Goal: Complete application form: Complete application form

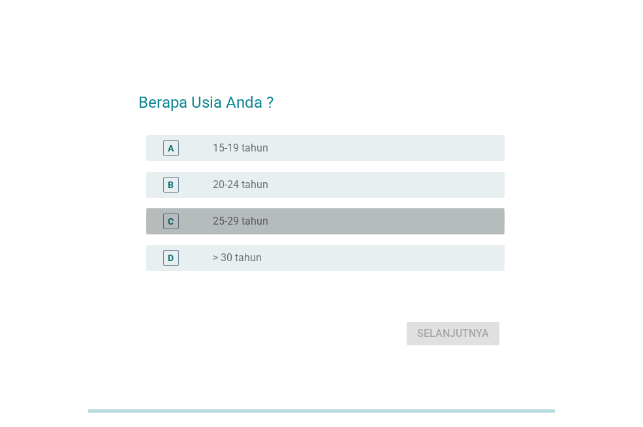
click at [291, 217] on div "radio_button_unchecked 25-29 tahun" at bounding box center [348, 221] width 271 height 13
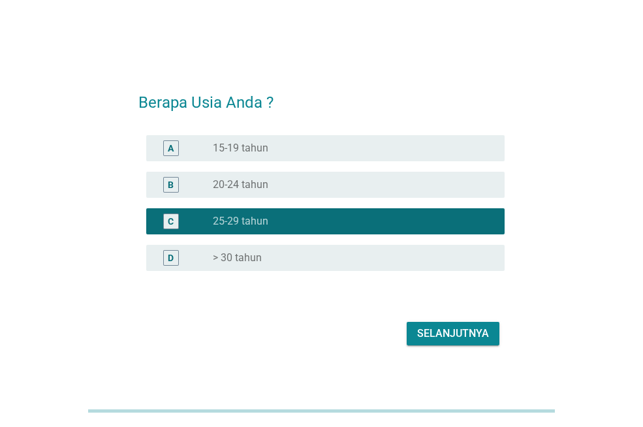
click at [462, 328] on div "Selanjutnya" at bounding box center [453, 334] width 72 height 16
click at [462, 328] on div "Selanjutnya" at bounding box center [321, 333] width 366 height 31
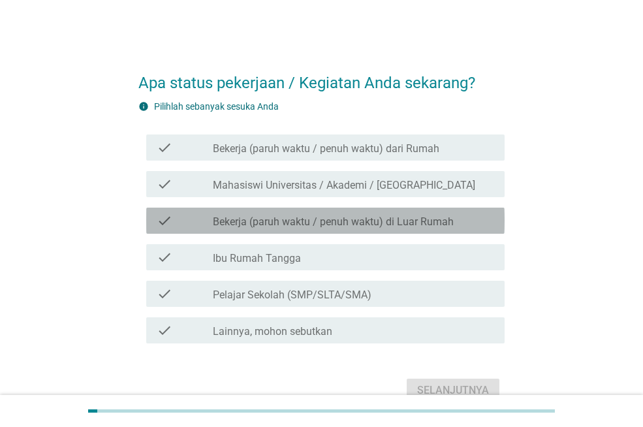
click at [432, 219] on label "Bekerja (paruh waktu / penuh waktu) di Luar Rumah" at bounding box center [333, 221] width 241 height 13
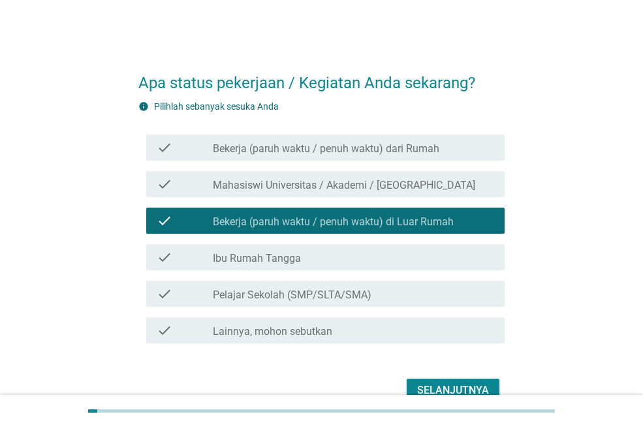
click at [456, 387] on div "Selanjutnya" at bounding box center [453, 391] width 72 height 16
click at [456, 387] on div "Selanjutnya" at bounding box center [321, 390] width 366 height 31
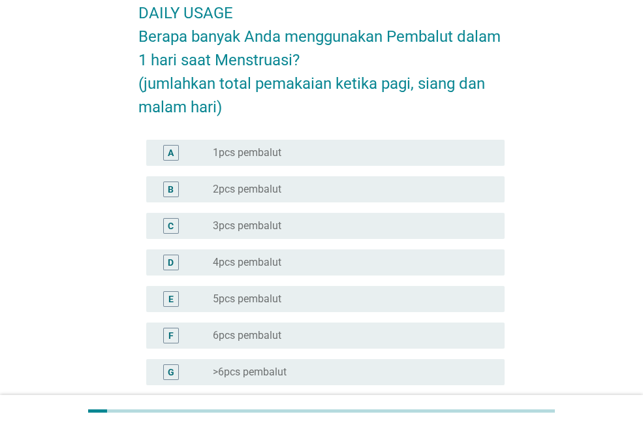
scroll to position [102, 0]
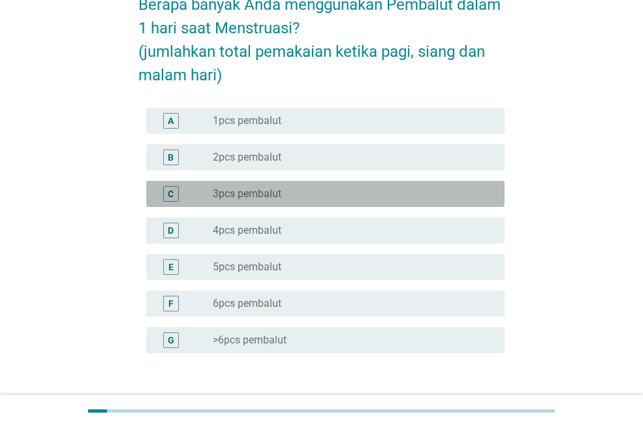
click at [417, 199] on div "radio_button_unchecked 3pcs pembalut" at bounding box center [348, 193] width 271 height 13
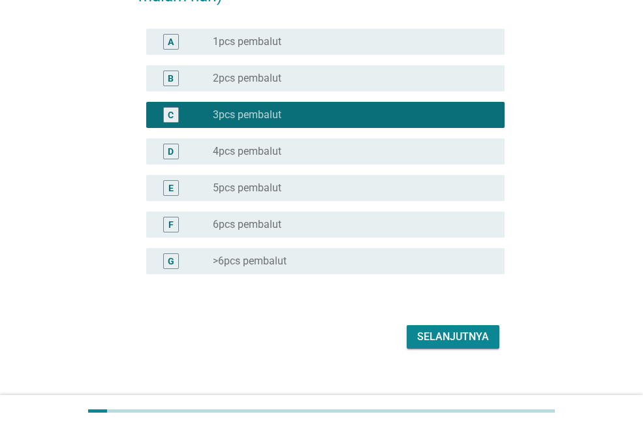
scroll to position [194, 0]
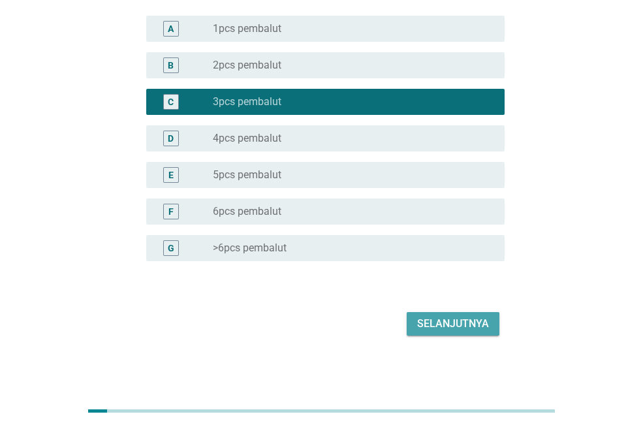
click at [471, 322] on div "Selanjutnya" at bounding box center [453, 324] width 72 height 16
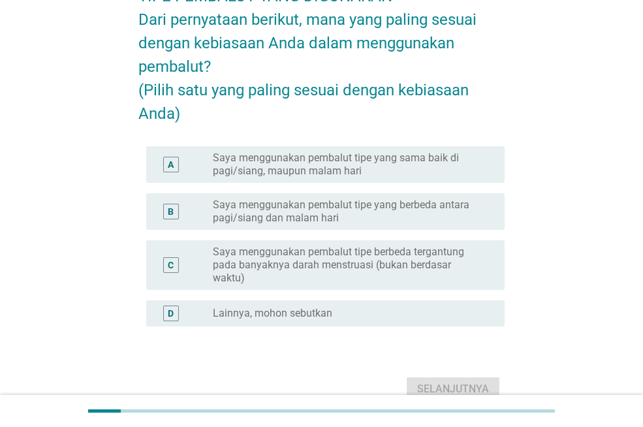
scroll to position [89, 0]
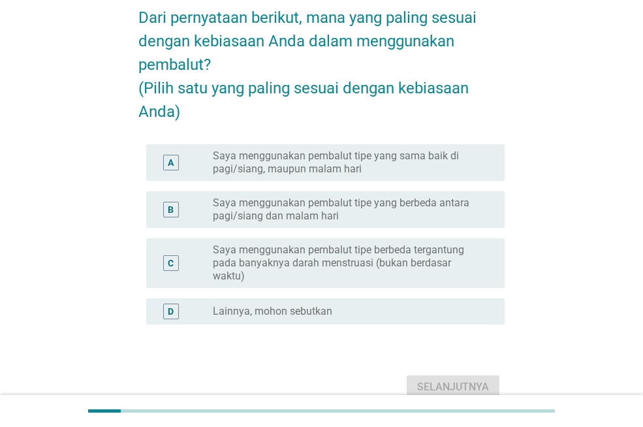
click at [428, 278] on label "Saya menggunakan pembalut tipe berbeda tergantung pada banyaknya darah menstrua…" at bounding box center [348, 263] width 271 height 39
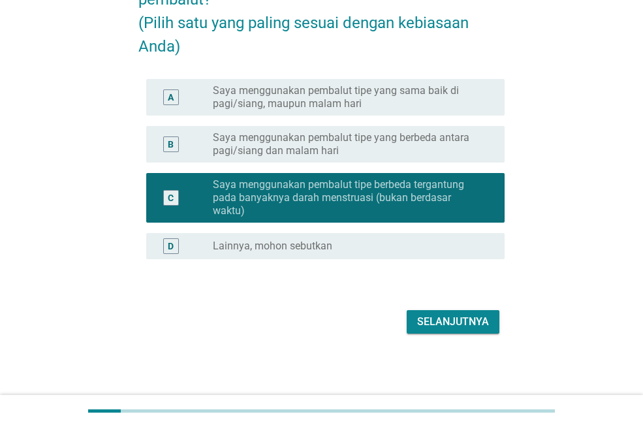
scroll to position [171, 0]
click at [483, 328] on div "Selanjutnya" at bounding box center [453, 322] width 72 height 16
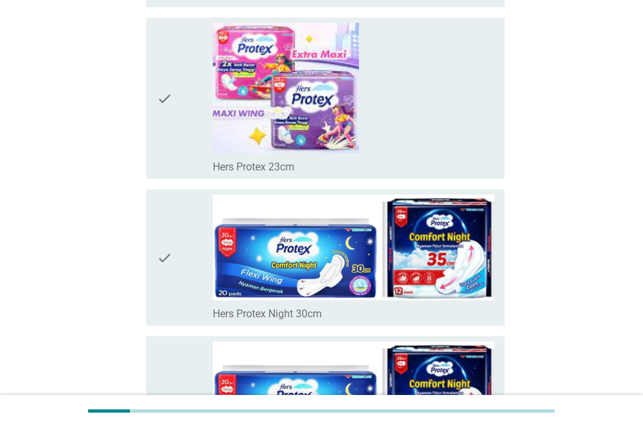
scroll to position [7173, 0]
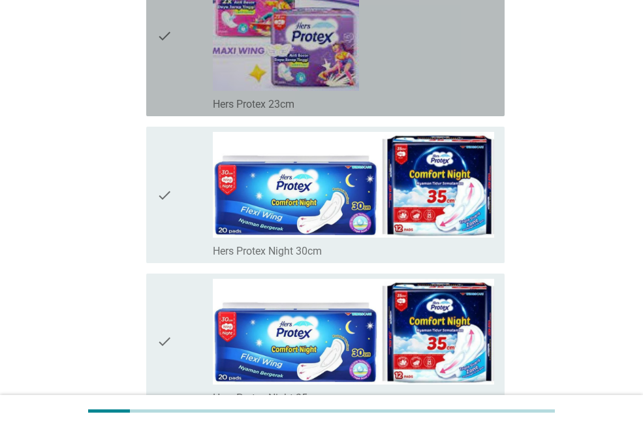
click at [424, 37] on div "check_box_outline_blank Hers Protex 23cm" at bounding box center [353, 35] width 281 height 151
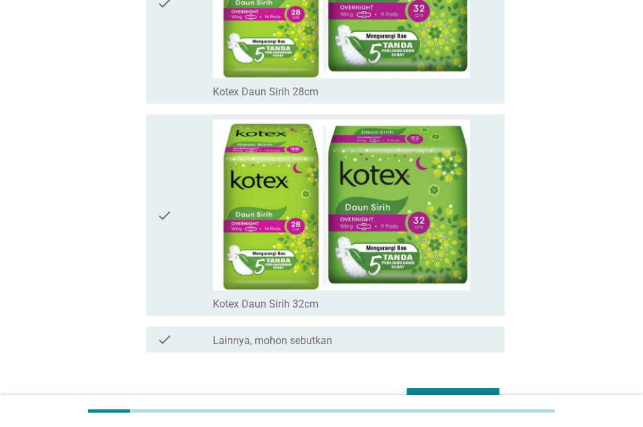
scroll to position [9276, 0]
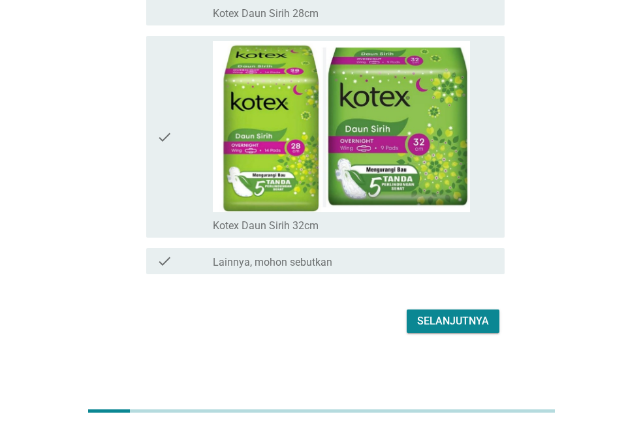
click at [486, 316] on div "Selanjutnya" at bounding box center [453, 321] width 72 height 16
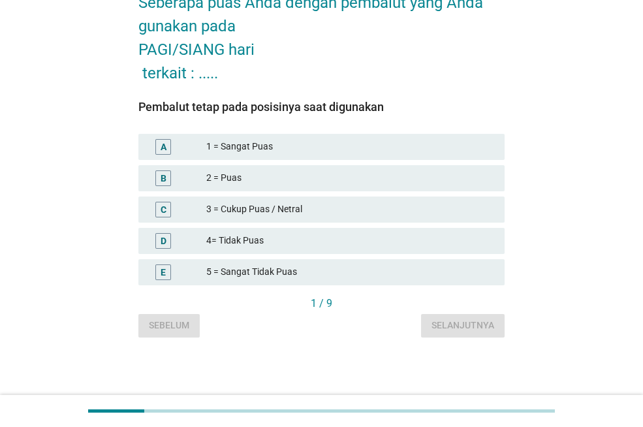
scroll to position [0, 0]
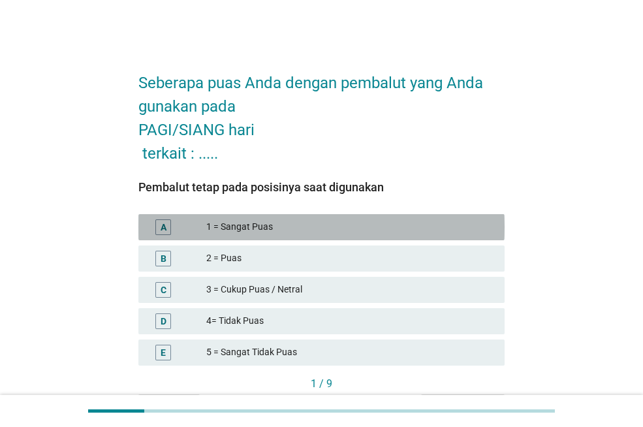
click at [399, 225] on div "1 = Sangat Puas" at bounding box center [350, 227] width 288 height 16
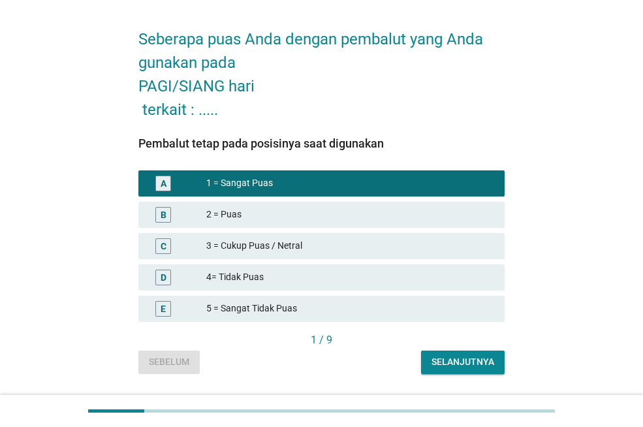
scroll to position [80, 0]
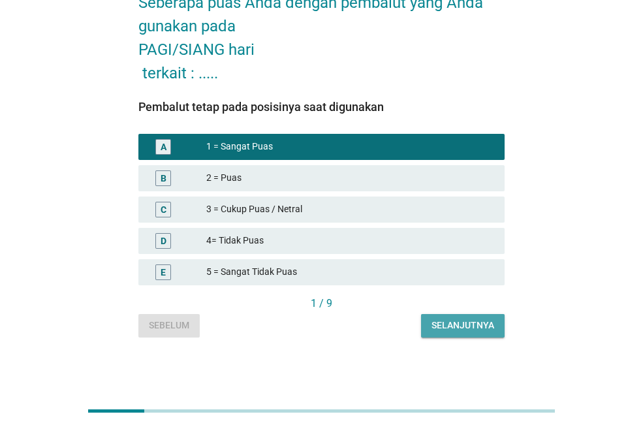
click at [471, 323] on div "Selanjutnya" at bounding box center [463, 326] width 63 height 14
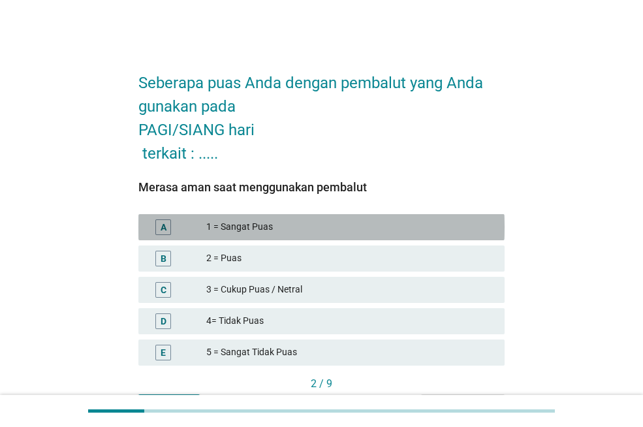
click at [412, 227] on div "1 = Sangat Puas" at bounding box center [350, 227] width 288 height 16
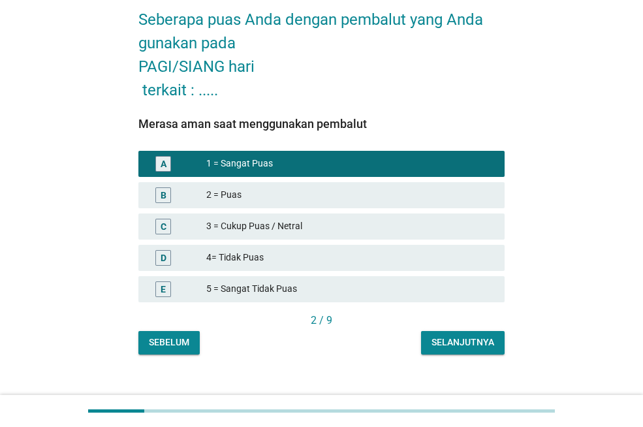
scroll to position [80, 0]
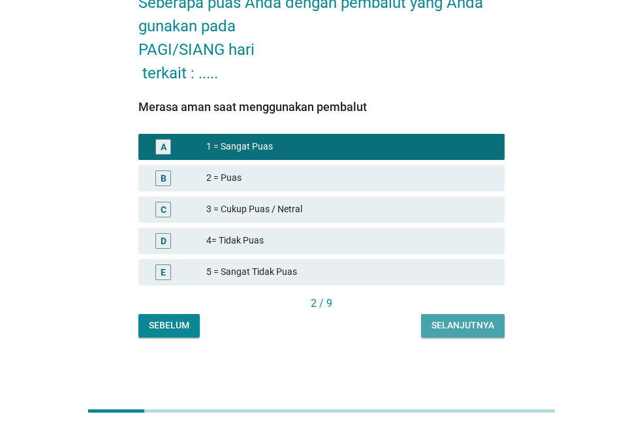
click at [485, 325] on div "Selanjutnya" at bounding box center [463, 326] width 63 height 14
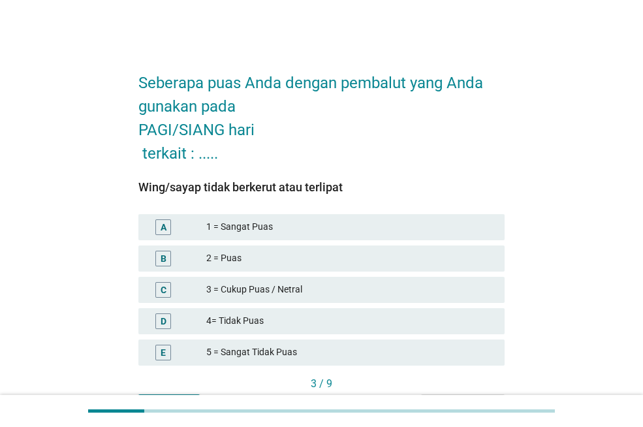
click at [422, 220] on div "1 = Sangat Puas" at bounding box center [350, 227] width 288 height 16
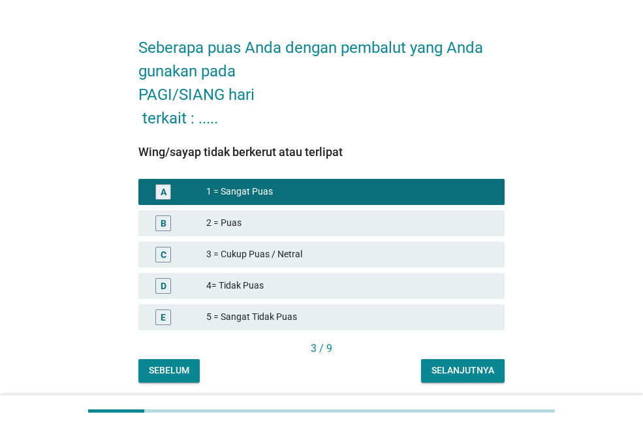
scroll to position [80, 0]
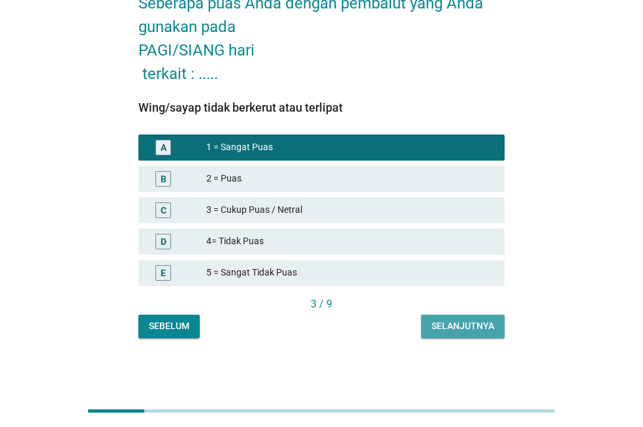
click at [485, 324] on div "Selanjutnya" at bounding box center [463, 326] width 63 height 14
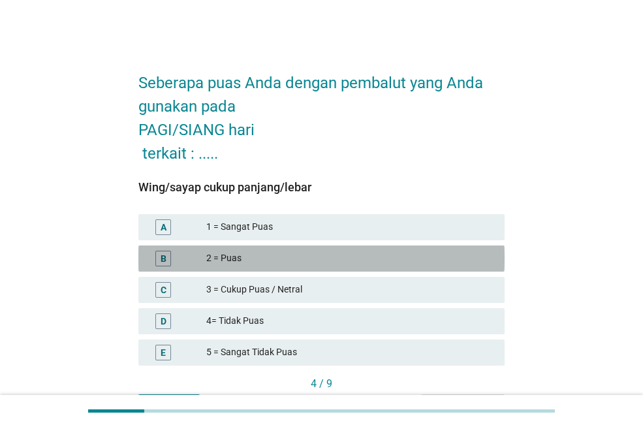
click at [420, 264] on div "2 = Puas" at bounding box center [350, 259] width 288 height 16
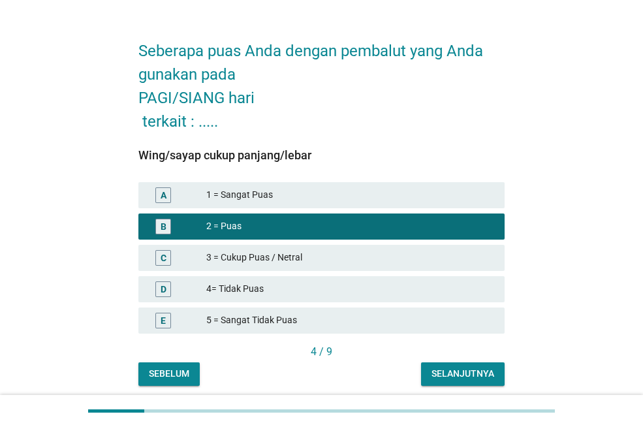
scroll to position [74, 0]
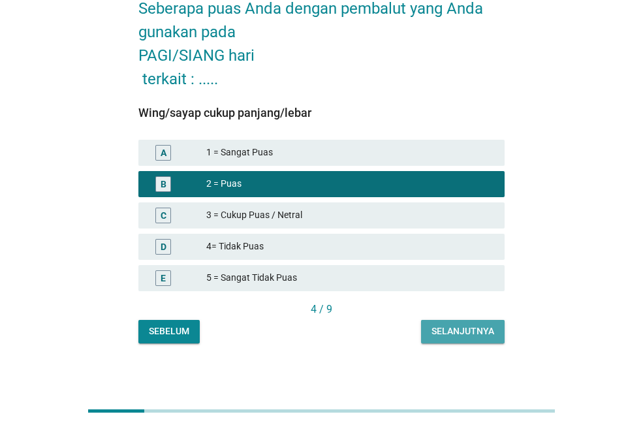
click at [486, 334] on div "Selanjutnya" at bounding box center [463, 332] width 63 height 14
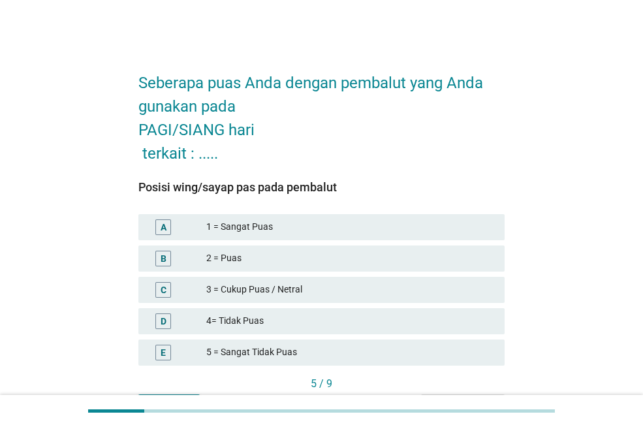
click at [417, 226] on div "1 = Sangat Puas" at bounding box center [350, 227] width 288 height 16
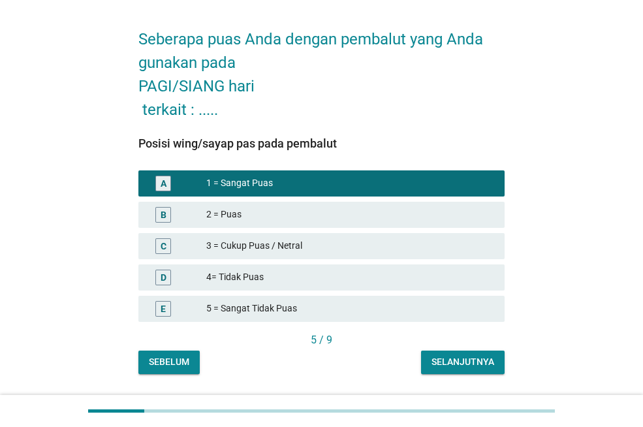
scroll to position [80, 0]
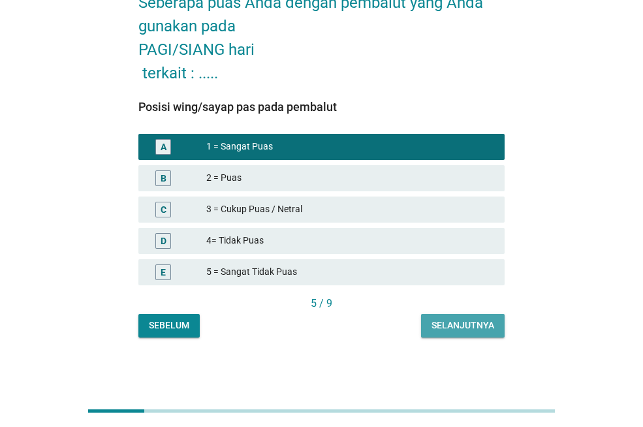
click at [483, 325] on div "Selanjutnya" at bounding box center [463, 326] width 63 height 14
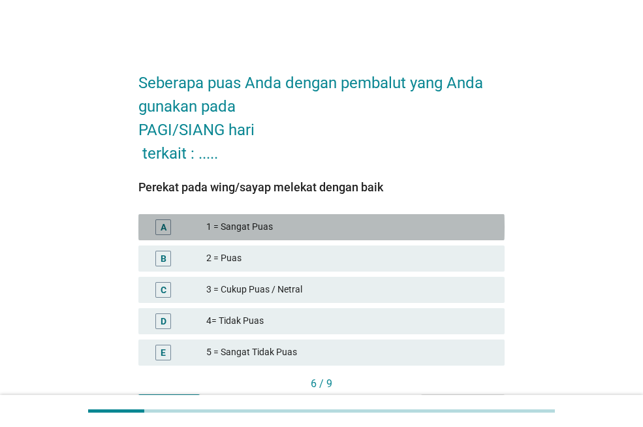
click at [392, 227] on div "1 = Sangat Puas" at bounding box center [350, 227] width 288 height 16
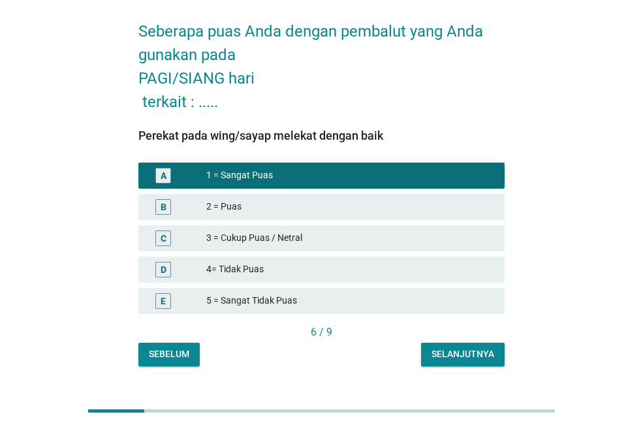
scroll to position [80, 0]
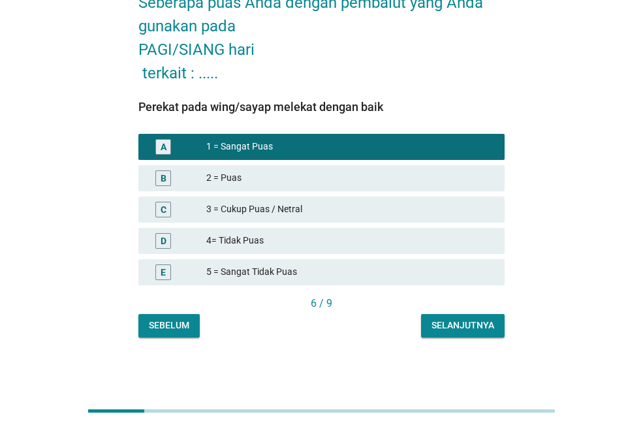
click at [469, 334] on button "Selanjutnya" at bounding box center [463, 326] width 84 height 24
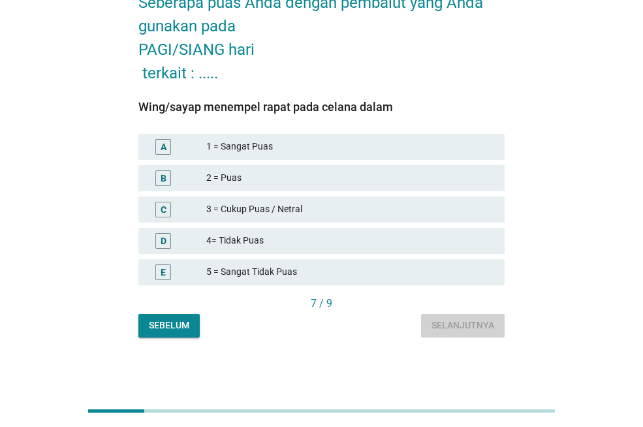
scroll to position [0, 0]
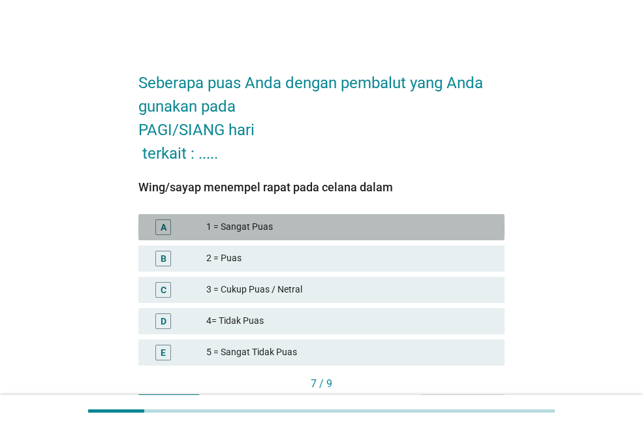
click at [443, 225] on div "1 = Sangat Puas" at bounding box center [350, 227] width 288 height 16
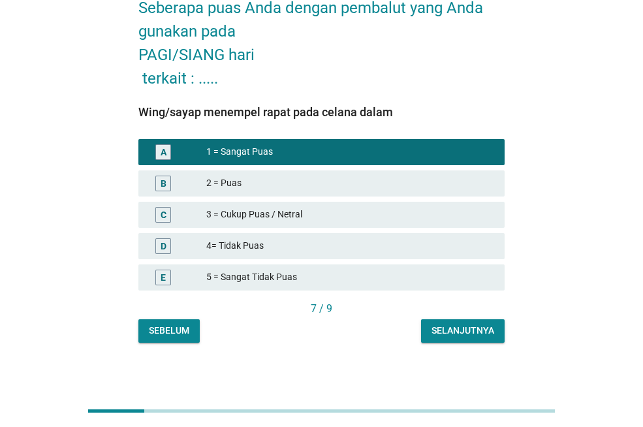
scroll to position [80, 0]
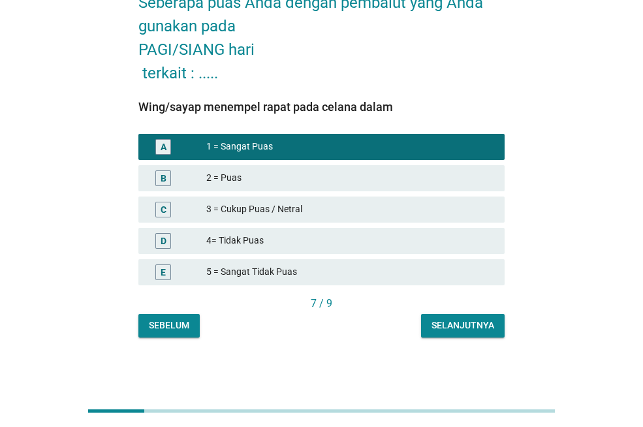
click at [488, 319] on div "Selanjutnya" at bounding box center [463, 326] width 63 height 14
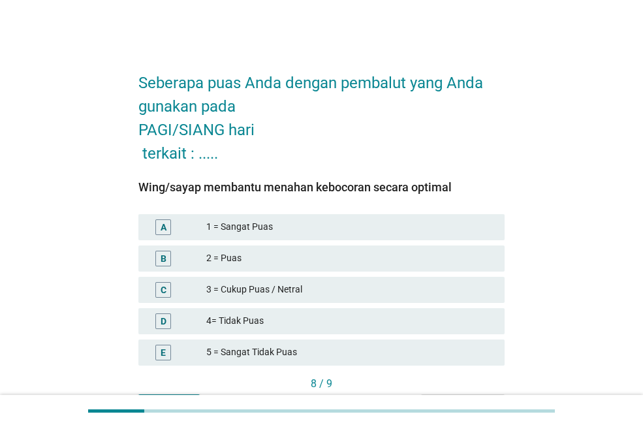
click at [430, 220] on div "1 = Sangat Puas" at bounding box center [350, 227] width 288 height 16
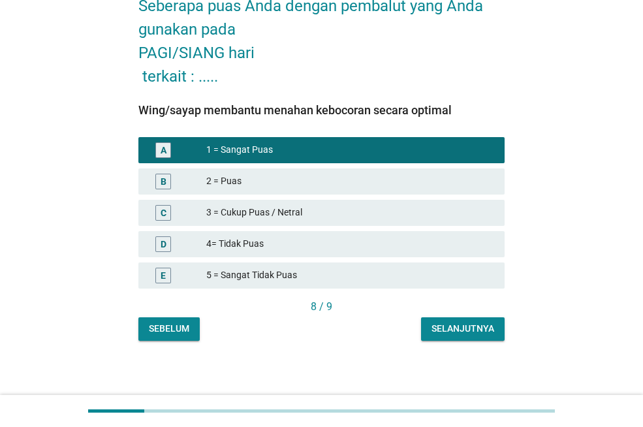
scroll to position [80, 0]
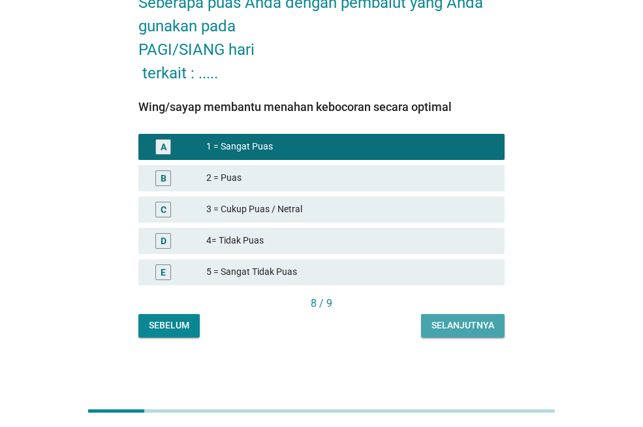
click at [486, 322] on div "Selanjutnya" at bounding box center [463, 326] width 63 height 14
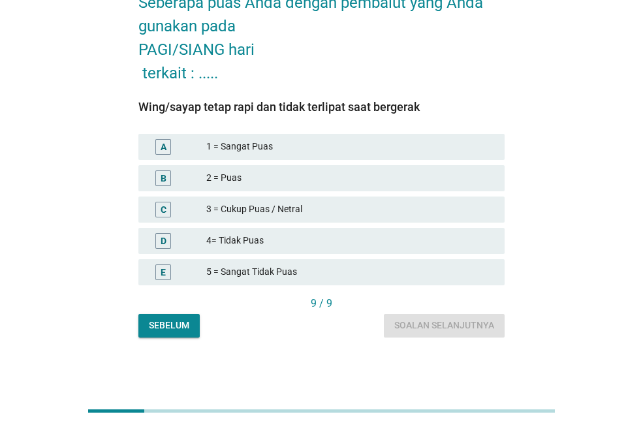
scroll to position [0, 0]
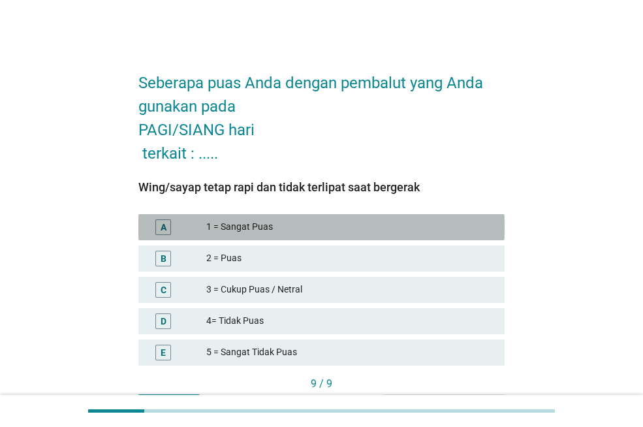
click at [438, 231] on div "1 = Sangat Puas" at bounding box center [350, 227] width 288 height 16
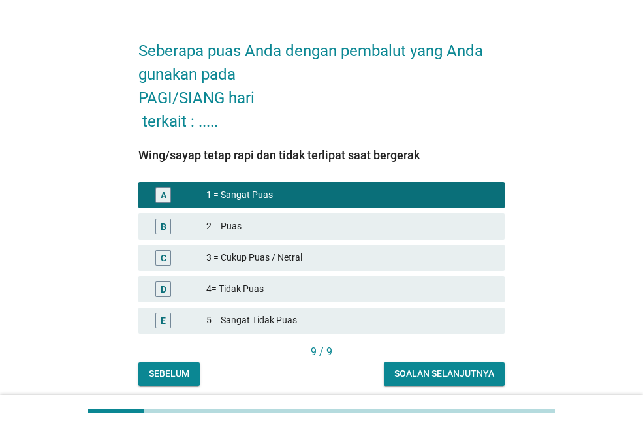
scroll to position [37, 0]
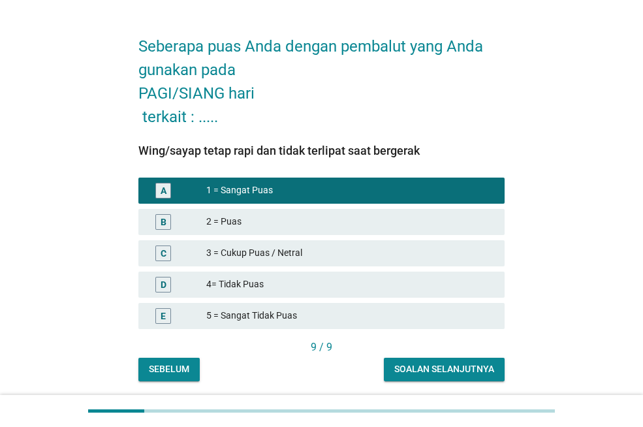
click at [468, 360] on button "Soalan selanjutnya" at bounding box center [444, 370] width 121 height 24
click at [468, 360] on div "Sebelum Soalan selanjutnya" at bounding box center [321, 370] width 366 height 24
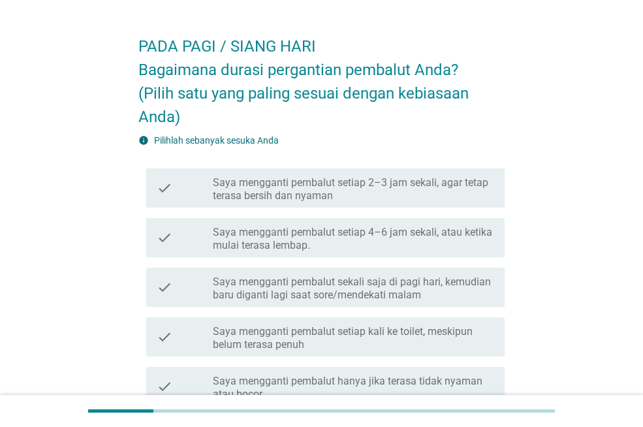
scroll to position [0, 0]
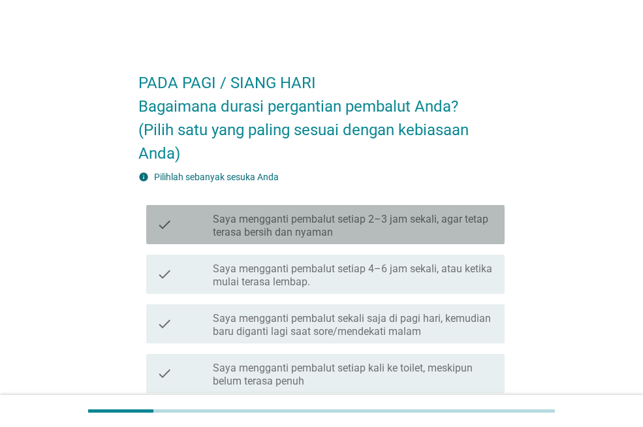
click at [431, 223] on label "Saya mengganti pembalut setiap 2–3 jam sekali, agar tetap terasa bersih dan nya…" at bounding box center [353, 226] width 281 height 26
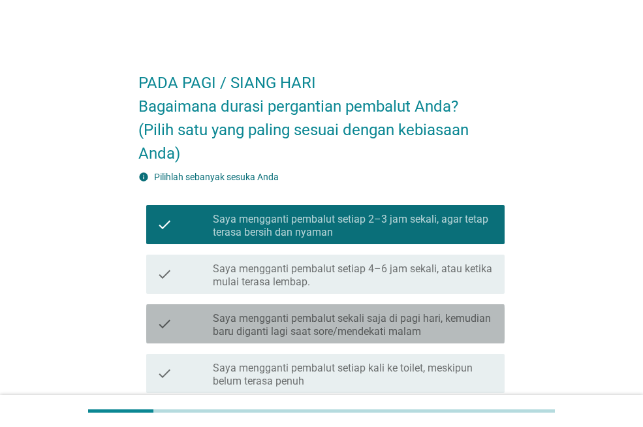
click at [413, 327] on label "Saya mengganti pembalut sekali saja di pagi hari, kemudian baru diganti lagi sa…" at bounding box center [353, 325] width 281 height 26
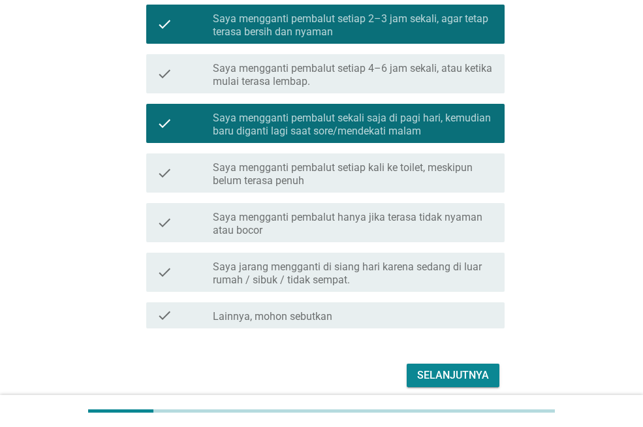
scroll to position [206, 0]
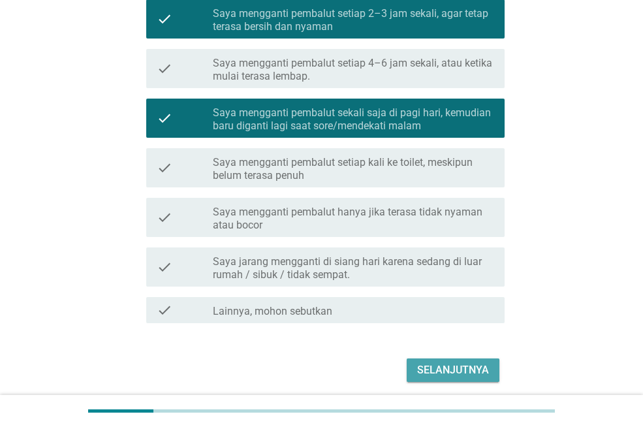
click at [451, 368] on div "Selanjutnya" at bounding box center [453, 370] width 72 height 16
click at [451, 368] on div "Selanjutnya" at bounding box center [321, 370] width 366 height 31
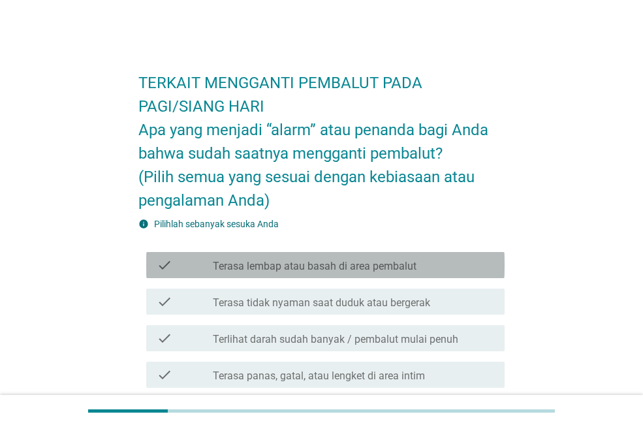
click at [410, 259] on div "check_box_outline_blank Terasa lembap atau basah di area pembalut" at bounding box center [353, 265] width 281 height 16
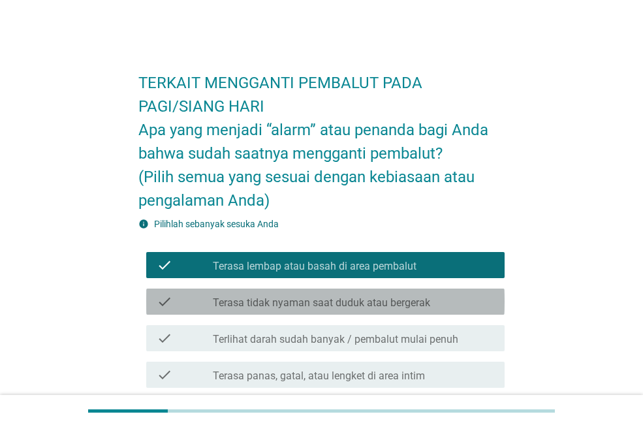
click at [416, 298] on label "Terasa tidak nyaman saat duduk atau bergerak" at bounding box center [321, 302] width 217 height 13
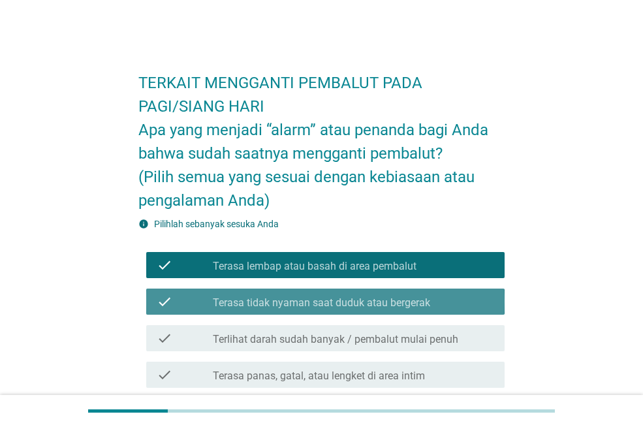
click at [416, 298] on label "Terasa tidak nyaman saat duduk atau bergerak" at bounding box center [321, 302] width 217 height 13
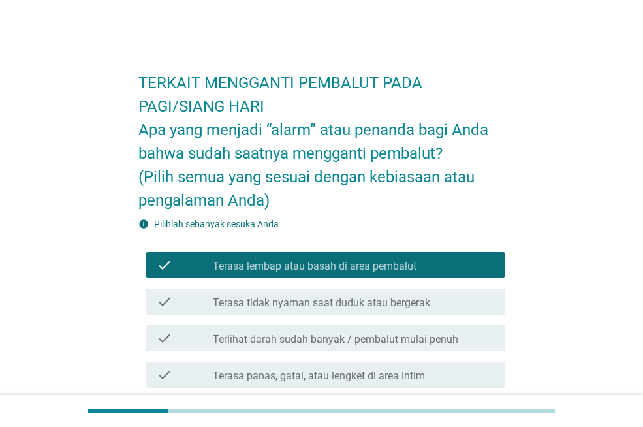
click at [419, 338] on label "Terlihat darah sudah banyak / pembalut mulai penuh" at bounding box center [336, 339] width 246 height 13
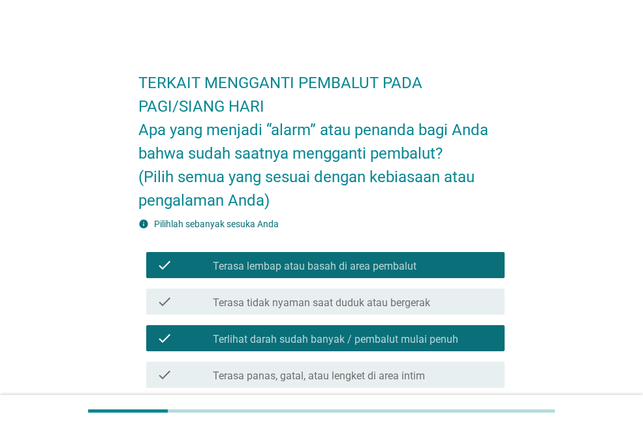
click at [365, 294] on div "check_box_outline_blank Terasa tidak nyaman saat duduk atau bergerak" at bounding box center [353, 302] width 281 height 16
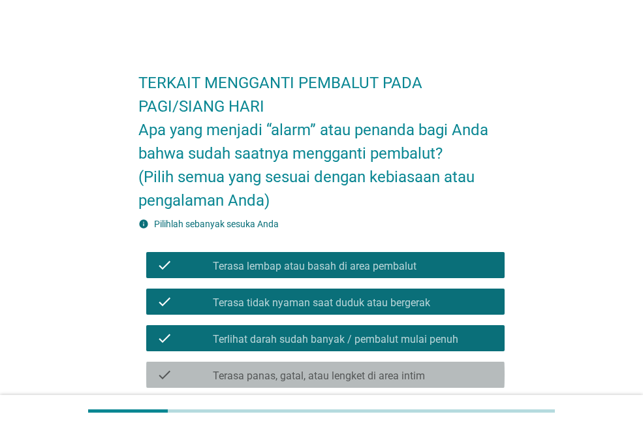
click at [388, 373] on label "Terasa panas, gatal, atau lengket di area intim" at bounding box center [319, 376] width 212 height 13
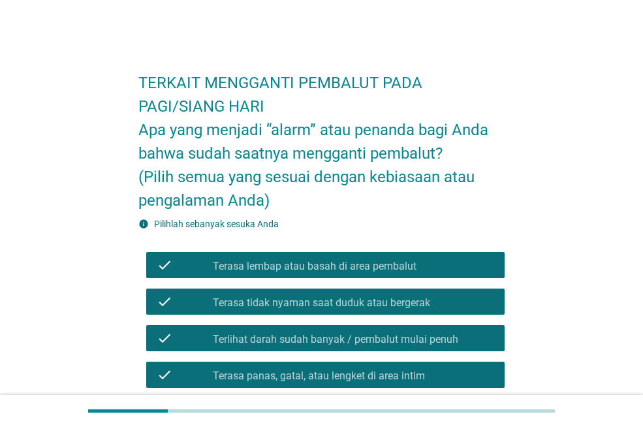
drag, startPoint x: 388, startPoint y: 373, endPoint x: 552, endPoint y: 295, distance: 181.4
click at [552, 295] on div "TERKAIT MENGGANTI PEMBALUT PADA PAGI/SIANG HARI Apa yang menjadi “alarm” atau p…" at bounding box center [321, 409] width 580 height 722
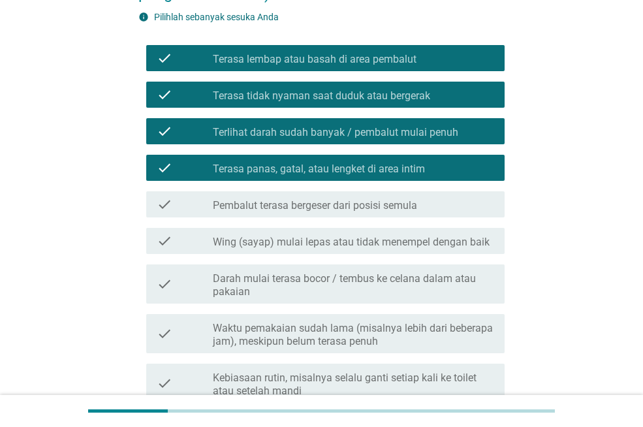
scroll to position [259, 0]
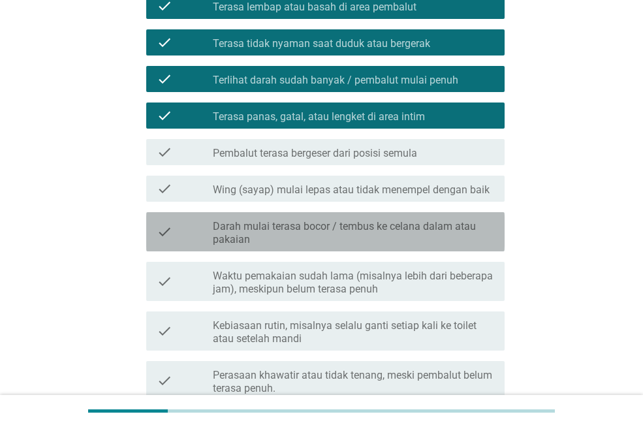
click at [425, 223] on label "Darah mulai terasa bocor / tembus ke celana dalam atau pakaian" at bounding box center [353, 233] width 281 height 26
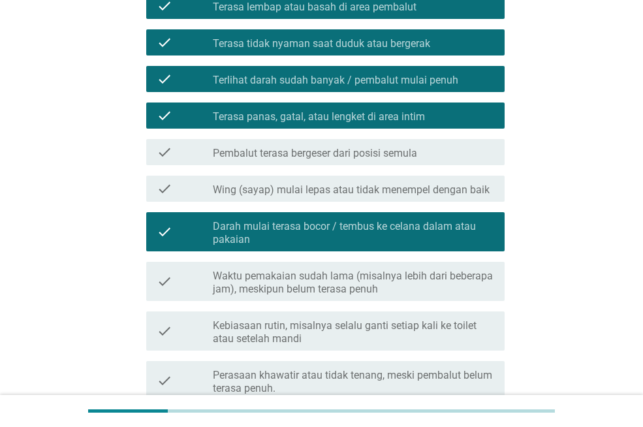
click at [414, 276] on label "Waktu pemakaian sudah lama (misalnya lebih dari beberapa jam), meskipun belum t…" at bounding box center [353, 283] width 281 height 26
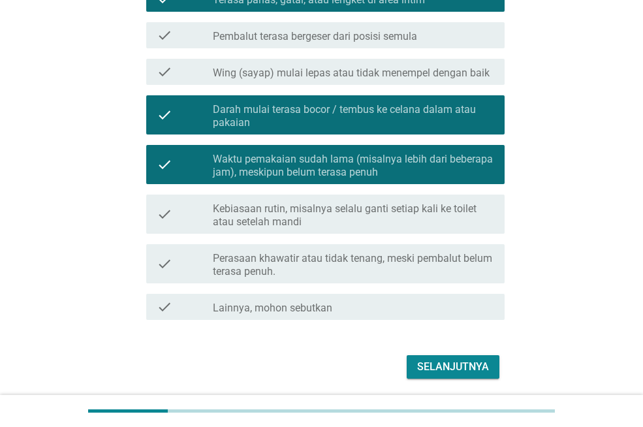
scroll to position [396, 0]
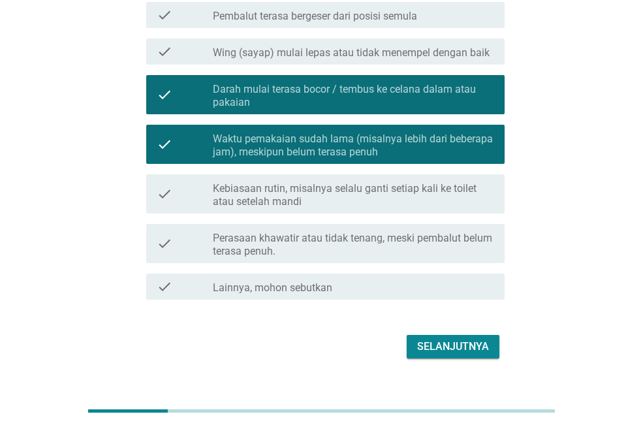
click at [396, 189] on label "Kebiasaan rutin, misalnya selalu ganti setiap kali ke toilet atau setelah mandi" at bounding box center [353, 195] width 281 height 26
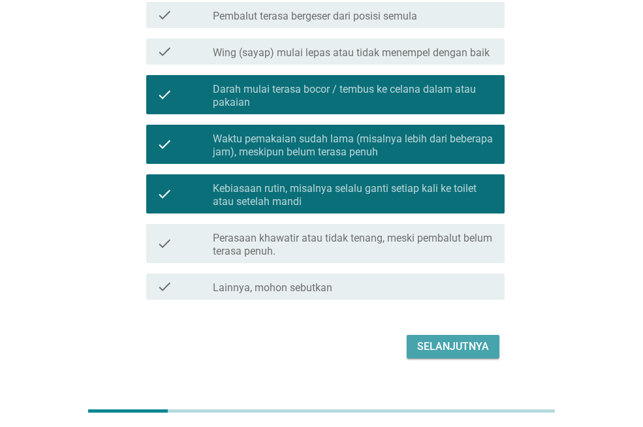
click at [458, 340] on div "Selanjutnya" at bounding box center [453, 347] width 72 height 16
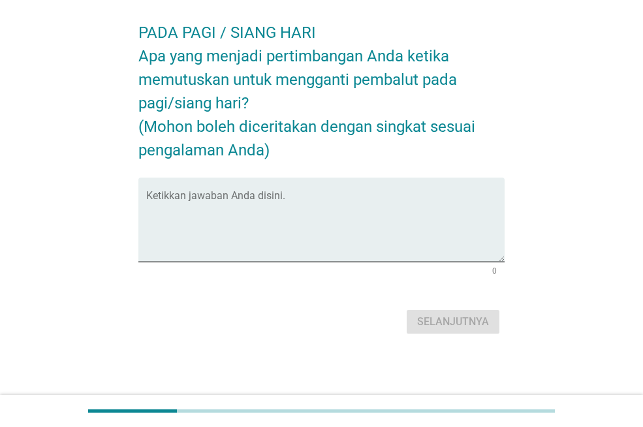
scroll to position [0, 0]
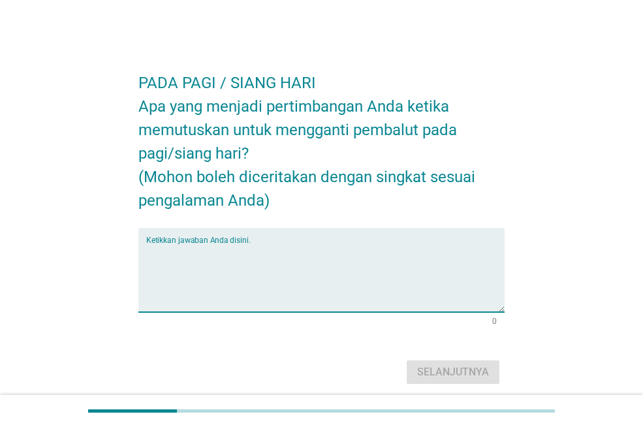
click at [344, 252] on textarea "Ketikkan jawaban Anda disini." at bounding box center [325, 278] width 358 height 69
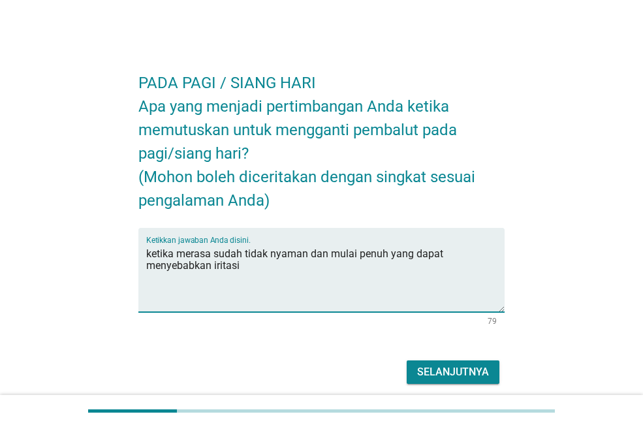
type textarea "ketika merasa sudah tidak nyaman dan mulai penuh yang dapat menyebabkan iritasi"
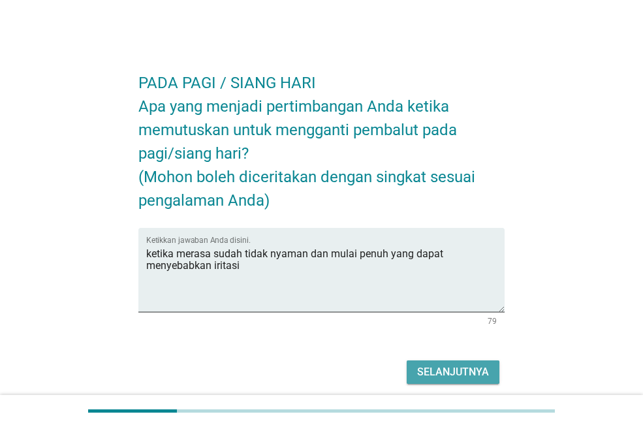
click at [481, 368] on div "Selanjutnya" at bounding box center [453, 372] width 72 height 16
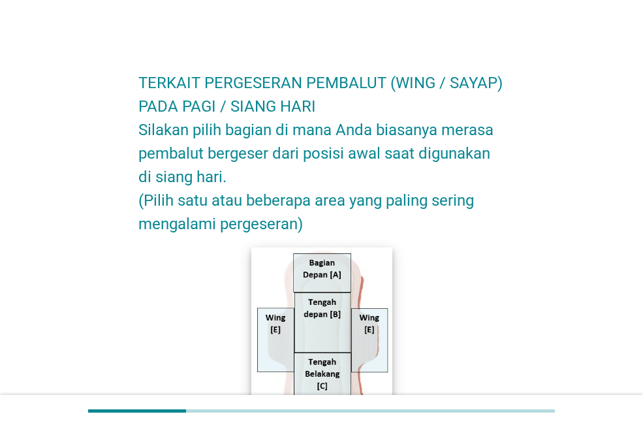
click at [317, 262] on img at bounding box center [321, 353] width 140 height 212
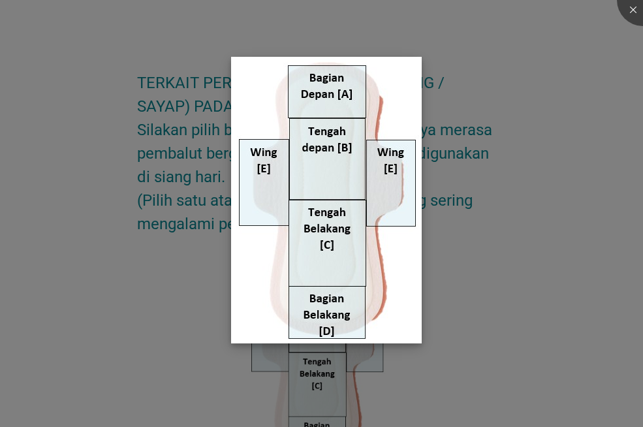
click at [319, 86] on img at bounding box center [326, 200] width 191 height 287
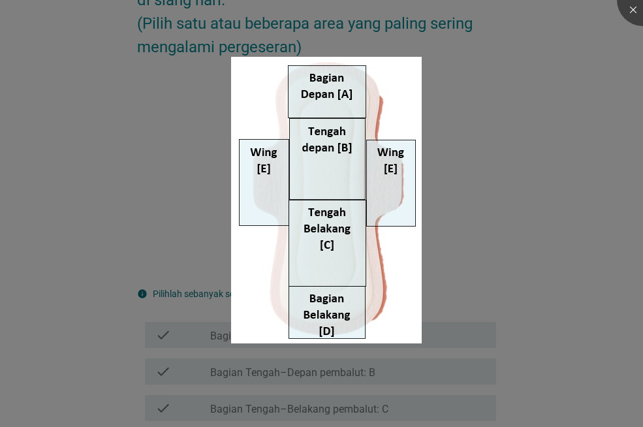
scroll to position [178, 0]
click at [633, 8] on div at bounding box center [643, 0] width 52 height 52
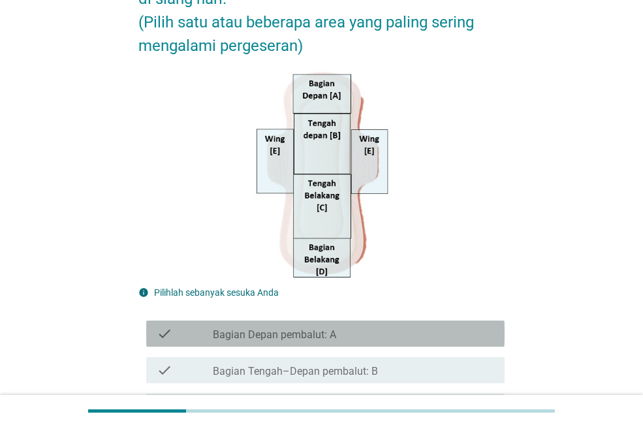
click at [434, 338] on div "check_box_outline_blank Bagian Depan pembalut: A" at bounding box center [353, 334] width 281 height 16
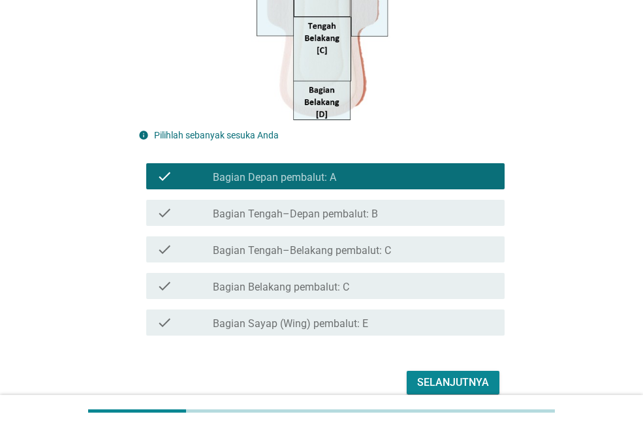
scroll to position [337, 0]
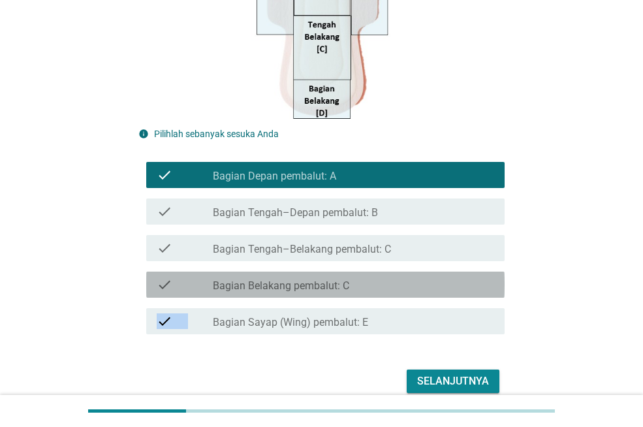
drag, startPoint x: 417, startPoint y: 283, endPoint x: 431, endPoint y: 344, distance: 62.9
click at [431, 344] on form "TERKAIT PERGESERAN PEMBALUT (WING / SAYAP) PADA PAGI / SIANG HARI Silakan pilih…" at bounding box center [321, 59] width 366 height 676
click at [358, 285] on div "check_box_outline_blank Bagian Belakang pembalut: C" at bounding box center [353, 285] width 281 height 16
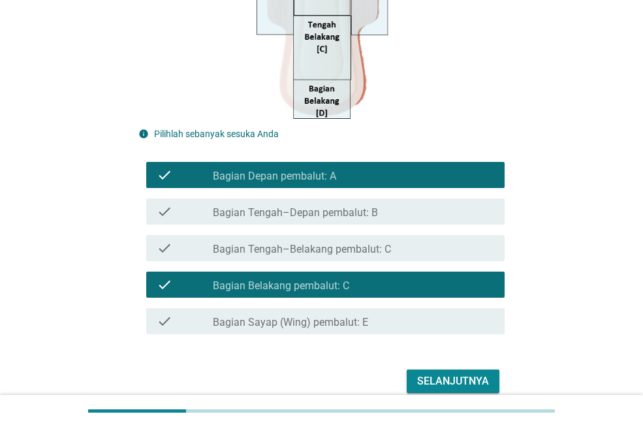
click at [456, 377] on div "Selanjutnya" at bounding box center [453, 381] width 72 height 16
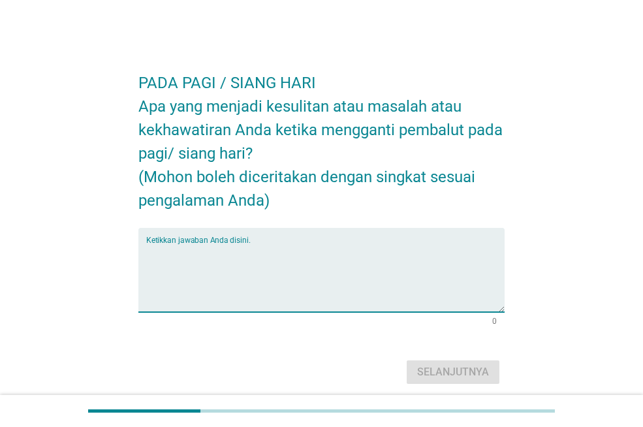
click at [368, 260] on textarea "Ketikkan jawaban Anda disini." at bounding box center [325, 278] width 358 height 69
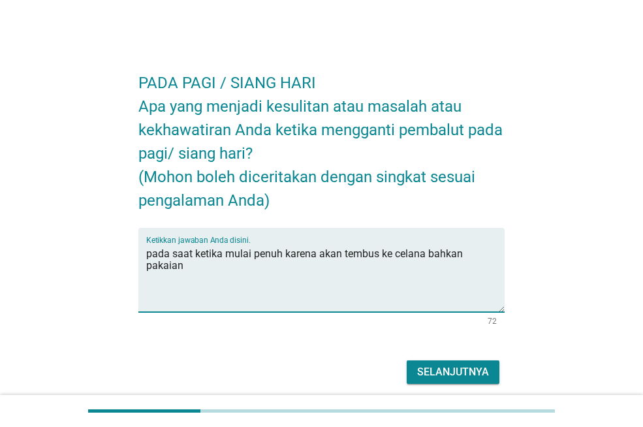
type textarea "pada saat ketika mulai penuh karena akan tembus ke celana bahkan pakaian"
click at [471, 369] on div "Selanjutnya" at bounding box center [453, 372] width 72 height 16
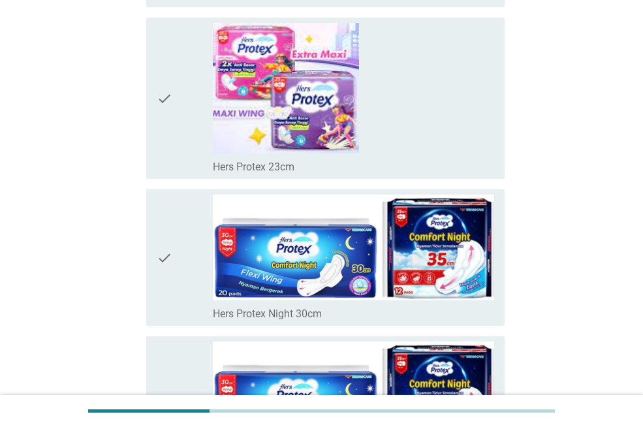
scroll to position [7126, 0]
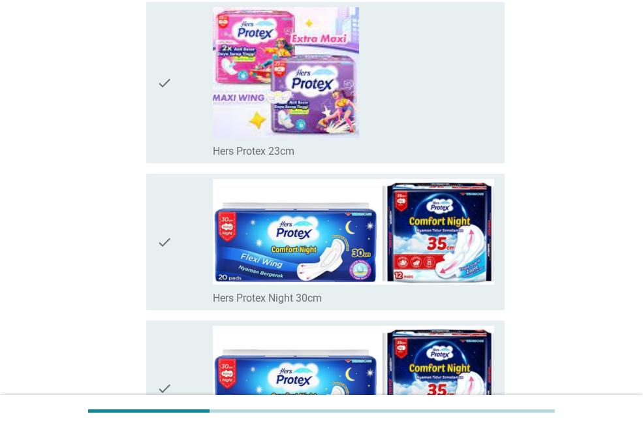
click at [190, 206] on div "check" at bounding box center [185, 242] width 56 height 126
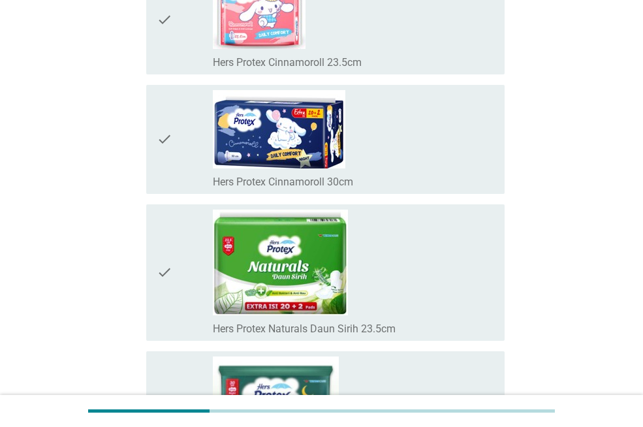
scroll to position [7644, 0]
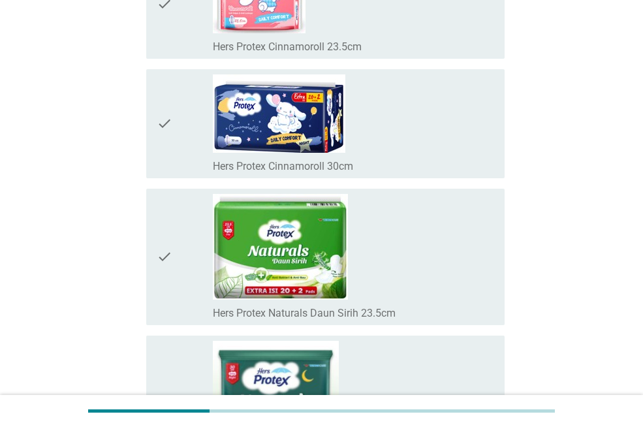
click at [187, 15] on div "check" at bounding box center [185, 4] width 56 height 99
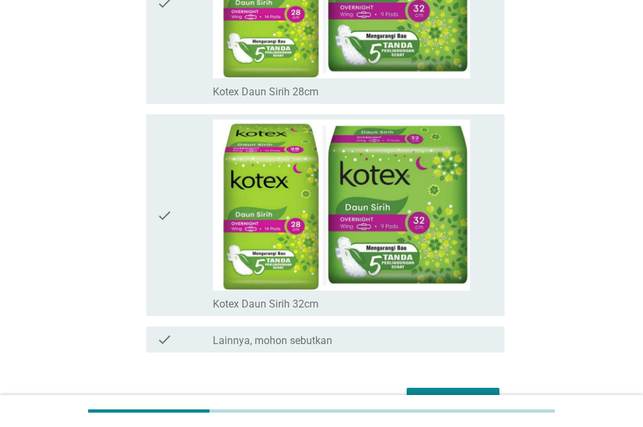
scroll to position [9213, 0]
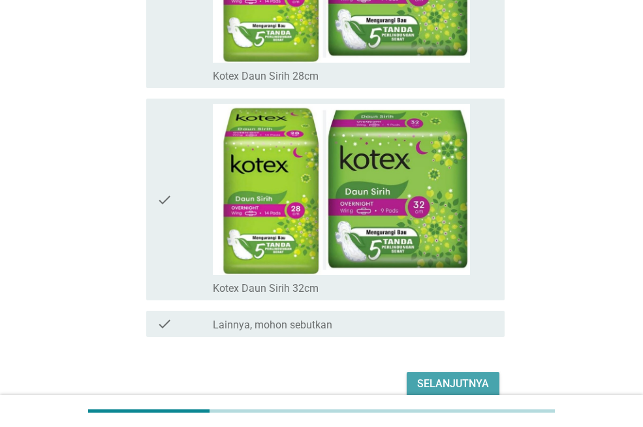
click at [477, 383] on div "Selanjutnya" at bounding box center [453, 384] width 72 height 16
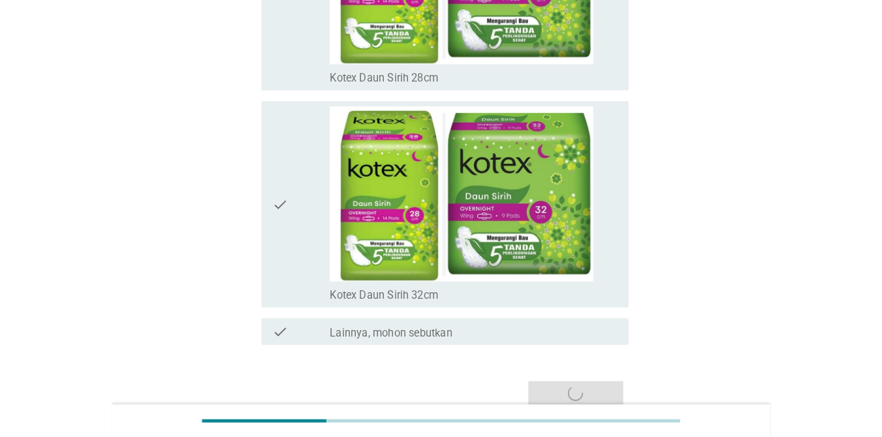
scroll to position [0, 0]
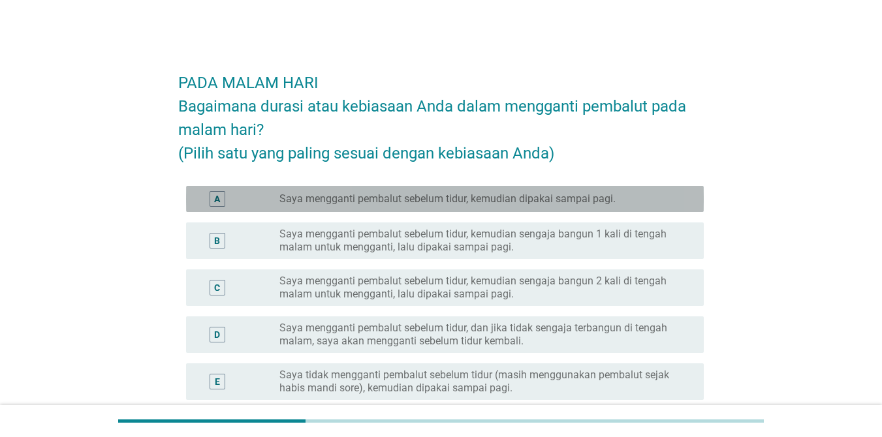
click at [603, 197] on label "Saya mengganti pembalut sebelum tidur, kemudian dipakai sampai pagi." at bounding box center [447, 199] width 336 height 13
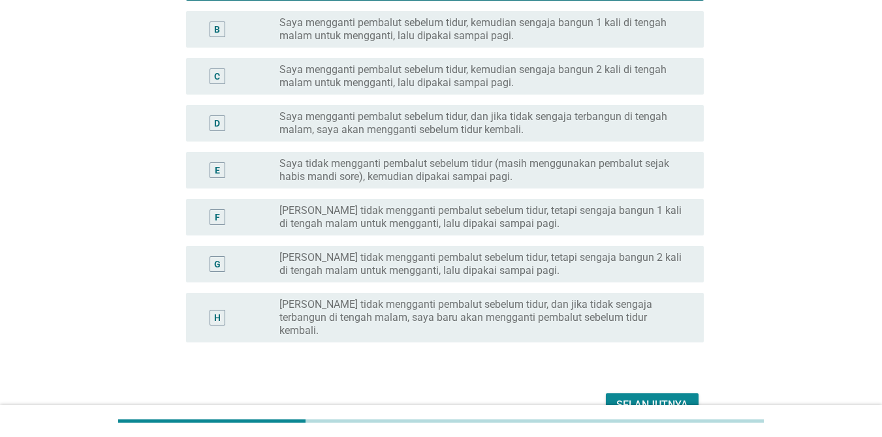
scroll to position [229, 0]
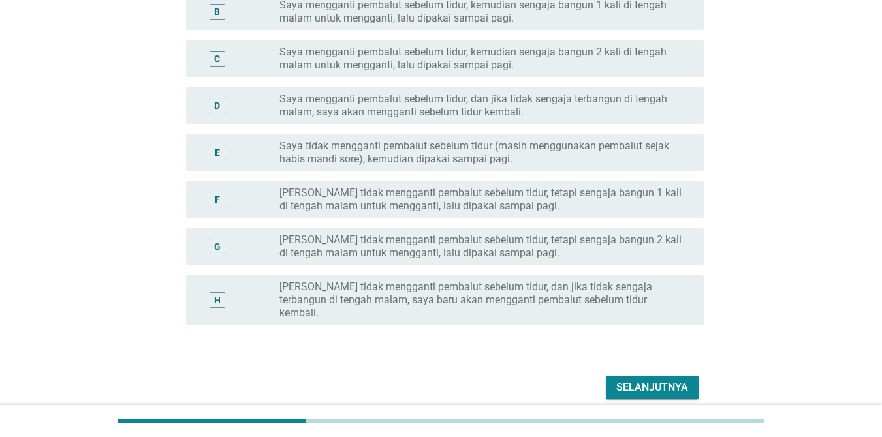
click at [643, 380] on div "Selanjutnya" at bounding box center [652, 388] width 72 height 16
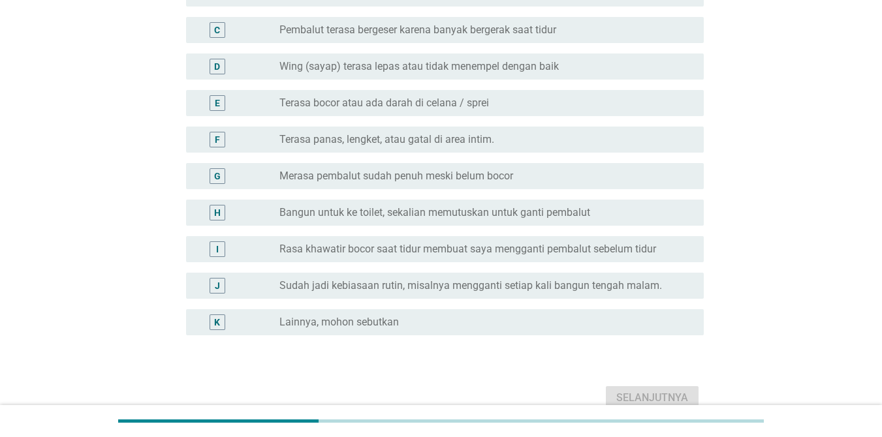
scroll to position [0, 0]
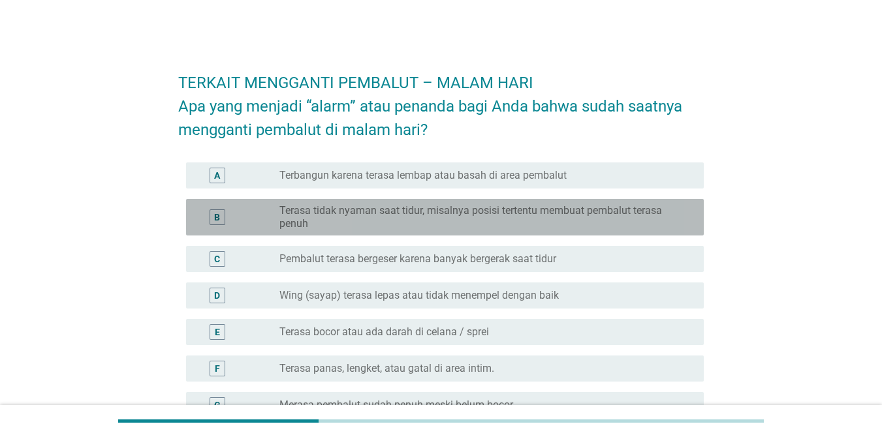
click at [570, 216] on label "Terasa tidak nyaman saat tidur, misalnya posisi tertentu membuat pembalut teras…" at bounding box center [481, 217] width 404 height 26
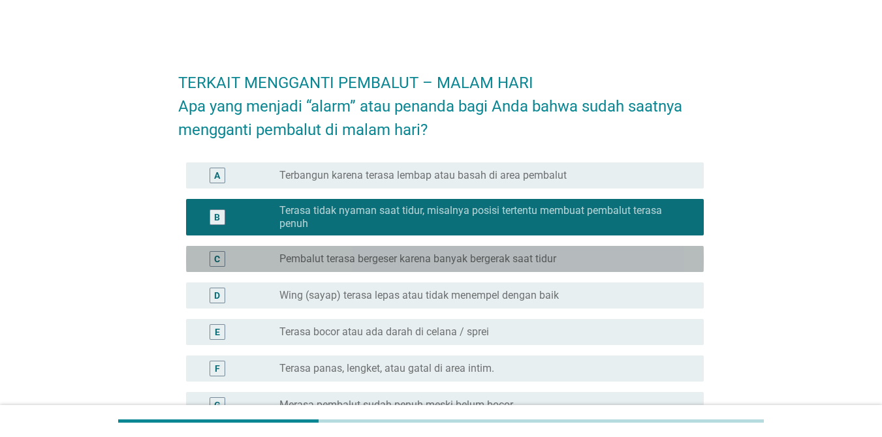
click at [530, 261] on label "Pembalut terasa bergeser karena banyak bergerak saat tidur" at bounding box center [417, 259] width 277 height 13
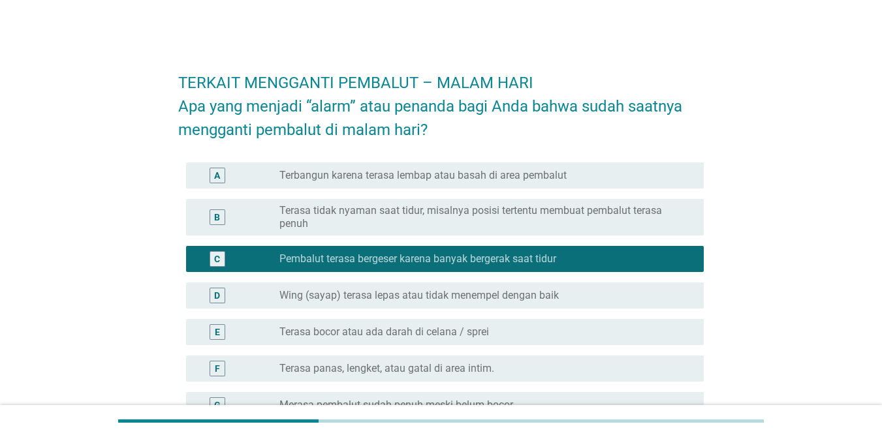
click at [484, 212] on label "Terasa tidak nyaman saat tidur, misalnya posisi tertentu membuat pembalut teras…" at bounding box center [481, 217] width 404 height 26
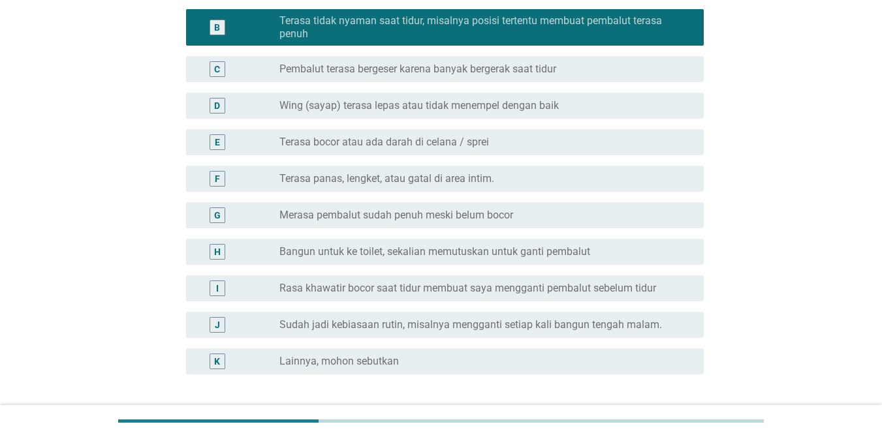
scroll to position [229, 0]
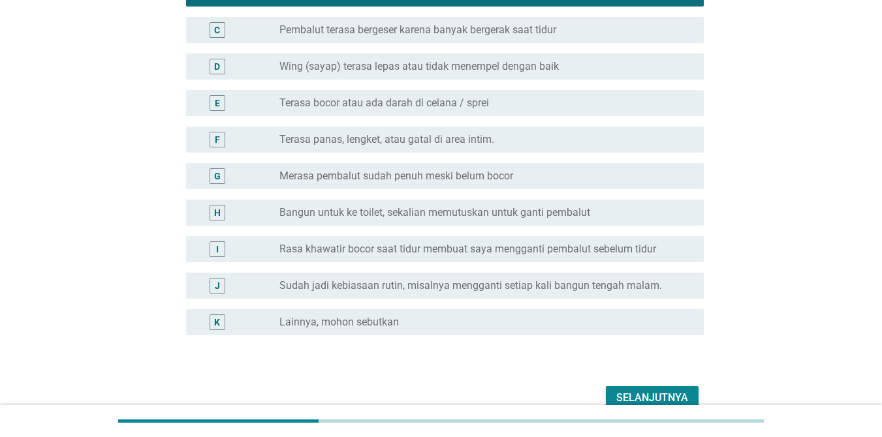
click at [643, 394] on div "Selanjutnya" at bounding box center [652, 398] width 72 height 16
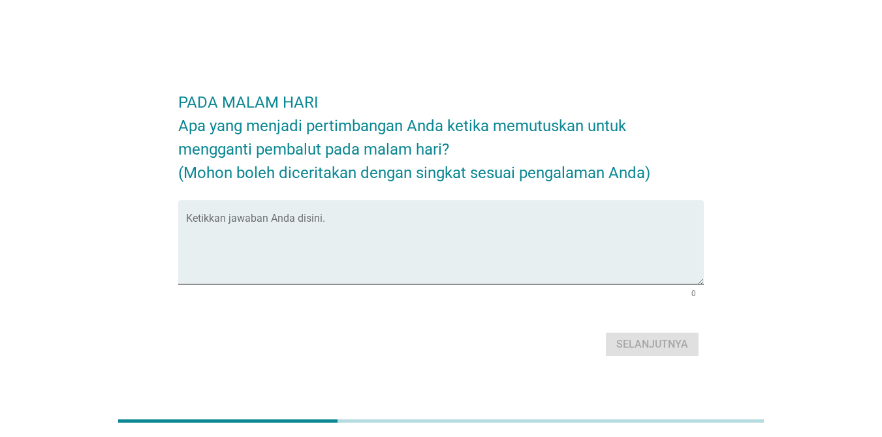
drag, startPoint x: 669, startPoint y: 394, endPoint x: 695, endPoint y: 311, distance: 86.3
click at [643, 311] on form "PADA MALAM HARI Apa yang menjadi pertimbangan Anda ketika memutuskan untuk meng…" at bounding box center [441, 219] width 526 height 283
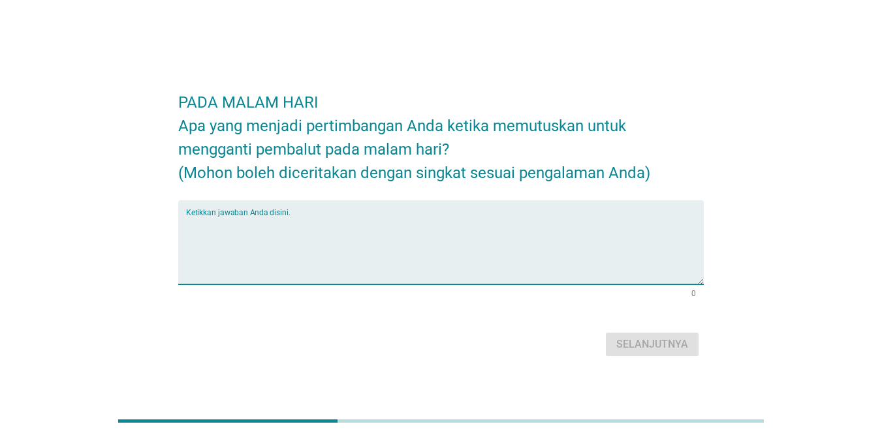
click at [480, 226] on textarea "Ketikkan jawaban Anda disini." at bounding box center [445, 250] width 518 height 69
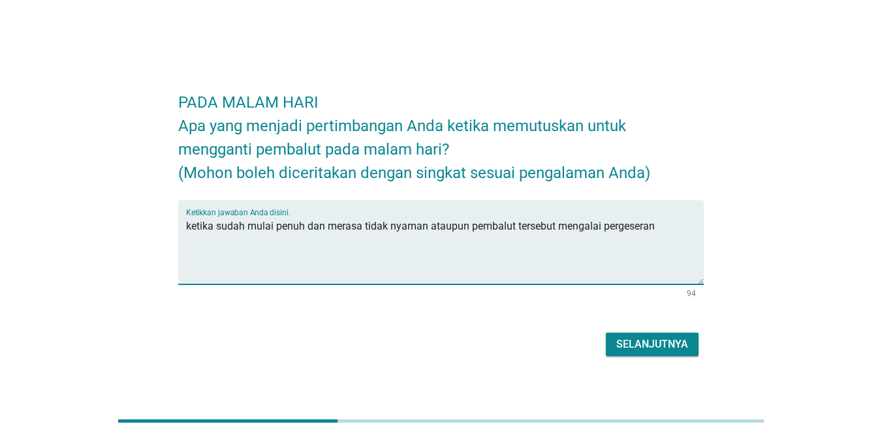
type textarea "ketika sudah mulai penuh dan merasa tidak nyaman ataupun pembalut tersebut meng…"
click at [643, 347] on div "Selanjutnya" at bounding box center [652, 345] width 72 height 16
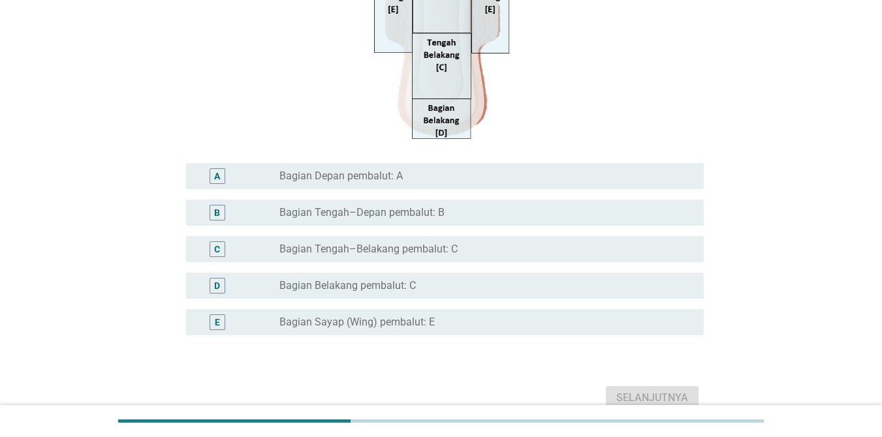
scroll to position [283, 0]
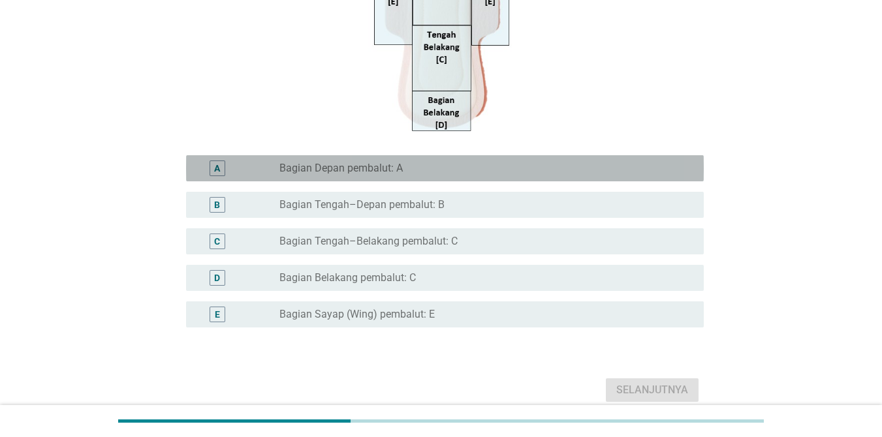
click at [403, 167] on div "radio_button_unchecked Bagian Depan pembalut: A" at bounding box center [481, 168] width 404 height 13
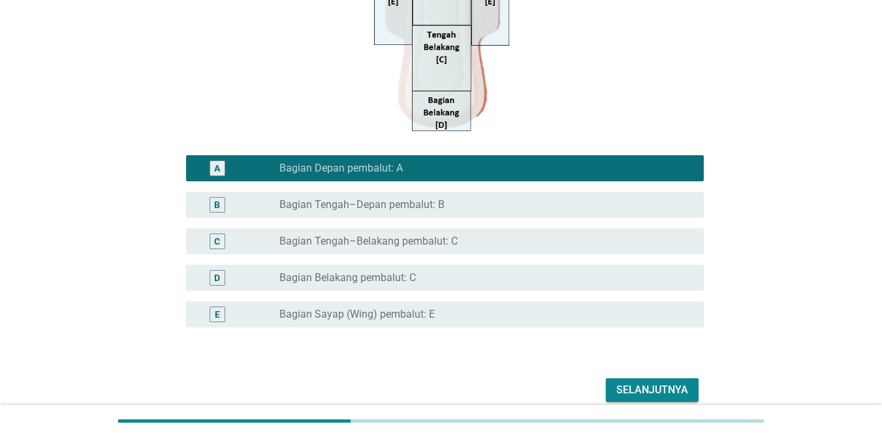
click at [396, 314] on label "Bagian Sayap (Wing) pembalut: E" at bounding box center [356, 314] width 155 height 13
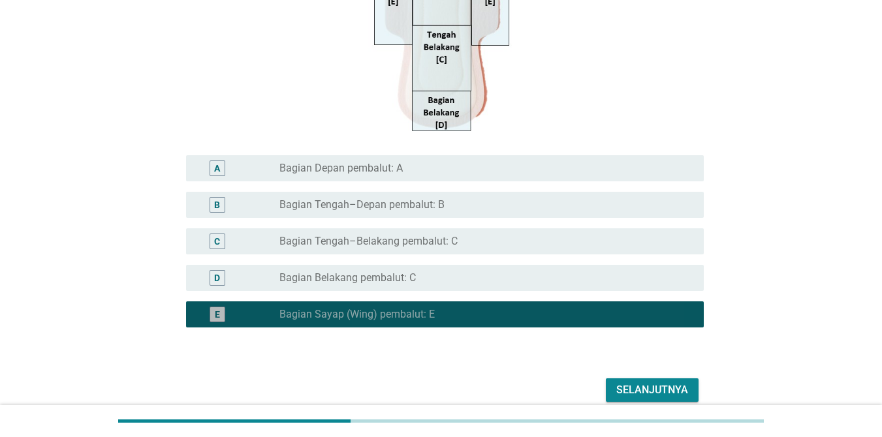
drag, startPoint x: 396, startPoint y: 314, endPoint x: 575, endPoint y: 373, distance: 187.7
click at [575, 373] on form "TERKAIT PERGESERAN PEMBALUT (WING / SAYAP) PADA MALAM HARI Silakan pilih bagian…" at bounding box center [441, 90] width 526 height 631
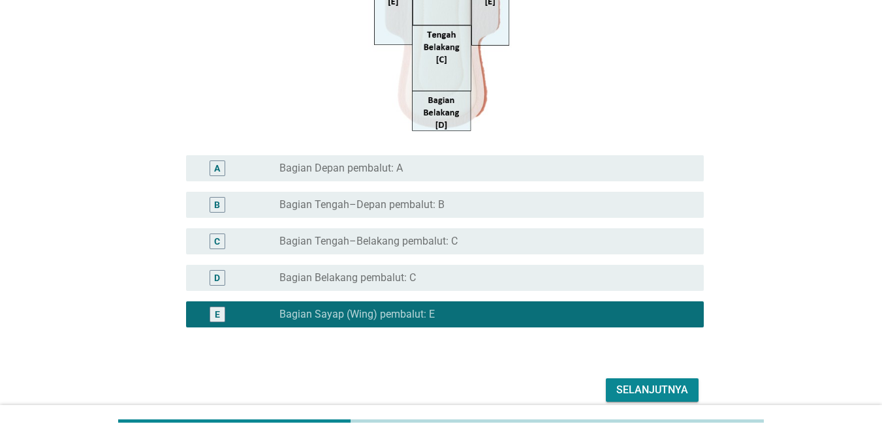
click at [412, 164] on div "radio_button_unchecked Bagian Depan pembalut: A" at bounding box center [481, 168] width 404 height 13
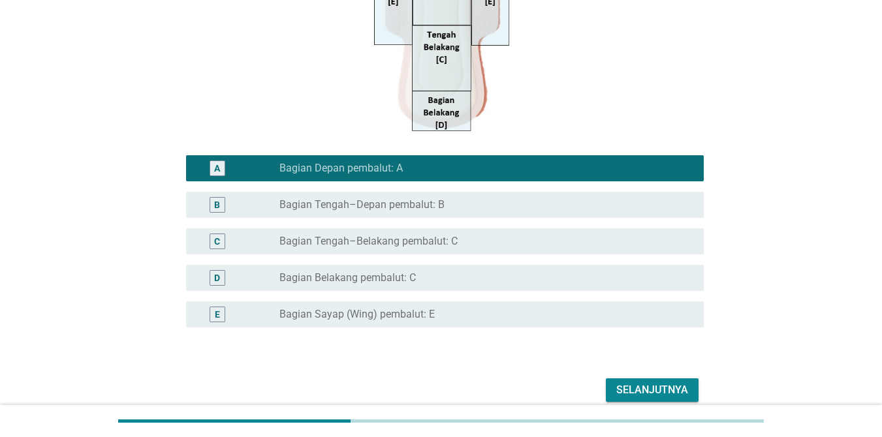
click at [643, 388] on div "Selanjutnya" at bounding box center [652, 391] width 72 height 16
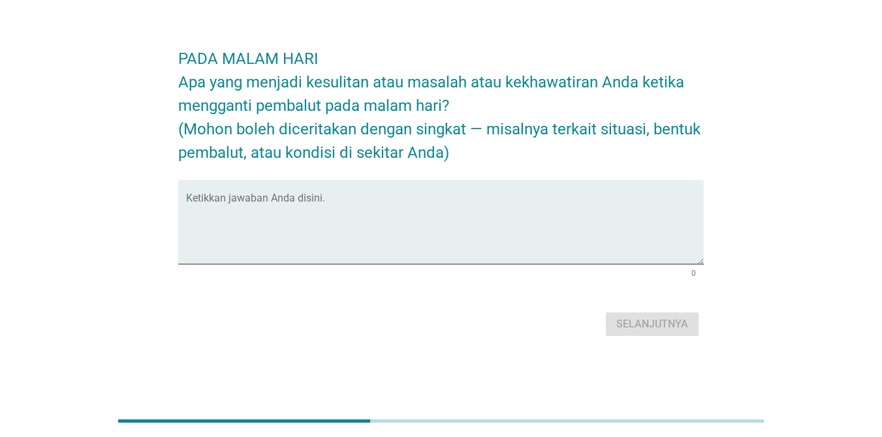
scroll to position [0, 0]
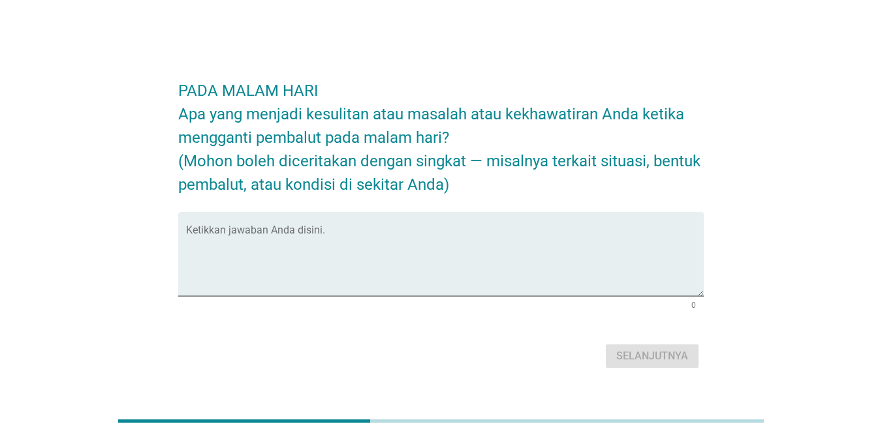
click at [643, 388] on div "PADA MALAM HARI Apa yang menjadi kesulitan atau masalah atau kekhawatiran Anda …" at bounding box center [441, 219] width 851 height 358
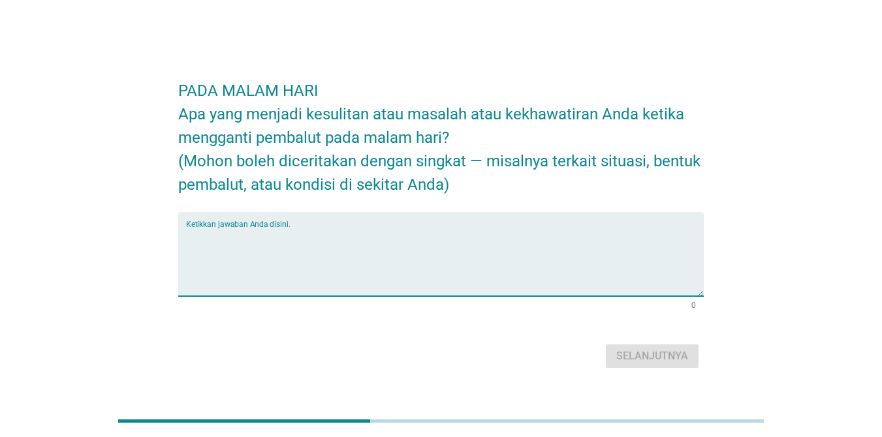
click at [411, 229] on textarea "Ketikkan jawaban Anda disini." at bounding box center [445, 262] width 518 height 69
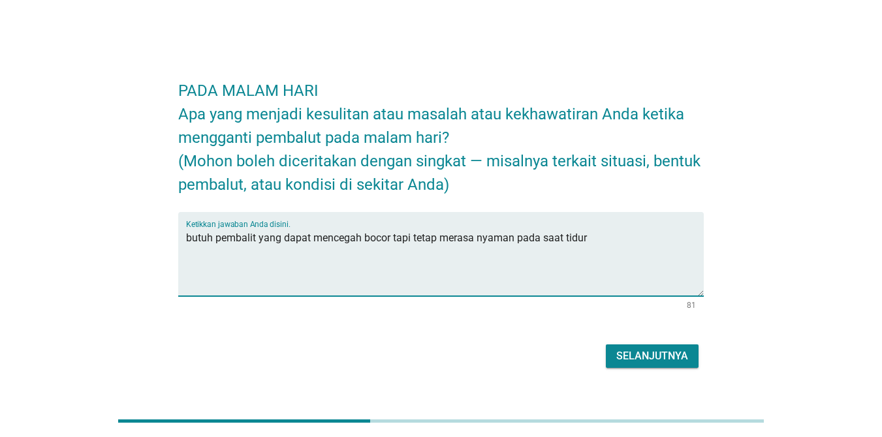
click at [252, 238] on textarea "butuh pembalit yang dapat mencegah bocor tapi tetap merasa nyaman pada saat tid…" at bounding box center [445, 262] width 518 height 69
type textarea "butuh pembalut yang dapat mencegah bocor tapi tetap merasa nyaman pada saat tid…"
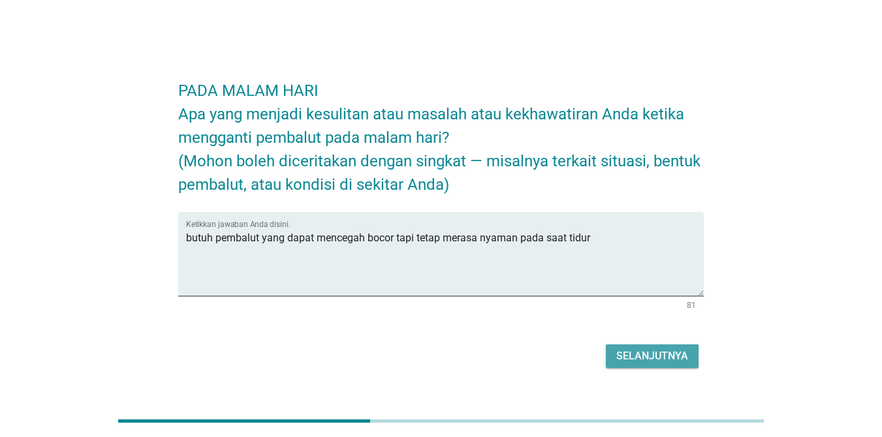
click at [637, 354] on div "Selanjutnya" at bounding box center [652, 357] width 72 height 16
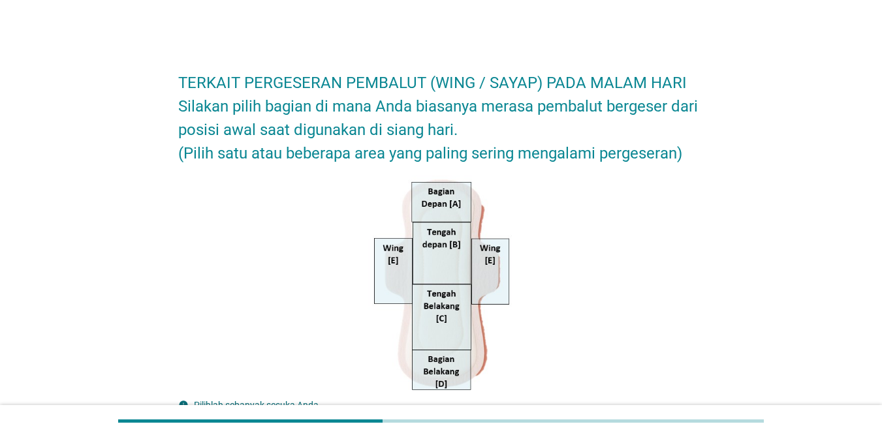
click at [637, 354] on form "TERKAIT PERGESERAN PEMBALUT (WING / SAYAP) PADA MALAM HARI Silakan pilih bagian…" at bounding box center [441, 363] width 526 height 611
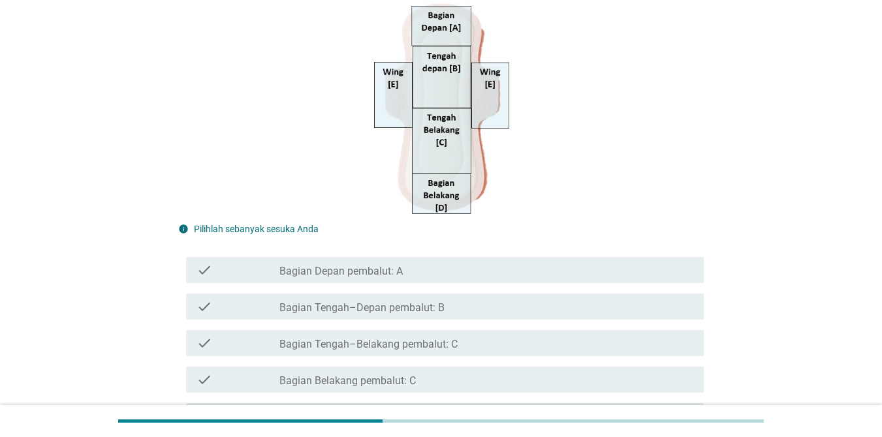
scroll to position [212, 0]
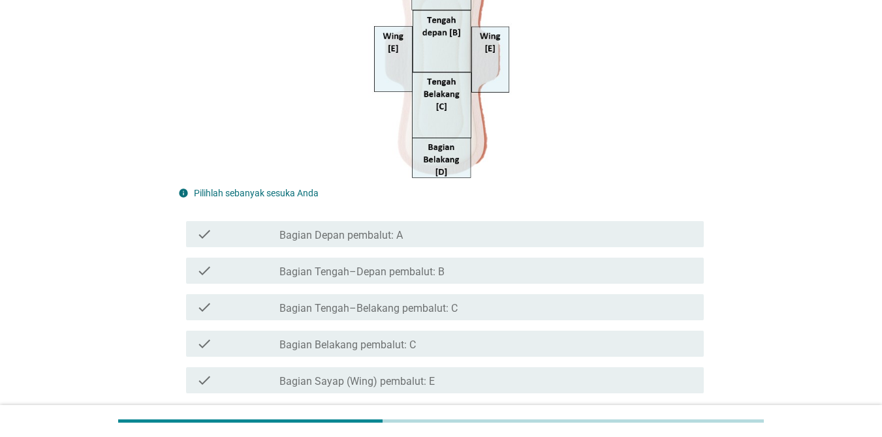
click at [493, 346] on div "check_box_outline_blank Bagian Belakang pembalut: C" at bounding box center [486, 344] width 414 height 16
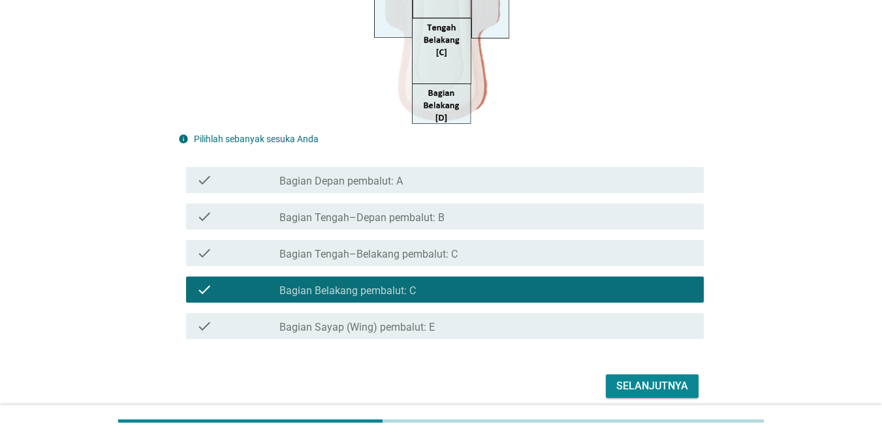
scroll to position [270, 0]
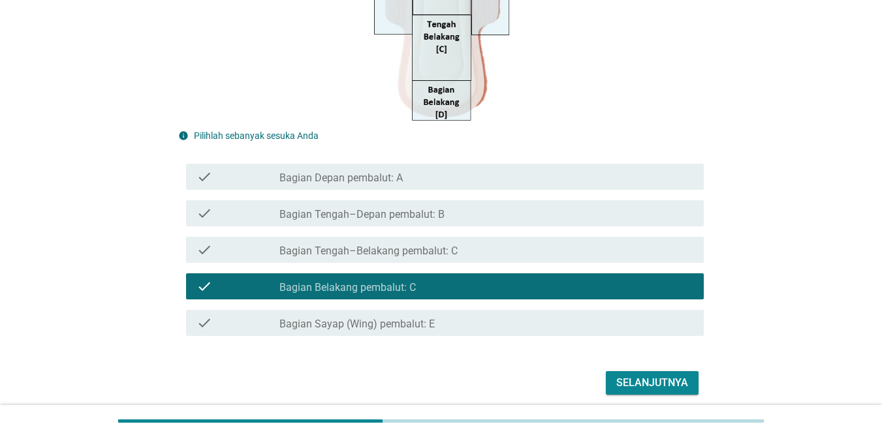
click at [643, 379] on div "Selanjutnya" at bounding box center [652, 383] width 72 height 16
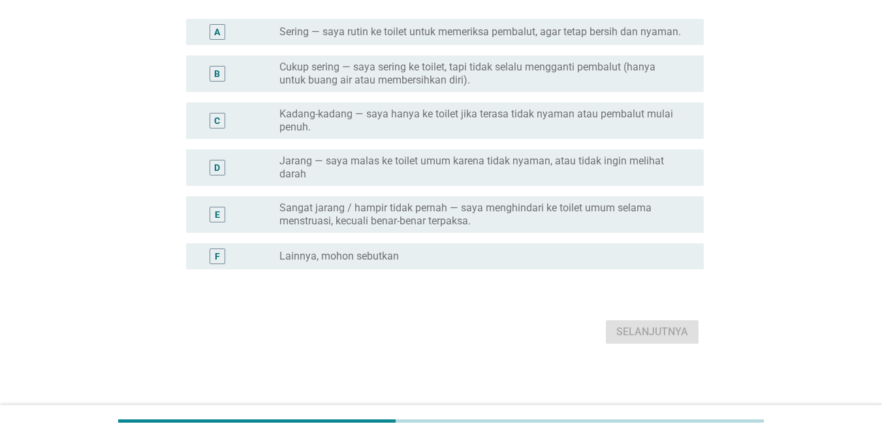
scroll to position [0, 0]
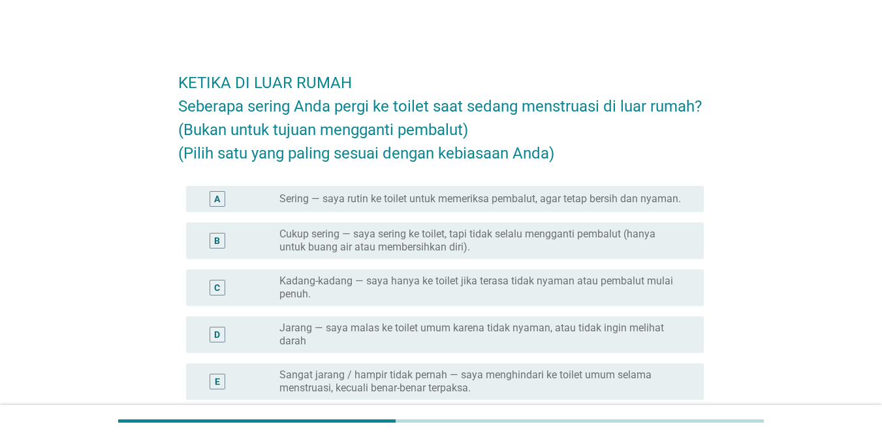
click at [592, 281] on label "Kadang-kadang — saya hanya ke toilet jika terasa tidak nyaman atau pembalut mul…" at bounding box center [481, 288] width 404 height 26
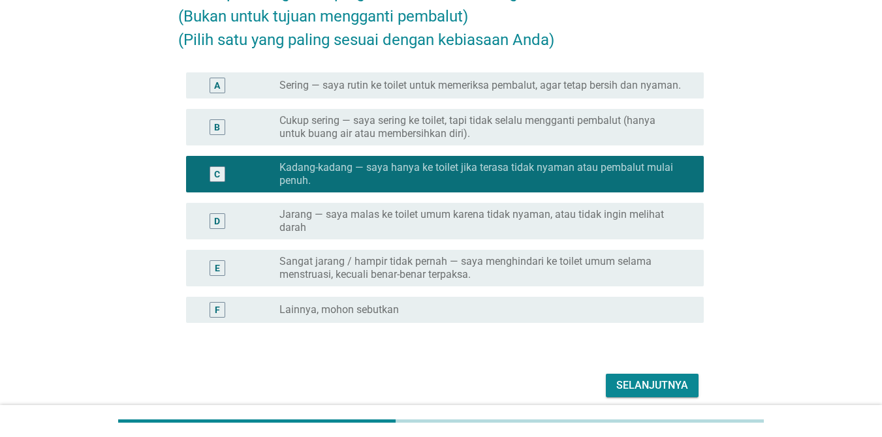
scroll to position [133, 0]
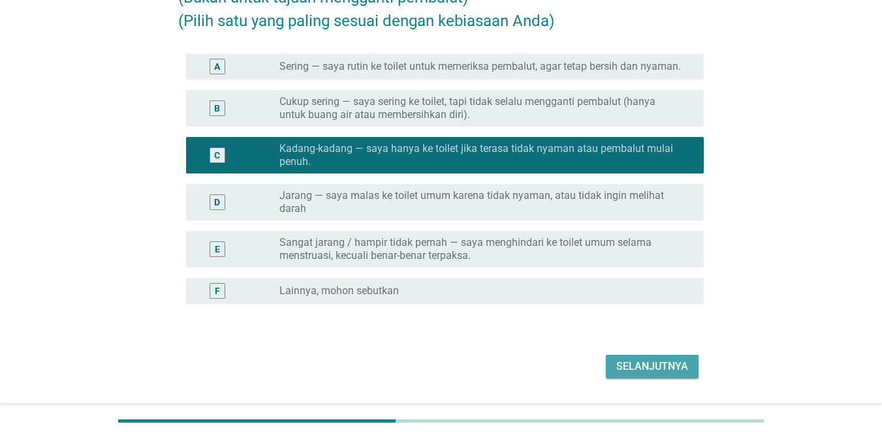
click at [643, 366] on div "Selanjutnya" at bounding box center [652, 367] width 72 height 16
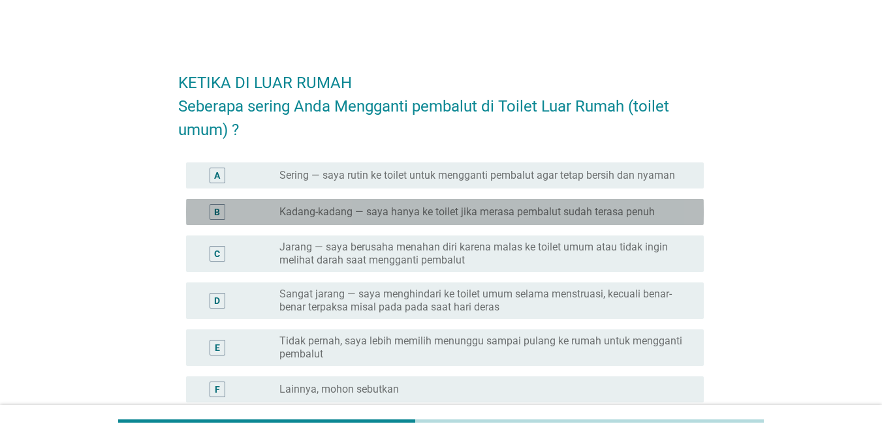
click at [620, 209] on label "Kadang-kadang — saya hanya ke toilet jika merasa pembalut sudah terasa penuh" at bounding box center [466, 212] width 375 height 13
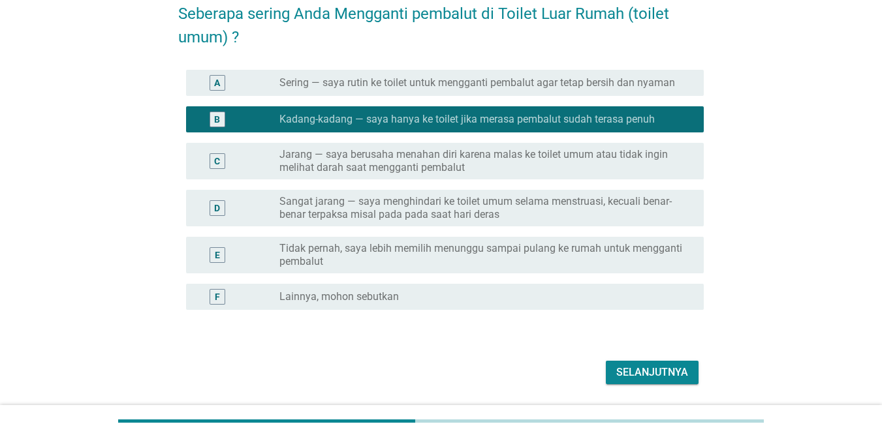
scroll to position [96, 0]
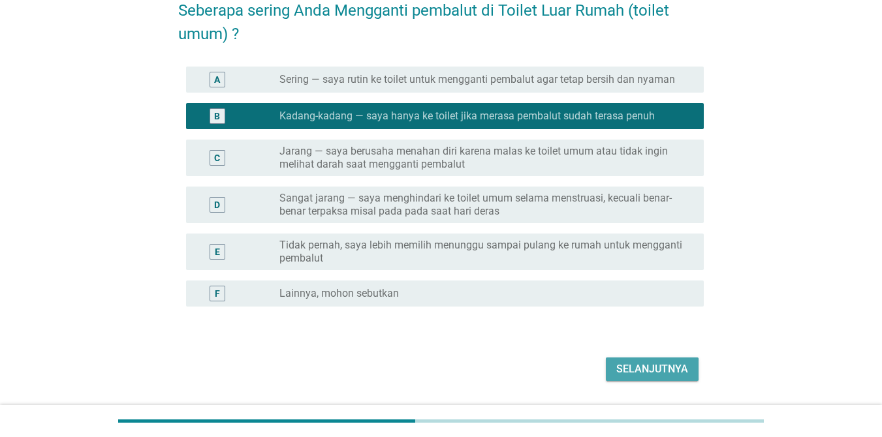
click at [643, 373] on div "Selanjutnya" at bounding box center [652, 370] width 72 height 16
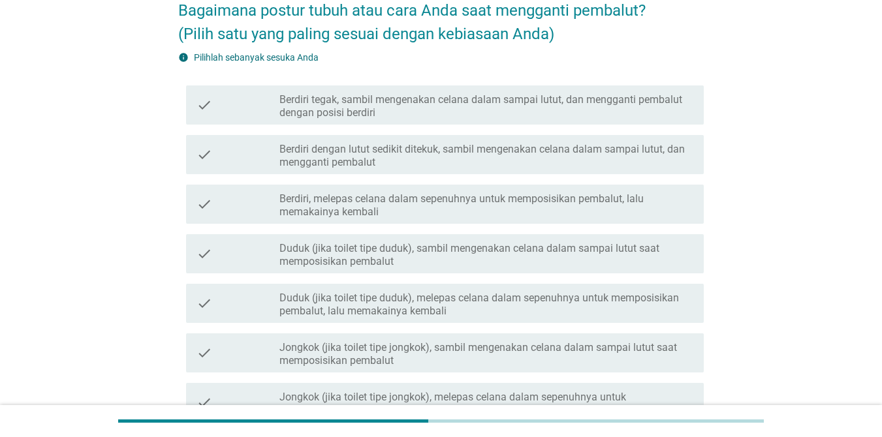
scroll to position [0, 0]
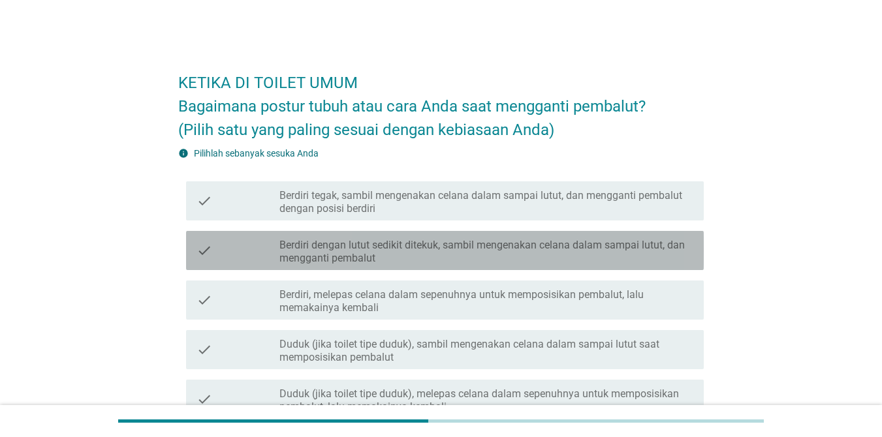
click at [530, 238] on div "check_box_outline_blank Berdiri dengan lutut sedikit ditekuk, sambil mengenakan…" at bounding box center [486, 250] width 414 height 29
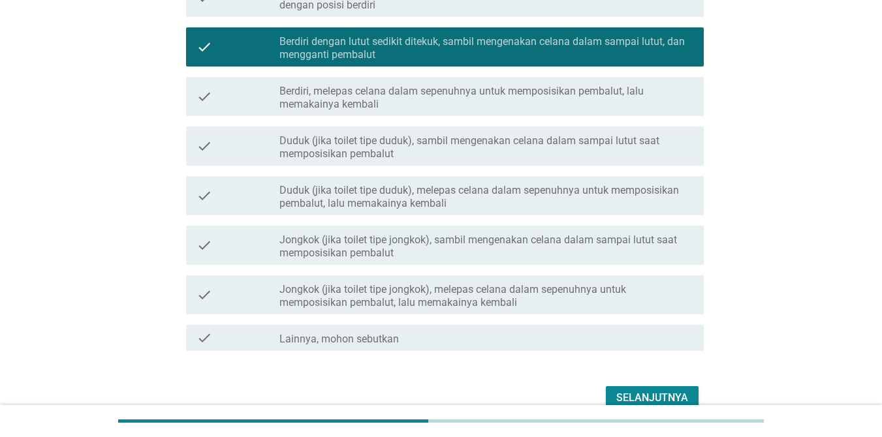
scroll to position [240, 0]
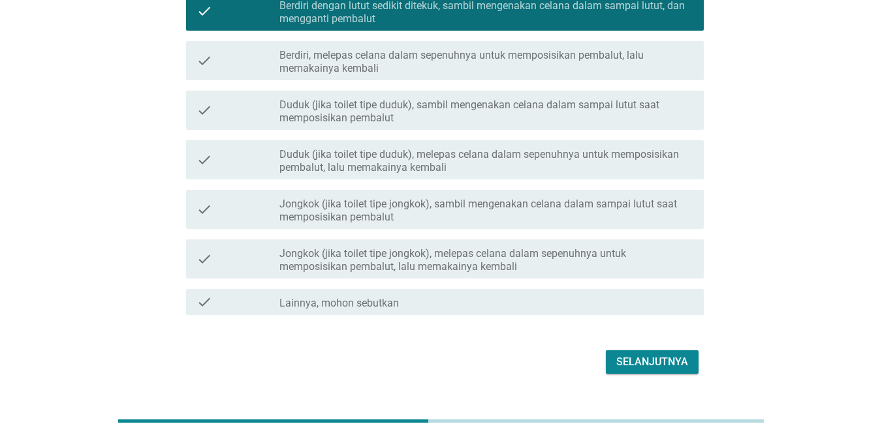
click at [643, 358] on div "Selanjutnya" at bounding box center [652, 363] width 72 height 16
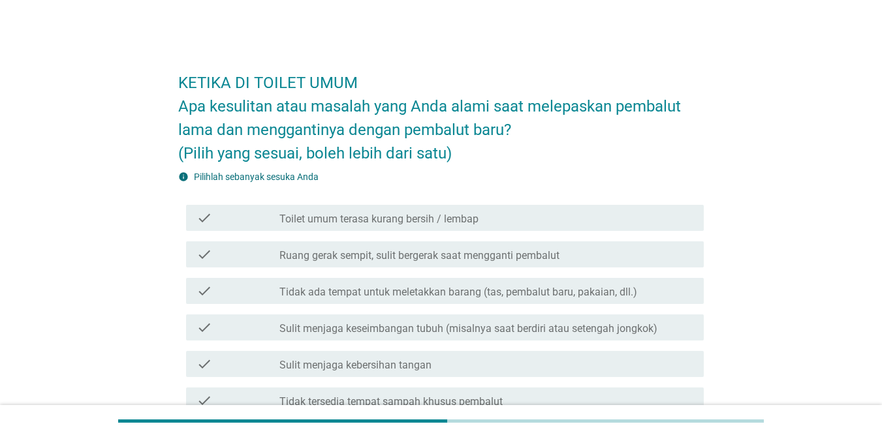
click at [527, 253] on label "Ruang gerak sempit, sulit bergerak saat mengganti pembalut" at bounding box center [419, 255] width 280 height 13
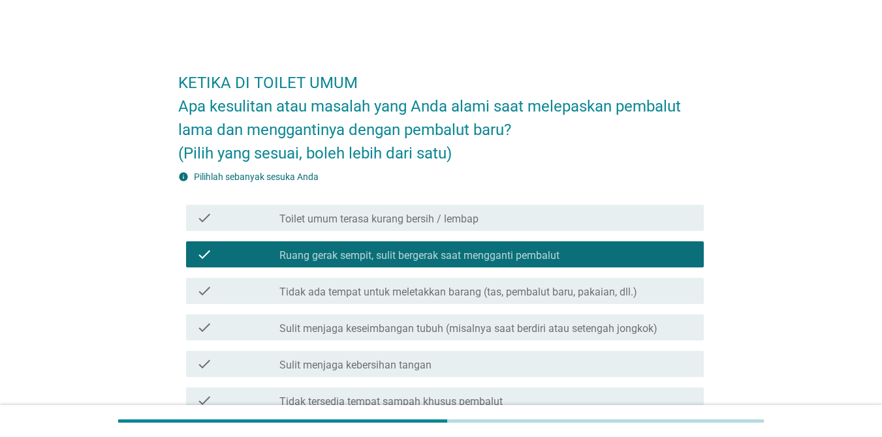
click at [491, 292] on label "Tidak ada tempat untuk meletakkan barang (tas, pembalut baru, pakaian, dll.)" at bounding box center [458, 292] width 358 height 13
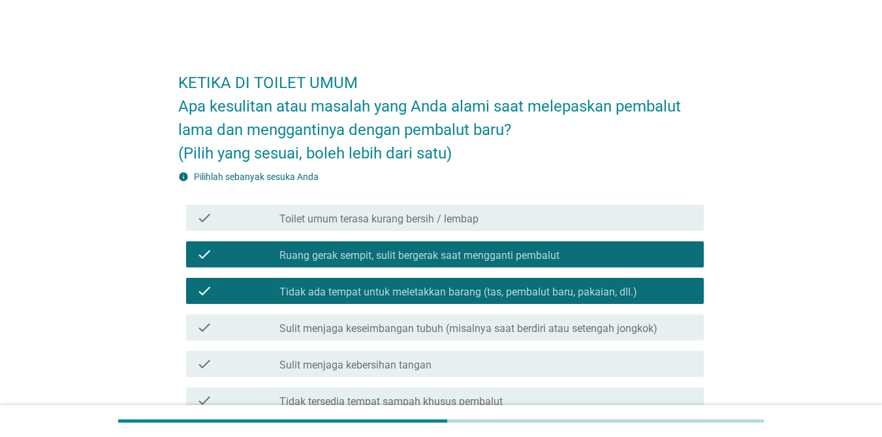
click at [491, 219] on div "check_box_outline_blank Toilet umum terasa kurang bersih / lembap" at bounding box center [486, 218] width 414 height 16
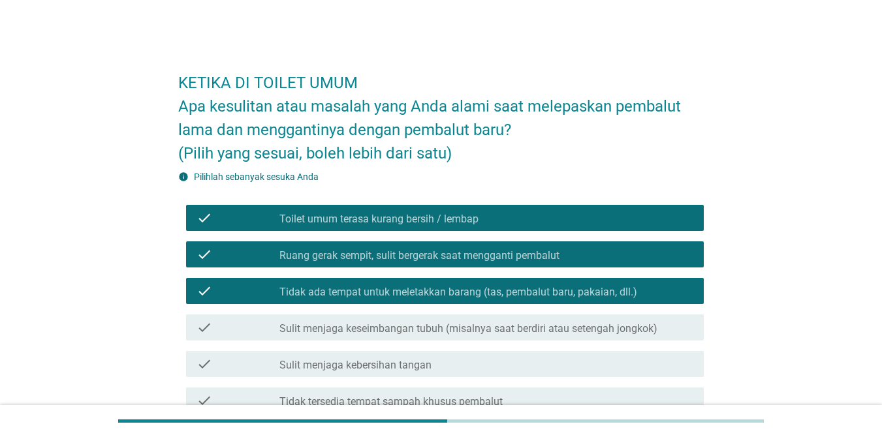
click at [498, 323] on label "Sulit menjaga keseimbangan tubuh (misalnya saat berdiri atau setengah jongkok)" at bounding box center [468, 329] width 378 height 13
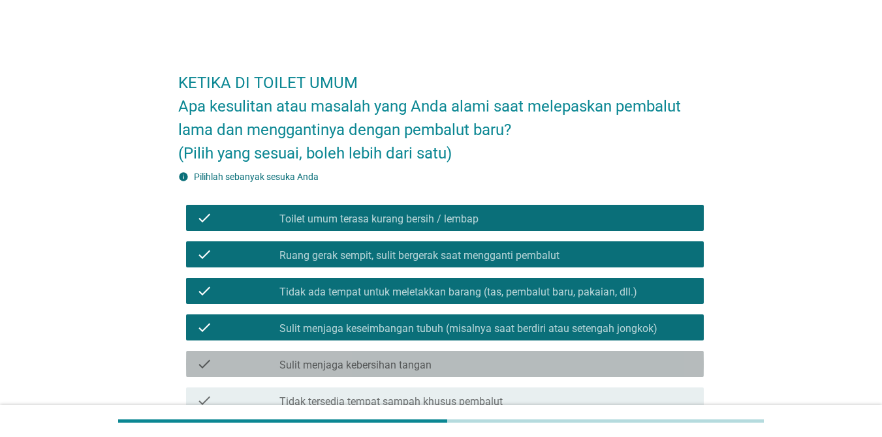
click at [484, 370] on div "check_box_outline_blank Sulit menjaga kebersihan tangan" at bounding box center [486, 365] width 414 height 16
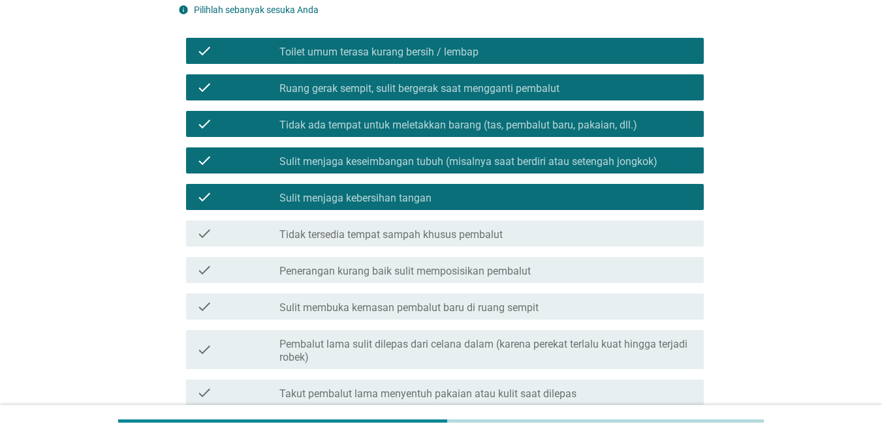
scroll to position [174, 0]
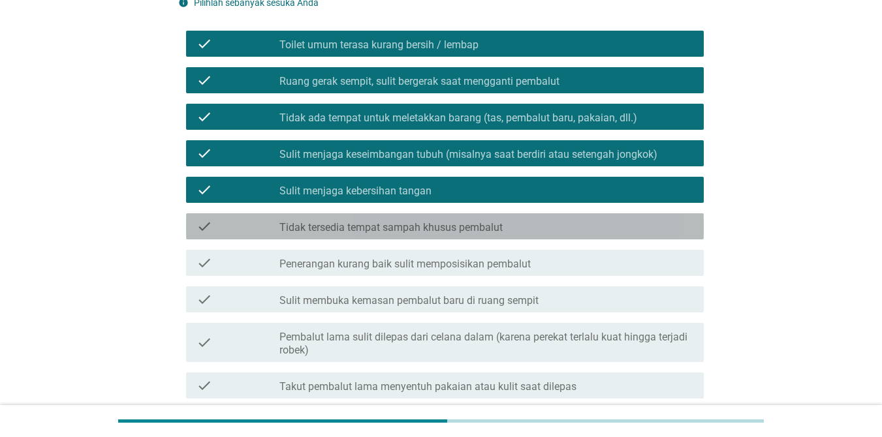
click at [620, 227] on div "check_box_outline_blank Tidak tersedia tempat sampah khusus pembalut" at bounding box center [486, 227] width 414 height 16
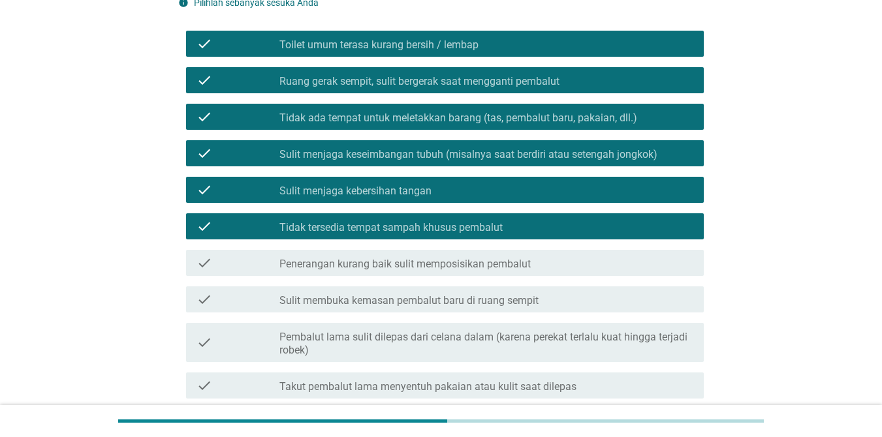
click at [527, 303] on label "Sulit membuka kemasan pembalut baru di ruang sempit" at bounding box center [408, 300] width 259 height 13
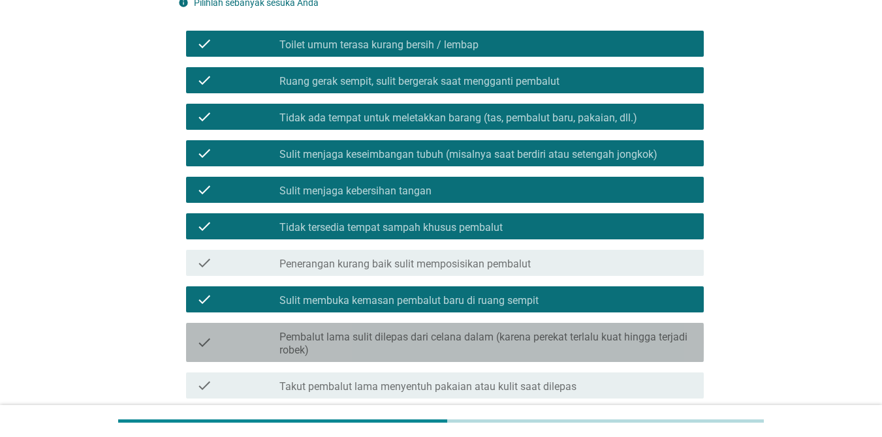
click at [483, 335] on label "Pembalut lama sulit dilepas dari celana dalam (karena perekat terlalu kuat hing…" at bounding box center [486, 344] width 414 height 26
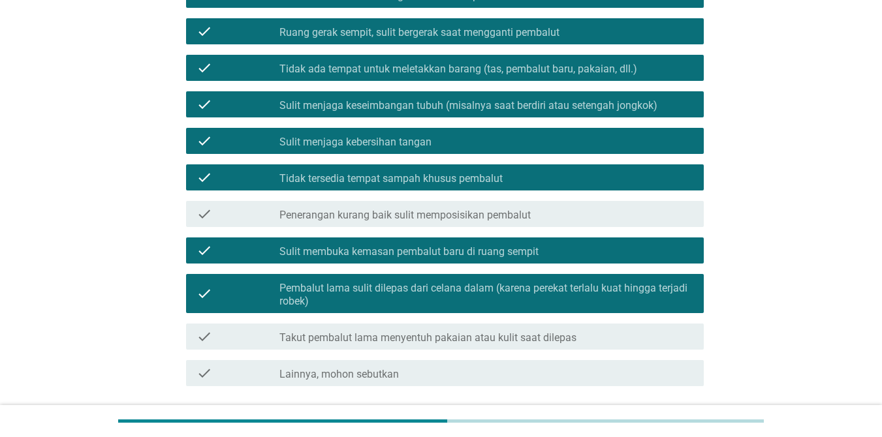
scroll to position [300, 0]
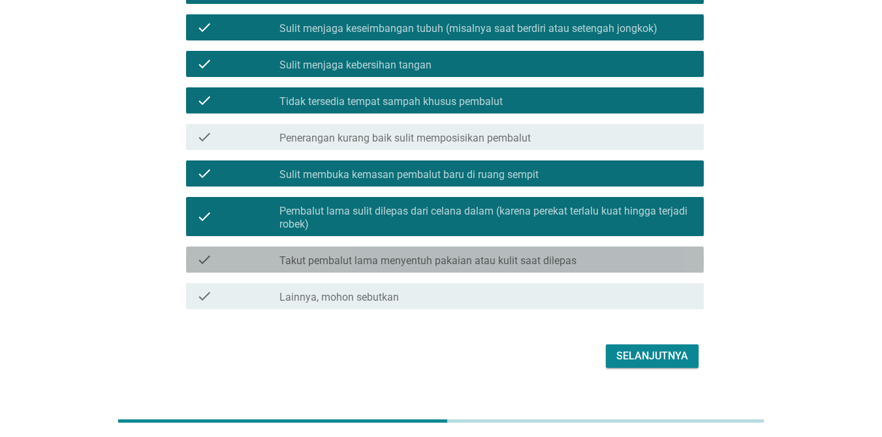
click at [643, 261] on div "check_box_outline_blank Takut pembalut lama menyentuh pakaian atau kulit saat d…" at bounding box center [486, 260] width 414 height 16
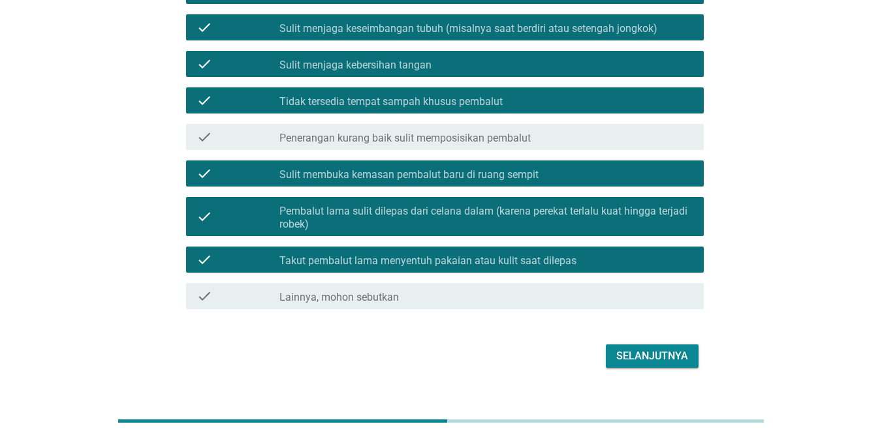
click at [643, 355] on div "Selanjutnya" at bounding box center [652, 357] width 72 height 16
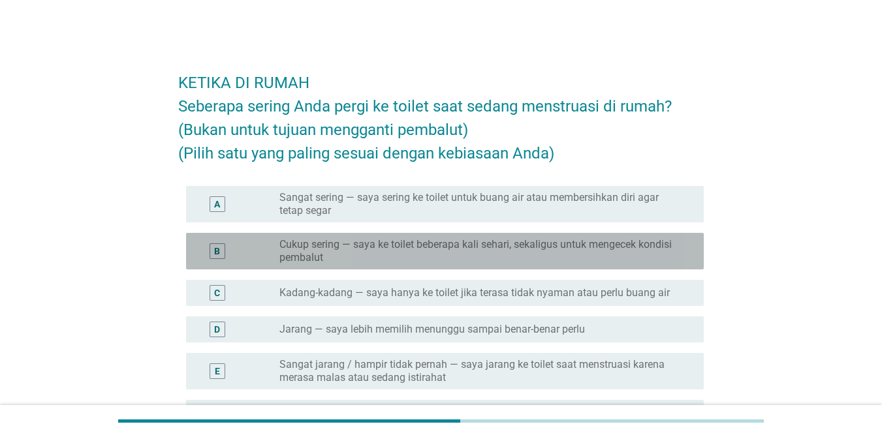
click at [585, 243] on label "Cukup sering — saya ke toilet beberapa kali sehari, sekaligus untuk mengecek ko…" at bounding box center [481, 251] width 404 height 26
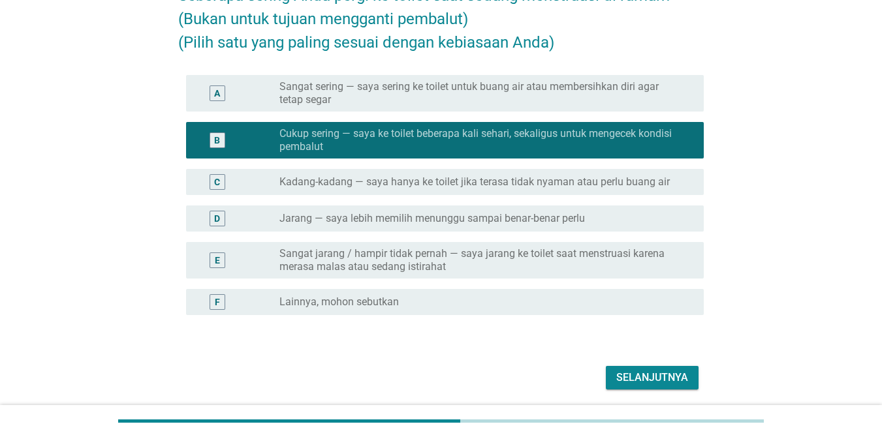
scroll to position [122, 0]
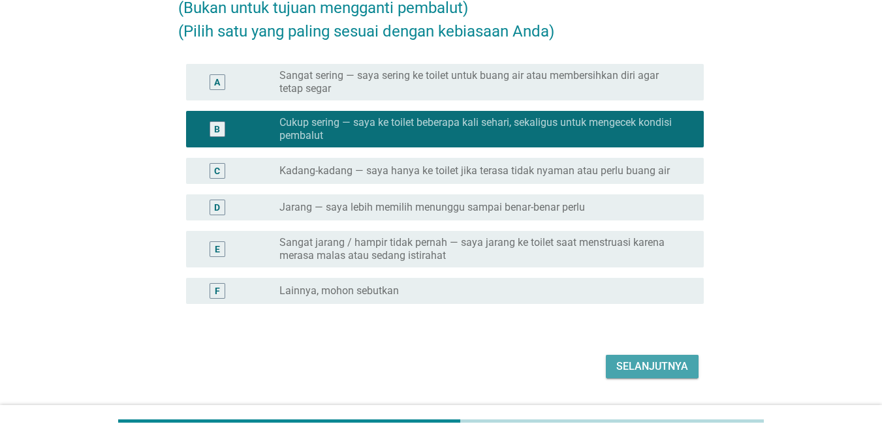
click at [643, 362] on div "Selanjutnya" at bounding box center [652, 367] width 72 height 16
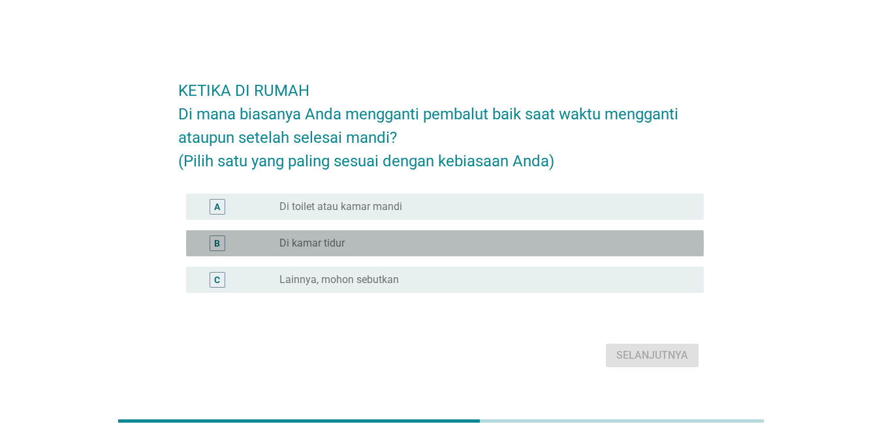
click at [496, 237] on div "radio_button_unchecked Di kamar tidur" at bounding box center [481, 243] width 404 height 13
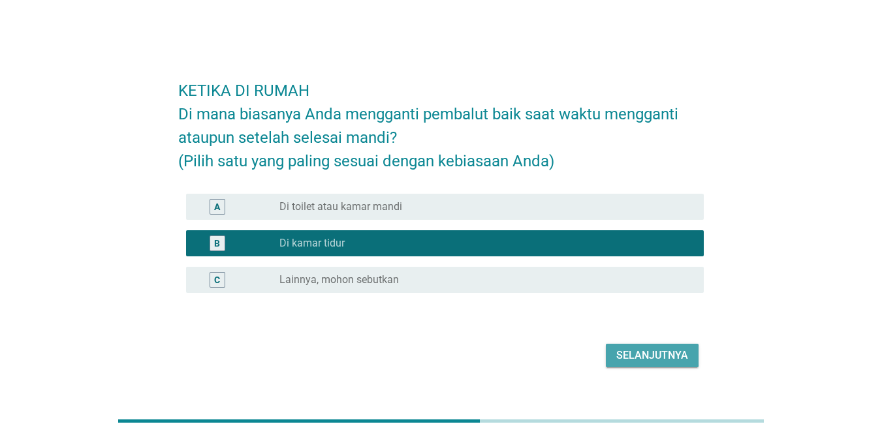
click at [643, 353] on div "Selanjutnya" at bounding box center [652, 356] width 72 height 16
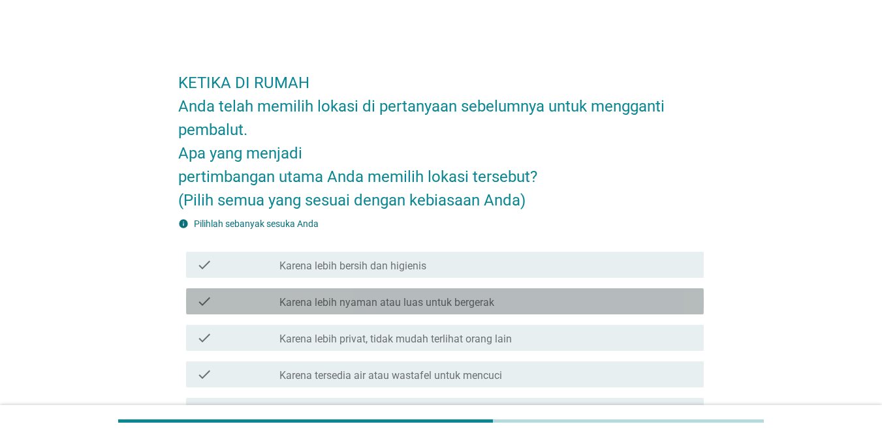
click at [567, 303] on div "check_box_outline_blank Karena lebih nyaman atau luas untuk bergerak" at bounding box center [486, 302] width 414 height 16
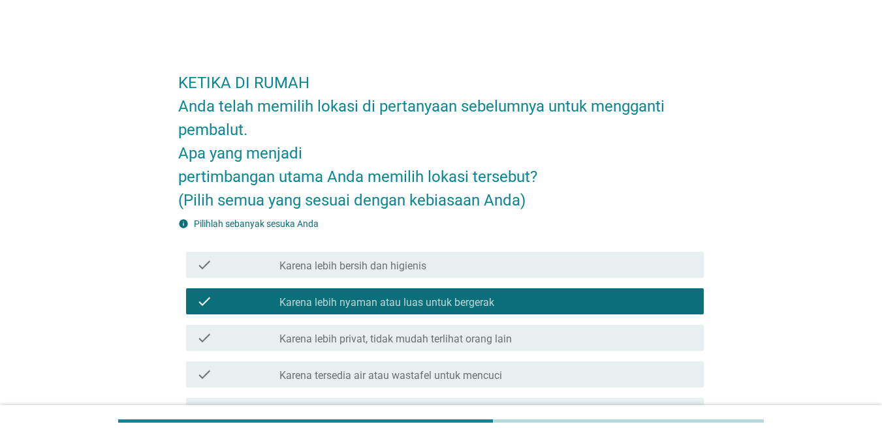
click at [545, 263] on div "check_box_outline_blank Karena lebih bersih dan higienis" at bounding box center [486, 265] width 414 height 16
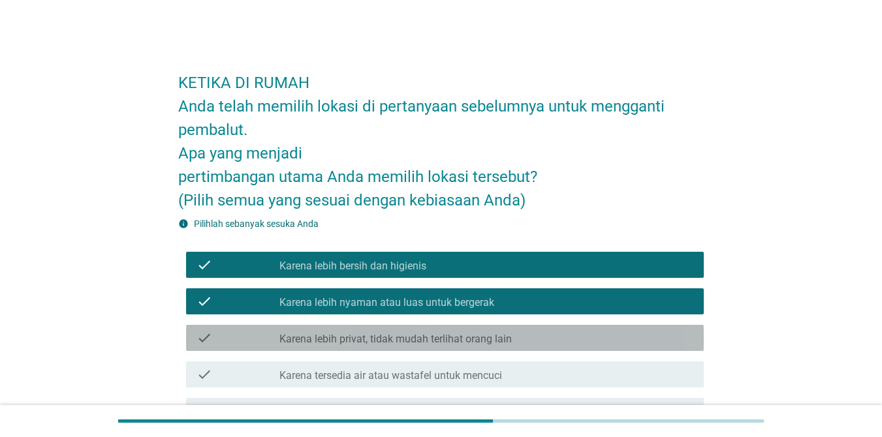
click at [540, 338] on div "check_box_outline_blank Karena lebih privat, tidak mudah terlihat orang lain" at bounding box center [486, 338] width 414 height 16
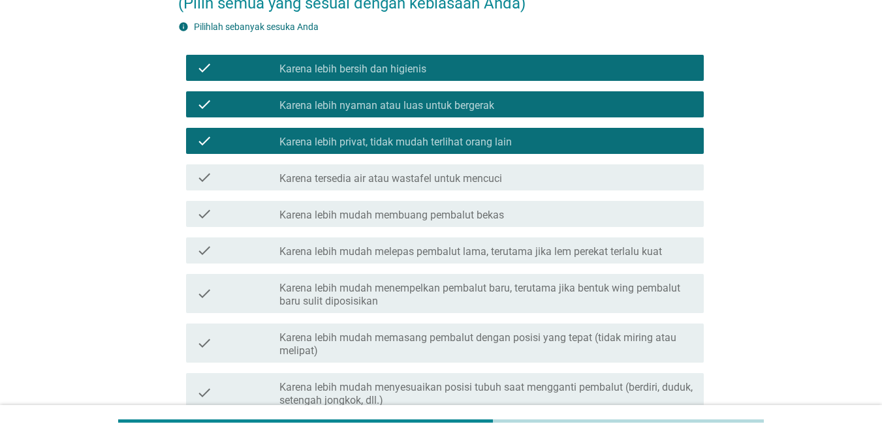
scroll to position [202, 0]
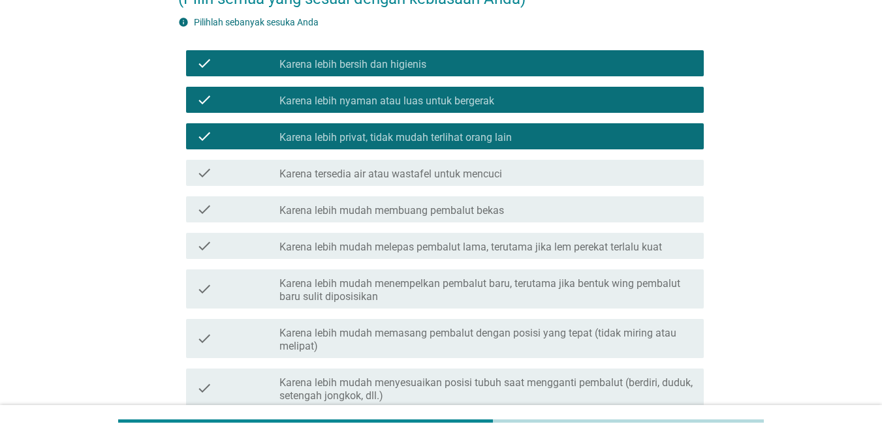
click at [590, 290] on label "Karena lebih mudah menempelkan pembalut baru, terutama jika bentuk wing pembalu…" at bounding box center [486, 291] width 414 height 26
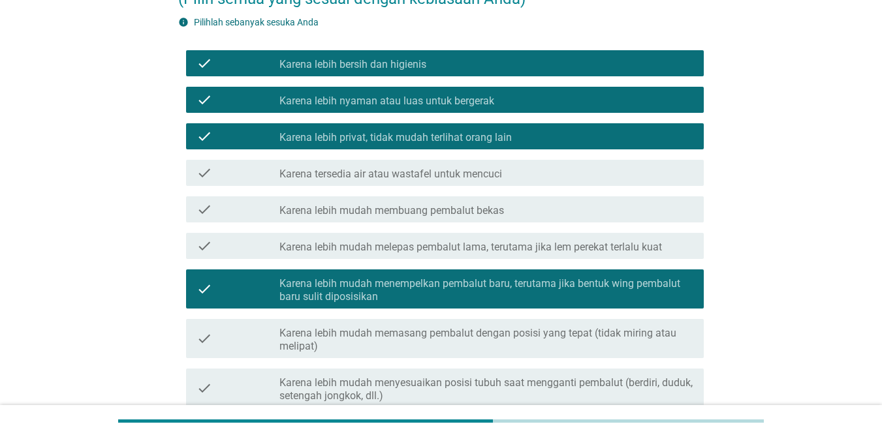
click at [558, 337] on label "Karena lebih mudah memasang pembalut dengan posisi yang tepat (tidak miring ata…" at bounding box center [486, 340] width 414 height 26
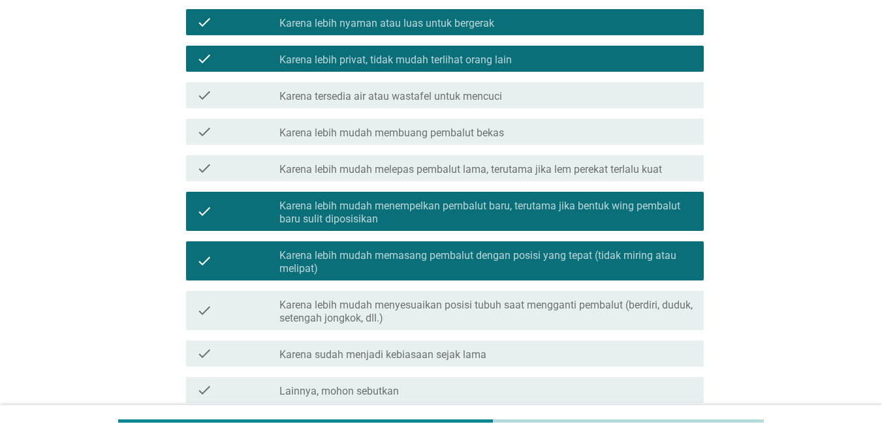
scroll to position [306, 0]
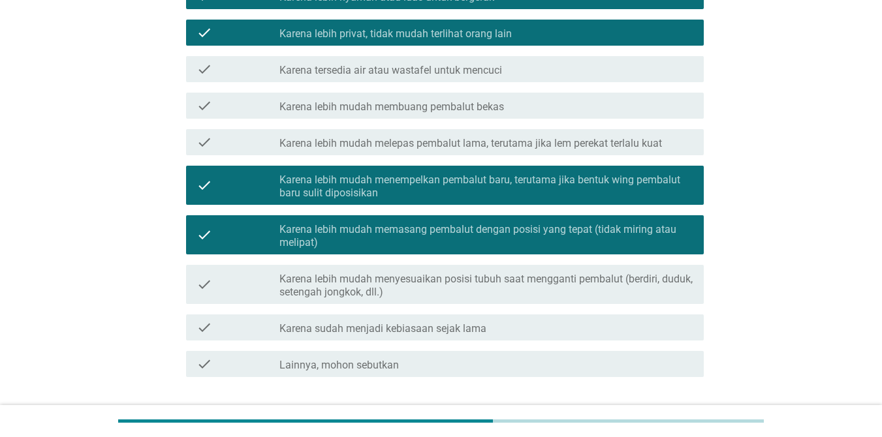
click at [597, 274] on label "Karena lebih mudah menyesuaikan posisi tubuh saat mengganti pembalut (berdiri, …" at bounding box center [486, 286] width 414 height 26
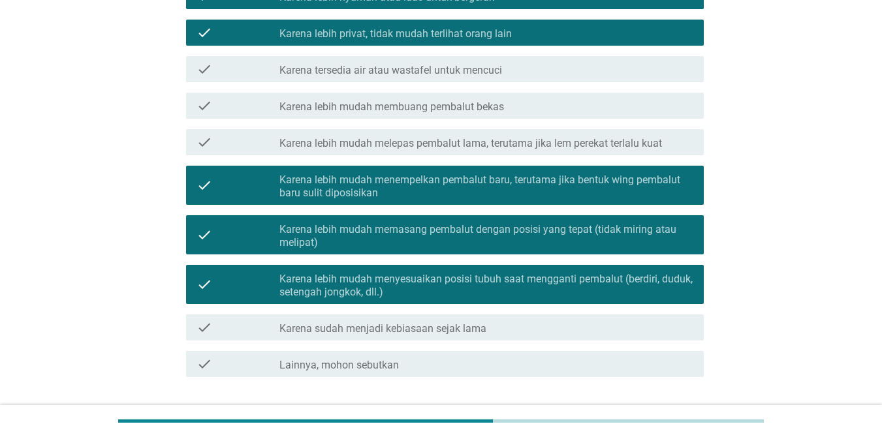
click at [590, 324] on div "check_box_outline_blank Karena sudah menjadi kebiasaan sejak lama" at bounding box center [486, 328] width 414 height 16
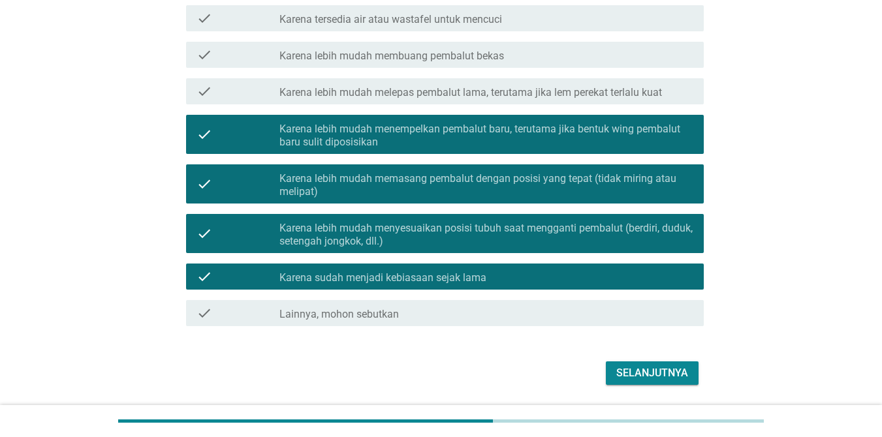
scroll to position [358, 0]
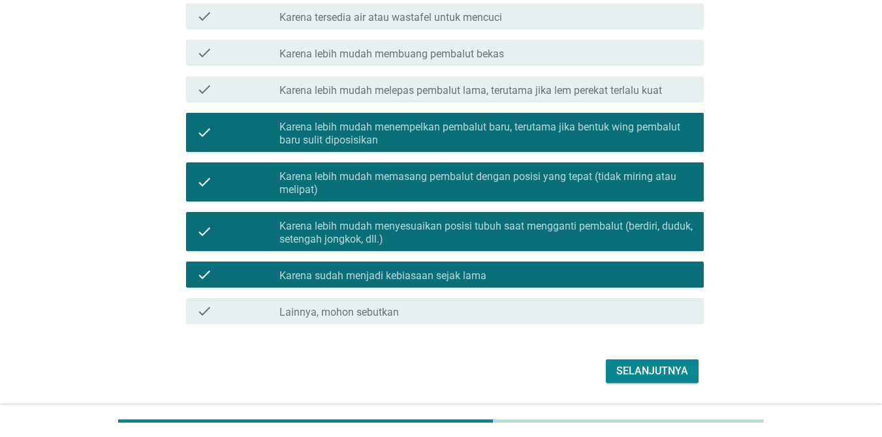
click at [643, 370] on div "Selanjutnya" at bounding box center [652, 372] width 72 height 16
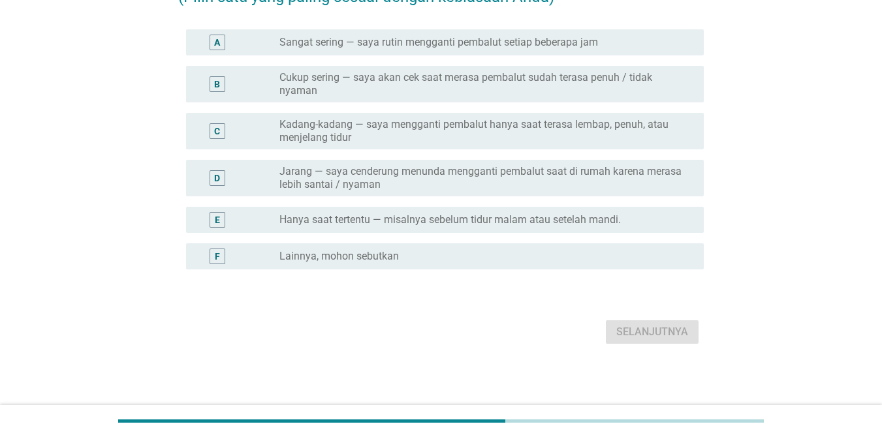
scroll to position [0, 0]
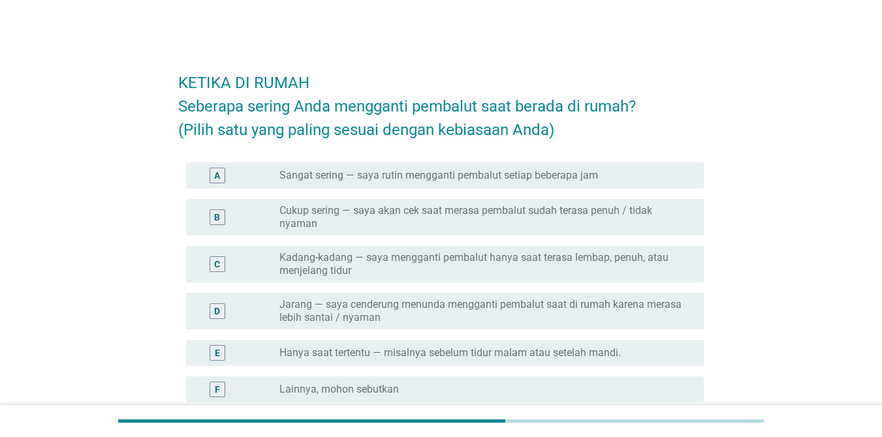
click at [624, 228] on label "Cukup sering — saya akan cek saat merasa pembalut sudah terasa penuh / tidak ny…" at bounding box center [481, 217] width 404 height 26
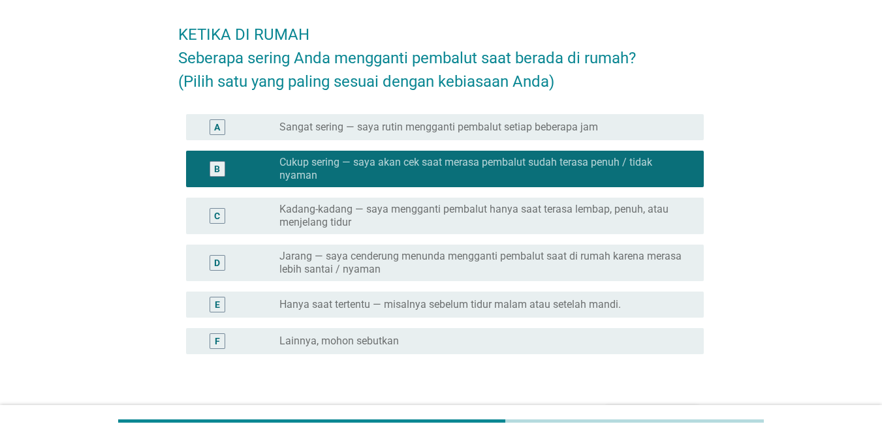
scroll to position [133, 0]
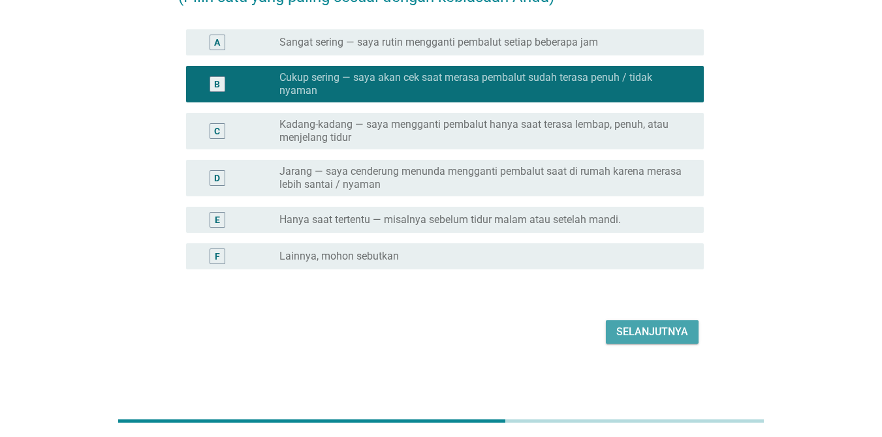
click at [643, 327] on div "Selanjutnya" at bounding box center [652, 333] width 72 height 16
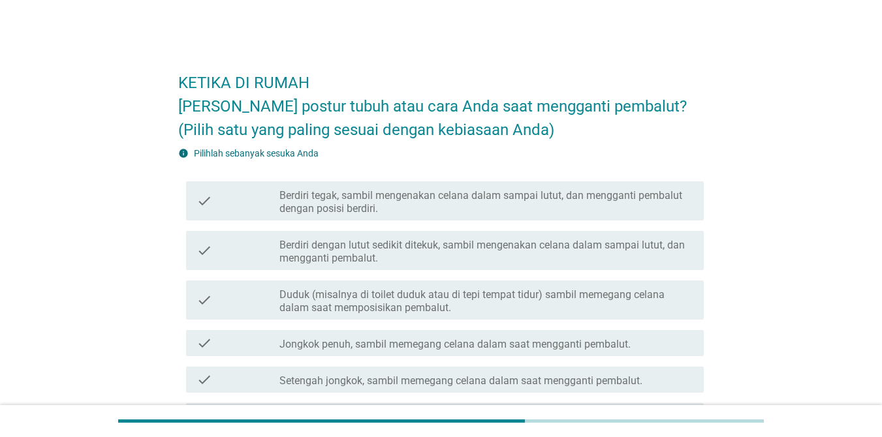
click at [498, 247] on label "Berdiri dengan lutut sedikit ditekuk, sambil mengenakan celana dalam sampai lut…" at bounding box center [486, 252] width 414 height 26
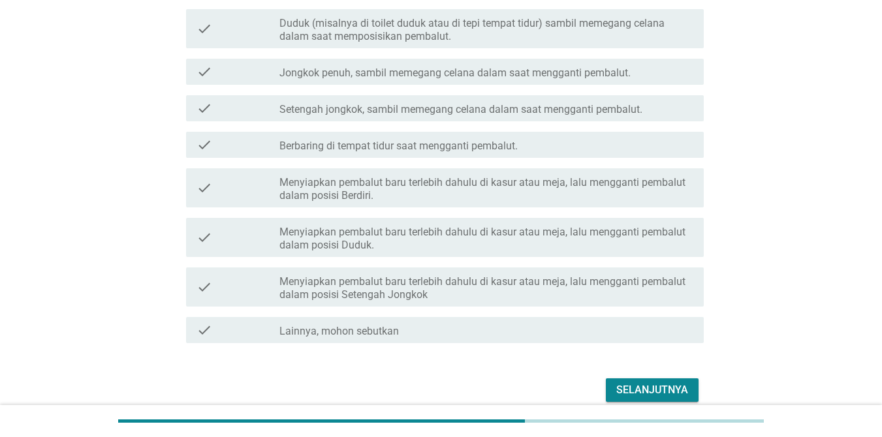
scroll to position [317, 0]
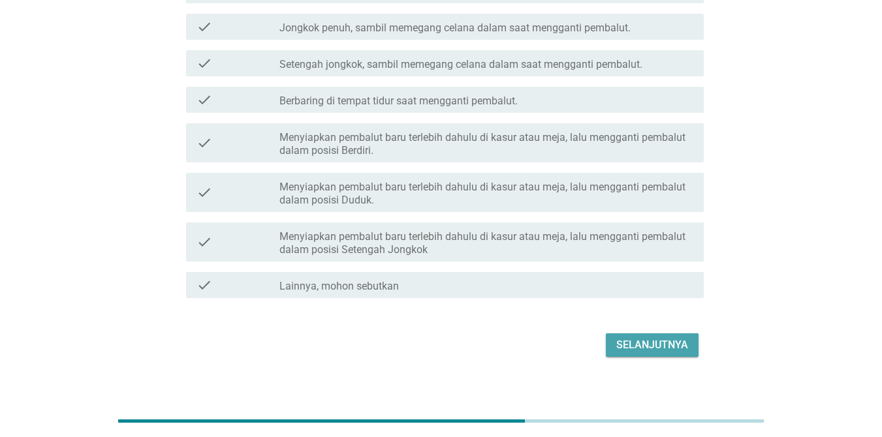
click at [643, 345] on div "Selanjutnya" at bounding box center [652, 346] width 72 height 16
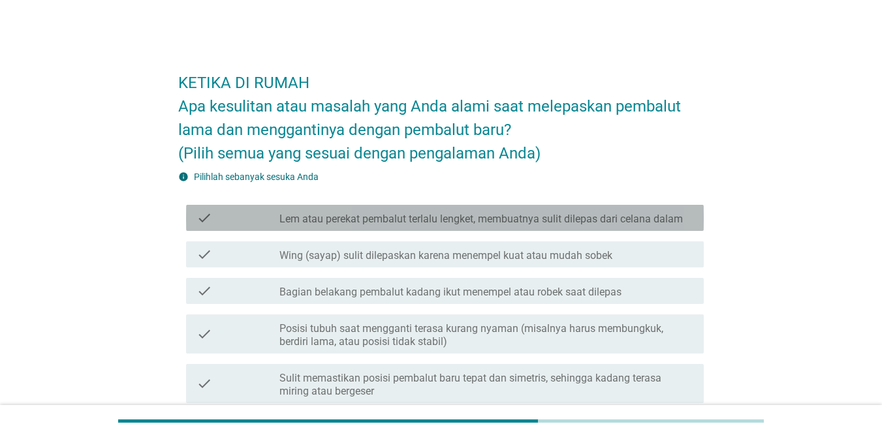
click at [627, 221] on label "Lem atau perekat pembalut terlalu lengket, membuatnya sulit dilepas dari celana…" at bounding box center [481, 219] width 404 height 13
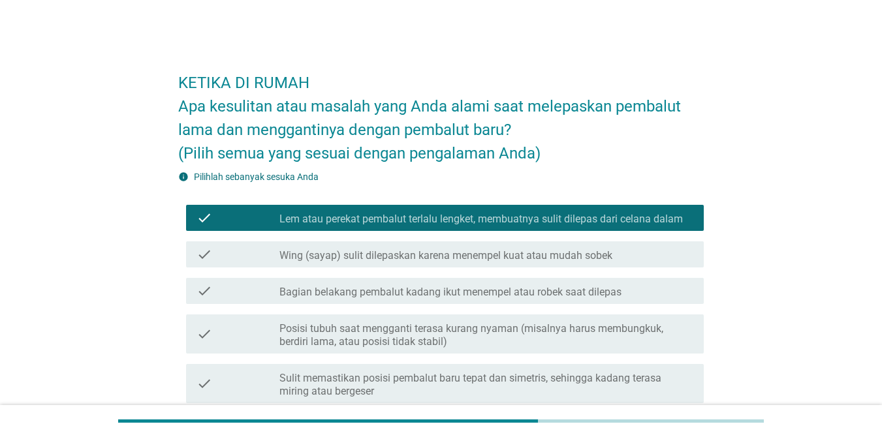
click at [600, 262] on div "check check_box_outline_blank Wing (sayap) sulit dilepaskan karena menempel kua…" at bounding box center [445, 255] width 518 height 26
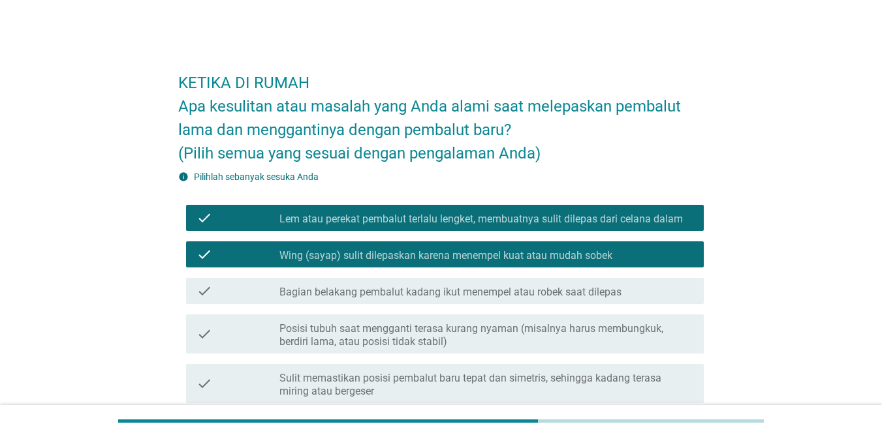
click at [598, 293] on label "Bagian belakang pembalut kadang ikut menempel atau robek saat dilepas" at bounding box center [450, 292] width 342 height 13
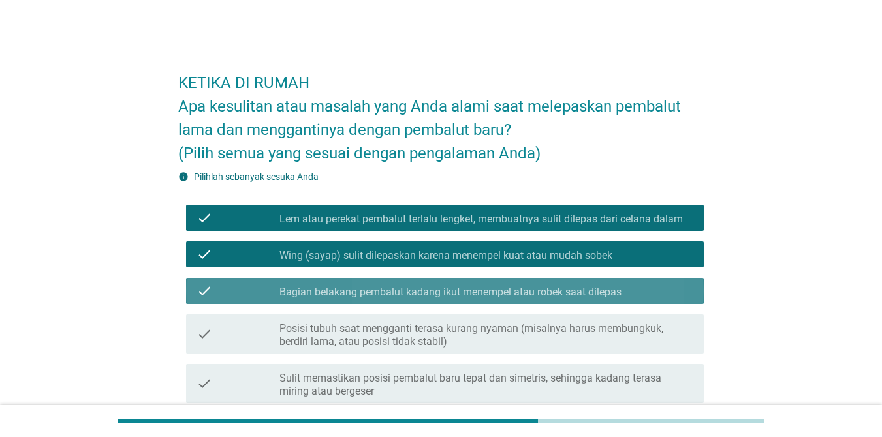
click at [598, 293] on label "Bagian belakang pembalut kadang ikut menempel atau robek saat dilepas" at bounding box center [450, 292] width 342 height 13
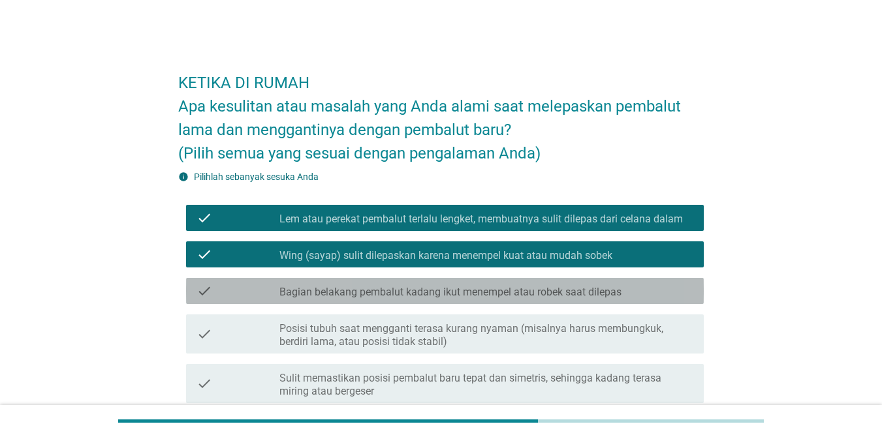
click at [537, 283] on div "check check_box_outline_blank Bagian belakang pembalut kadang ikut menempel ata…" at bounding box center [445, 291] width 518 height 26
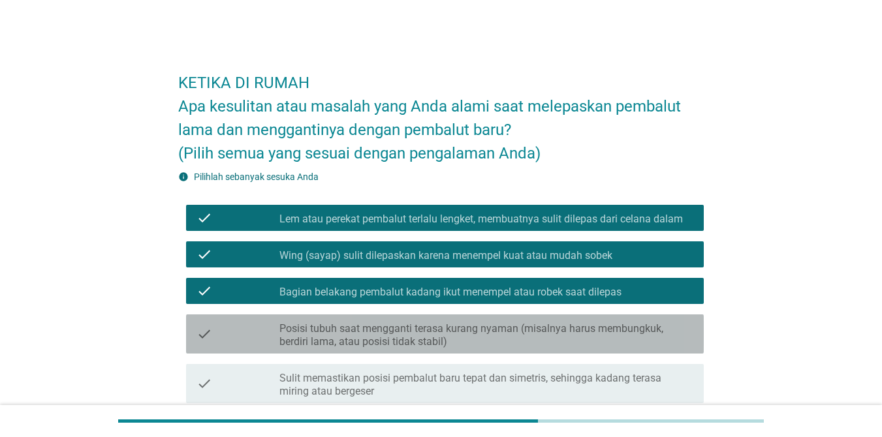
click at [516, 330] on label "Posisi tubuh saat mengganti terasa kurang nyaman (misalnya harus membungkuk, be…" at bounding box center [486, 336] width 414 height 26
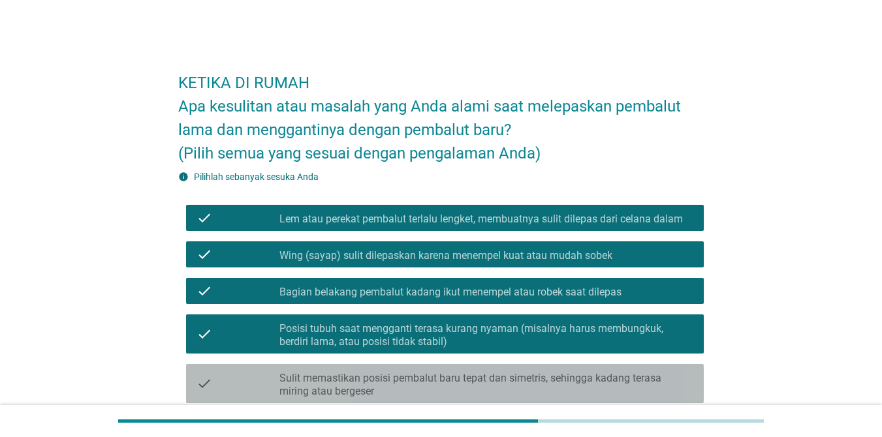
click at [547, 377] on label "Sulit memastikan posisi pembalut baru tepat dan simetris, sehingga kadang teras…" at bounding box center [486, 385] width 414 height 26
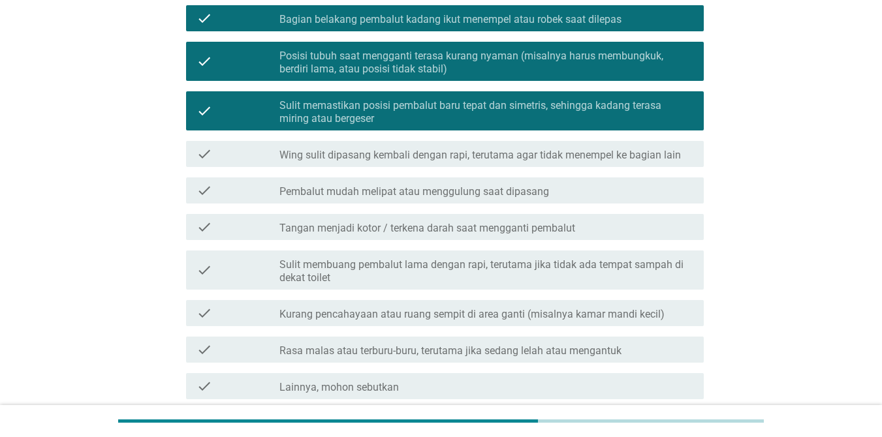
scroll to position [283, 0]
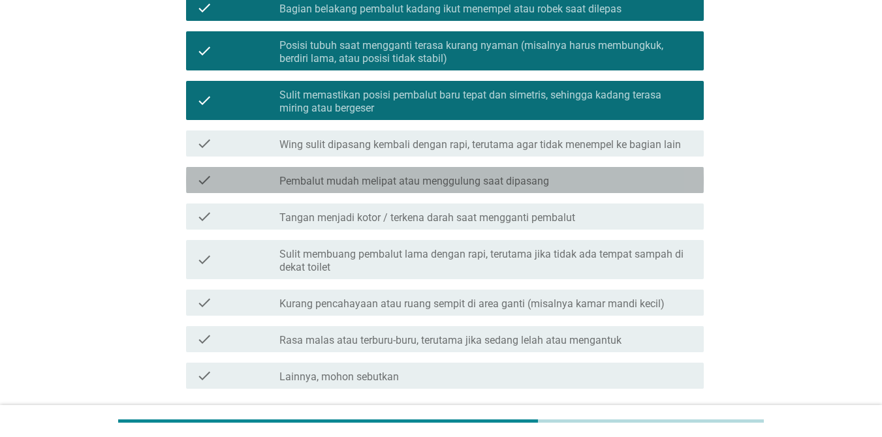
click at [464, 181] on label "Pembalut mudah melipat atau menggulung saat dipasang" at bounding box center [414, 181] width 270 height 13
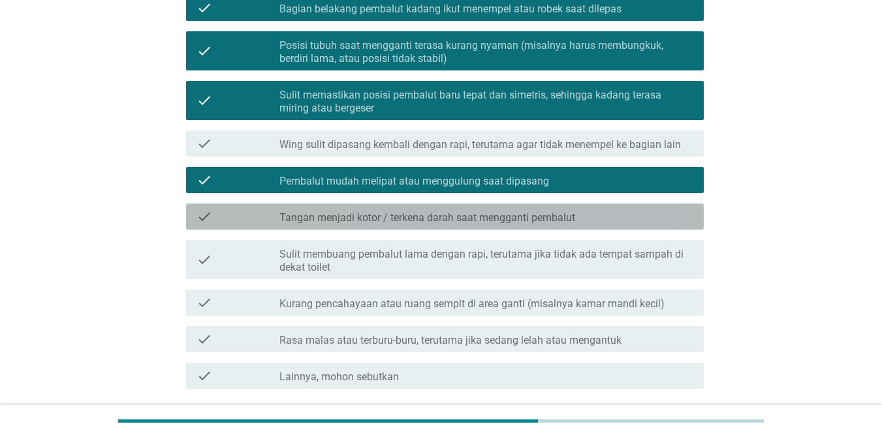
click at [454, 215] on label "Tangan menjadi kotor / terkena darah saat mengganti pembalut" at bounding box center [427, 218] width 296 height 13
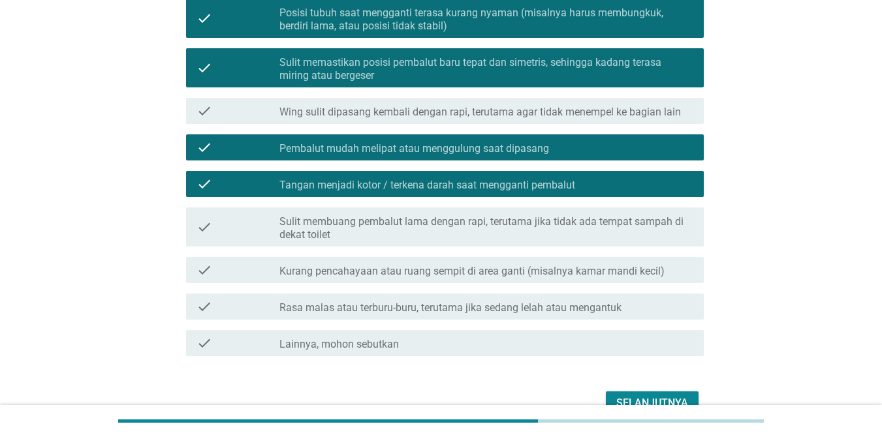
scroll to position [387, 0]
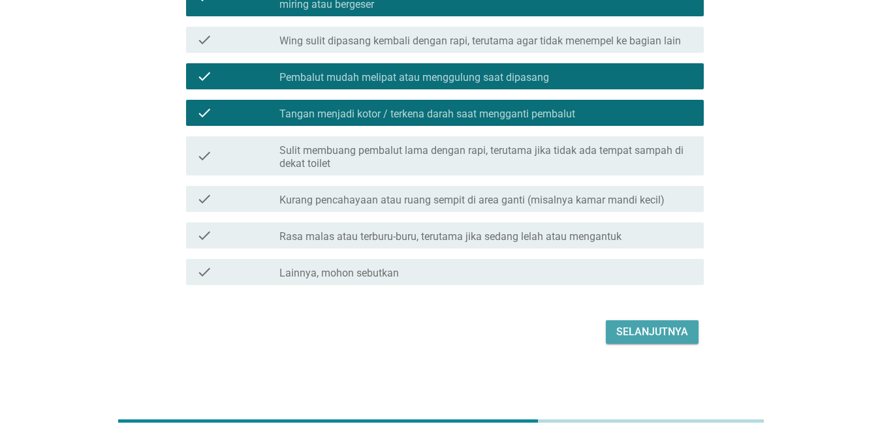
click at [643, 332] on div "Selanjutnya" at bounding box center [652, 333] width 72 height 16
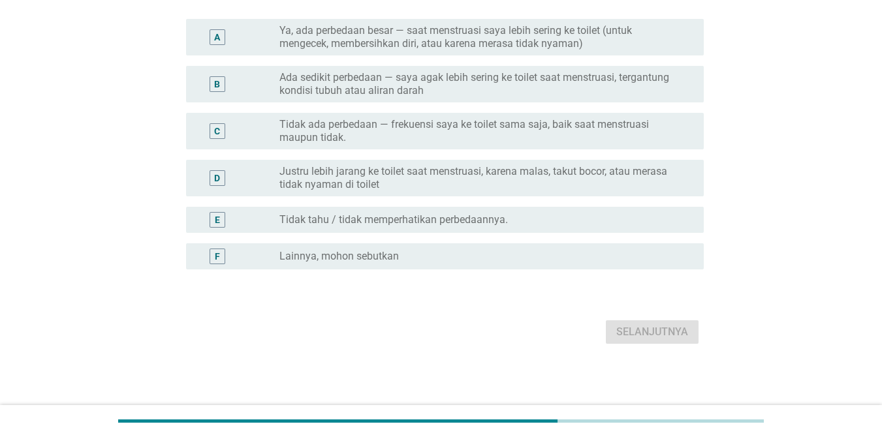
scroll to position [0, 0]
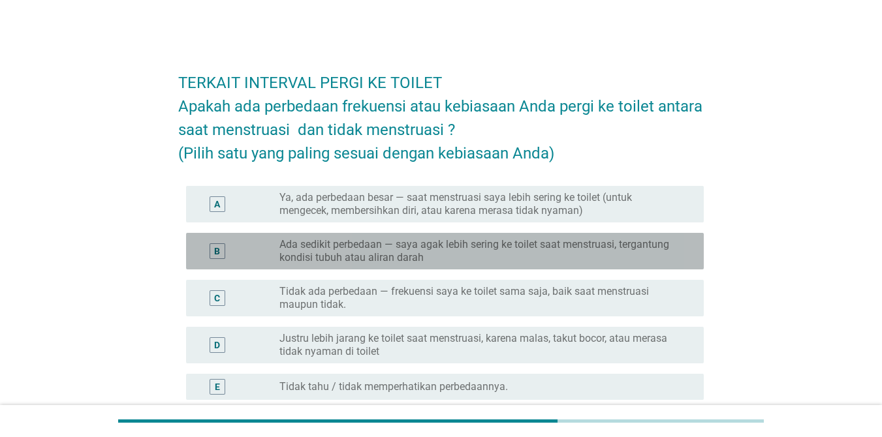
click at [562, 246] on label "Ada sedikit perbedaan — saya agak lebih sering ke toilet saat menstruasi, terga…" at bounding box center [481, 251] width 404 height 26
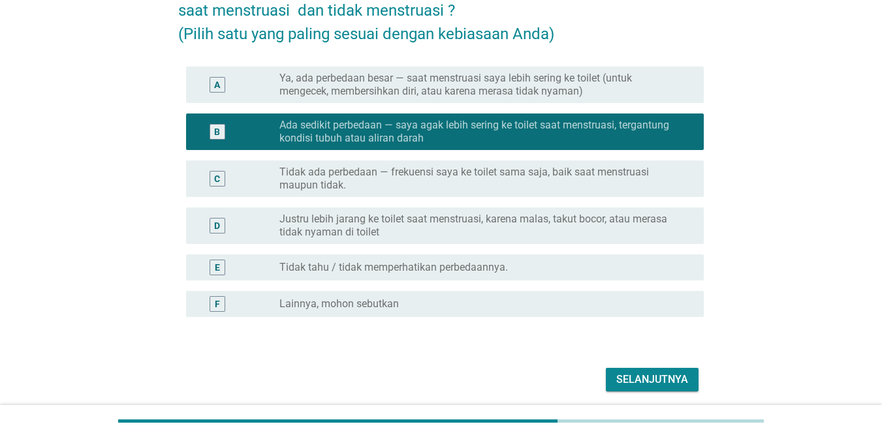
scroll to position [125, 0]
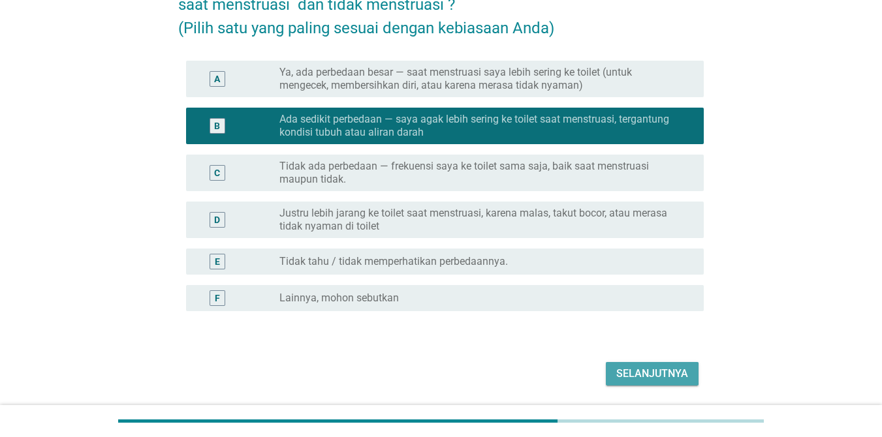
click at [643, 369] on div "Selanjutnya" at bounding box center [652, 374] width 72 height 16
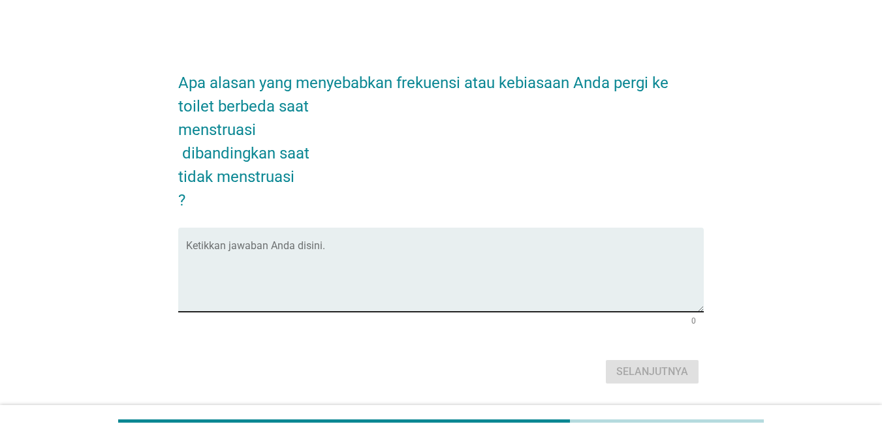
click at [593, 242] on div "Ketikkan jawaban Anda disini." at bounding box center [445, 270] width 518 height 84
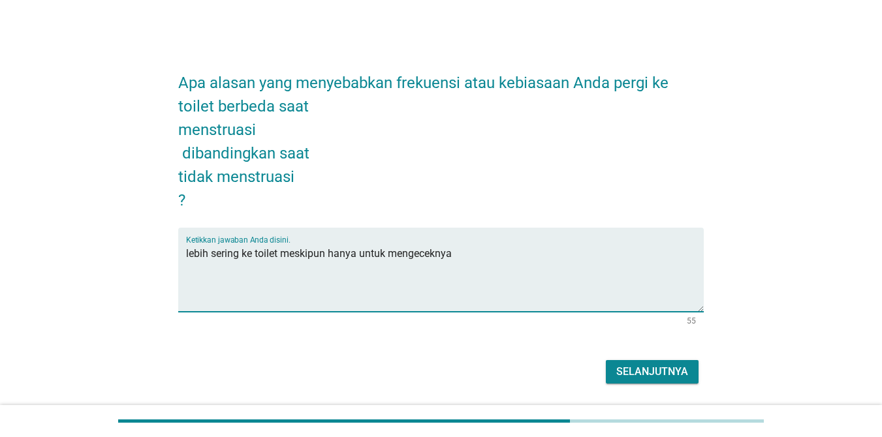
type textarea "lebih sering ke toilet meskipun hanya untuk mengeceknya"
click at [641, 364] on div "Selanjutnya" at bounding box center [652, 372] width 72 height 16
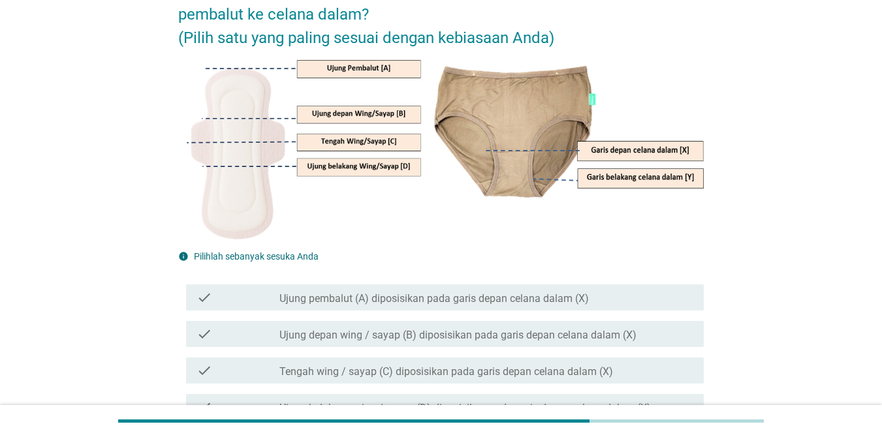
scroll to position [131, 0]
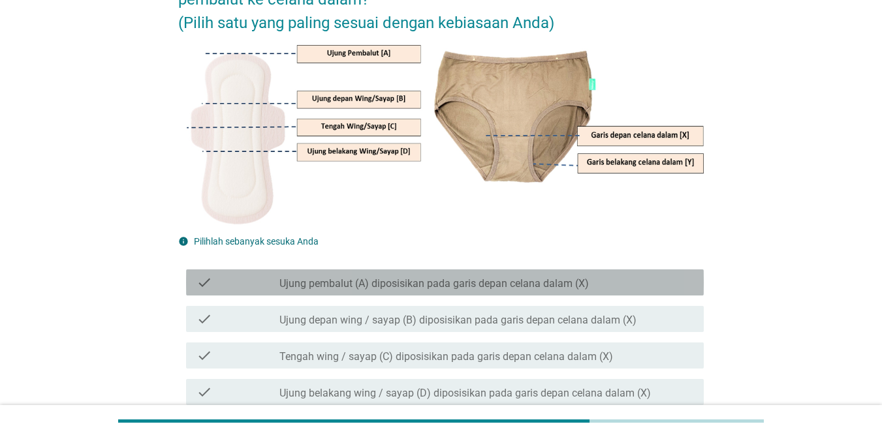
click at [592, 278] on div "check_box_outline_blank Ujung pembalut (A) diposisikan pada garis depan celana …" at bounding box center [486, 283] width 414 height 16
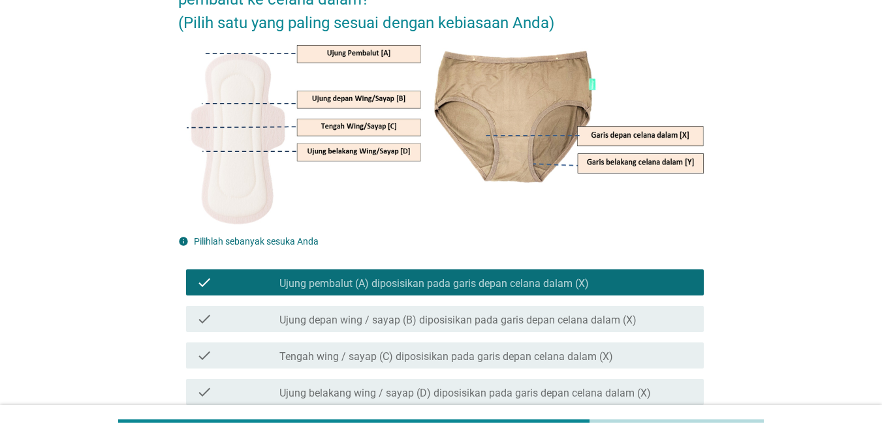
click at [604, 394] on label "Ujung belakang wing / sayap (D) diposisikan pada garis depan celana dalam (X)" at bounding box center [465, 393] width 372 height 13
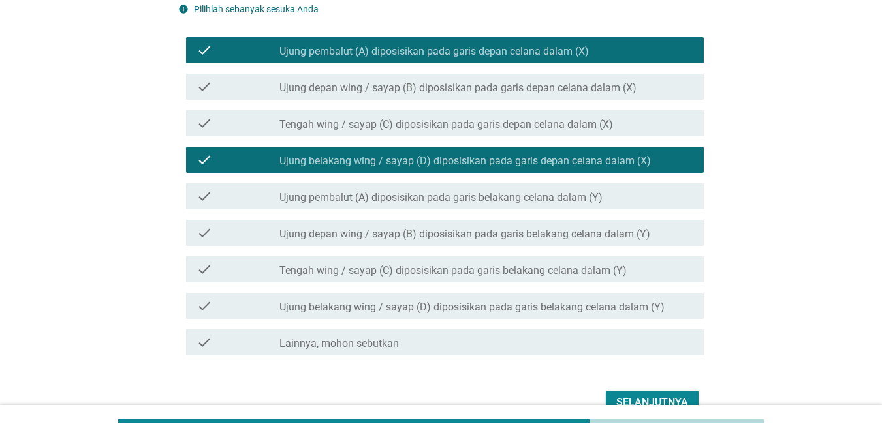
scroll to position [363, 0]
click at [607, 196] on div "check_box_outline_blank Ujung pembalut (A) diposisikan pada garis belakang cela…" at bounding box center [486, 197] width 414 height 16
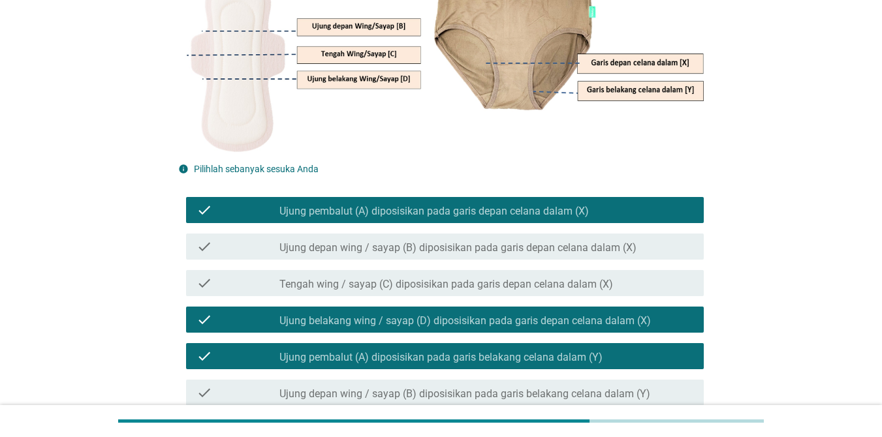
scroll to position [205, 0]
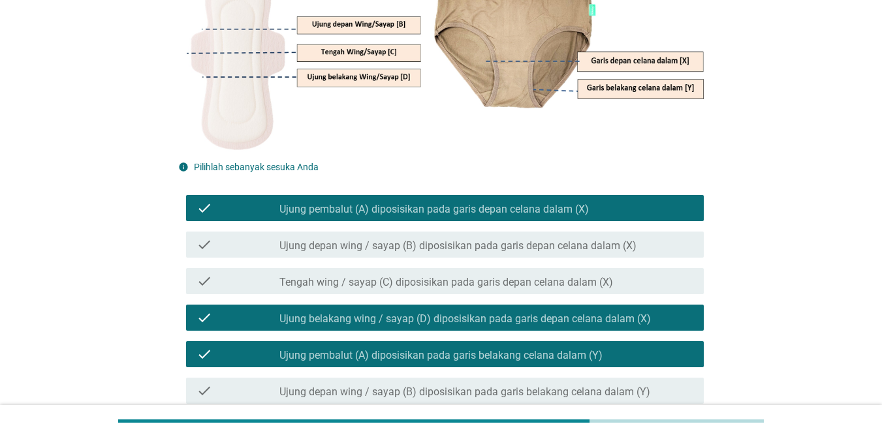
click at [620, 355] on div "check_box_outline_blank Ujung pembalut (A) diposisikan pada garis belakang cela…" at bounding box center [486, 355] width 414 height 16
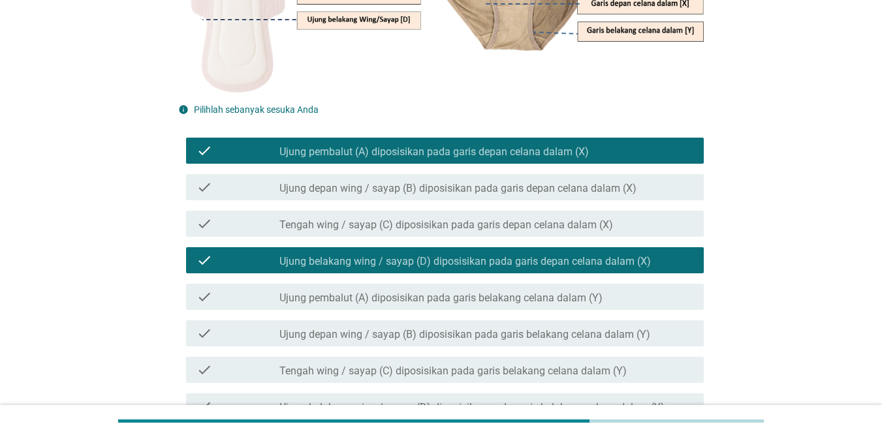
scroll to position [390, 0]
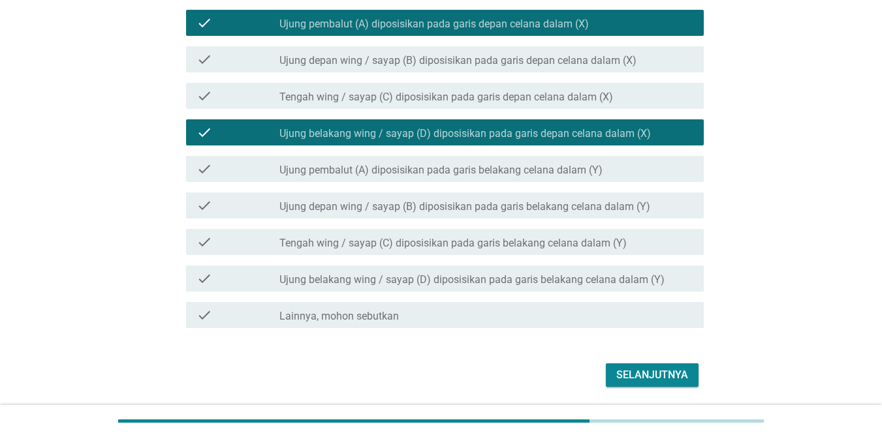
click at [643, 370] on div "Selanjutnya" at bounding box center [652, 376] width 72 height 16
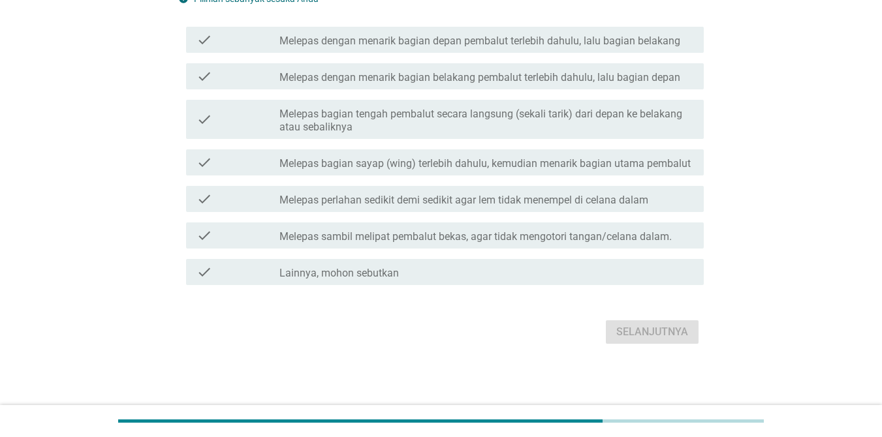
scroll to position [0, 0]
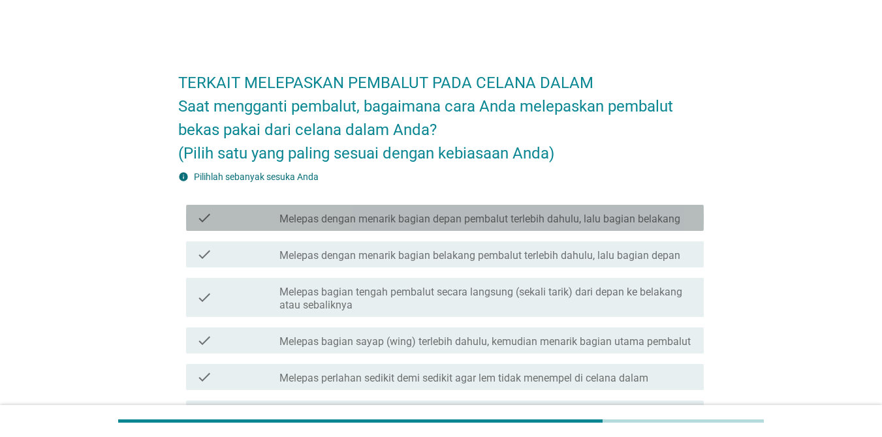
click at [597, 216] on label "Melepas dengan menarik bagian depan pembalut terlebih dahulu, lalu bagian belak…" at bounding box center [479, 219] width 401 height 13
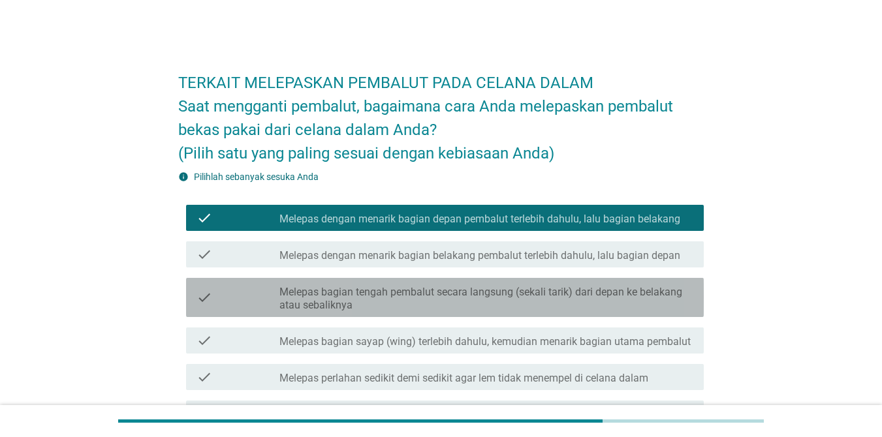
click at [569, 296] on label "Melepas bagian tengah pembalut secara langsung (sekali tarik) dari depan ke bel…" at bounding box center [486, 299] width 414 height 26
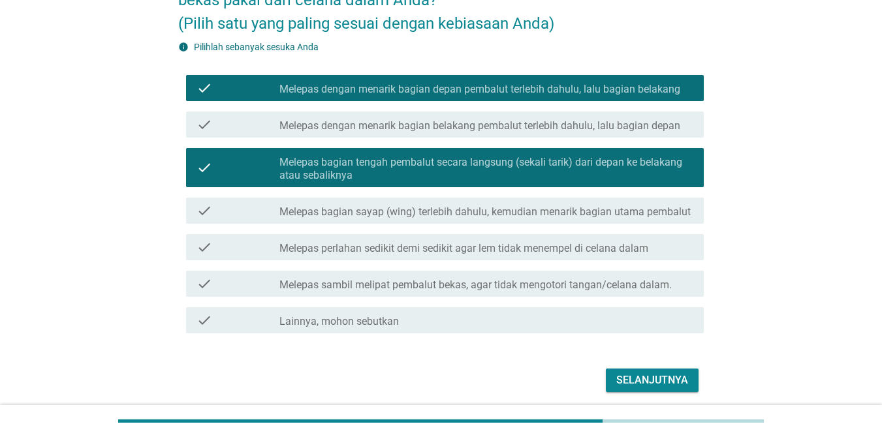
scroll to position [136, 0]
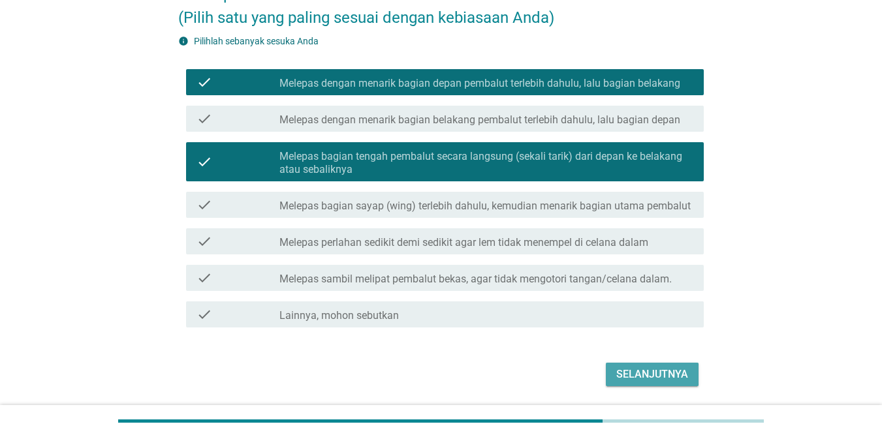
click at [643, 372] on div "Selanjutnya" at bounding box center [652, 375] width 72 height 16
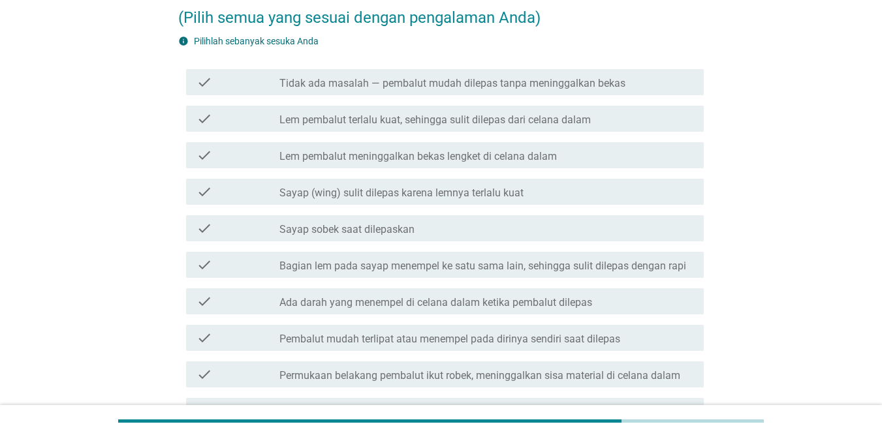
scroll to position [0, 0]
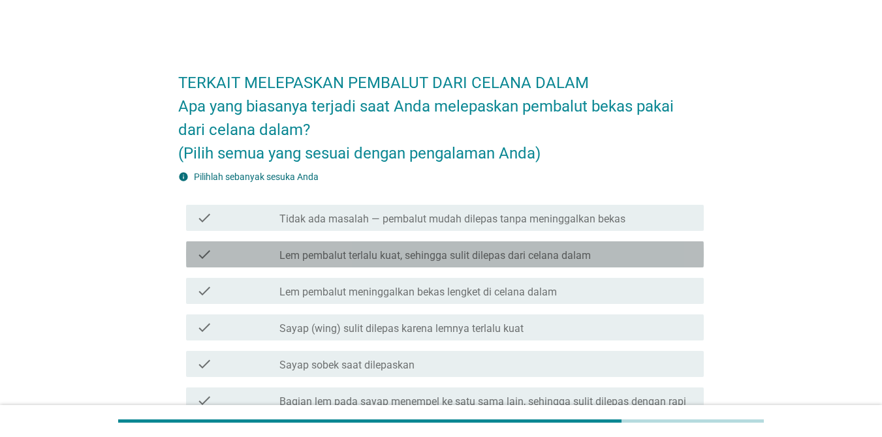
click at [591, 253] on label "Lem pembalut terlalu kuat, sehingga sulit dilepas dari celana dalam" at bounding box center [434, 255] width 311 height 13
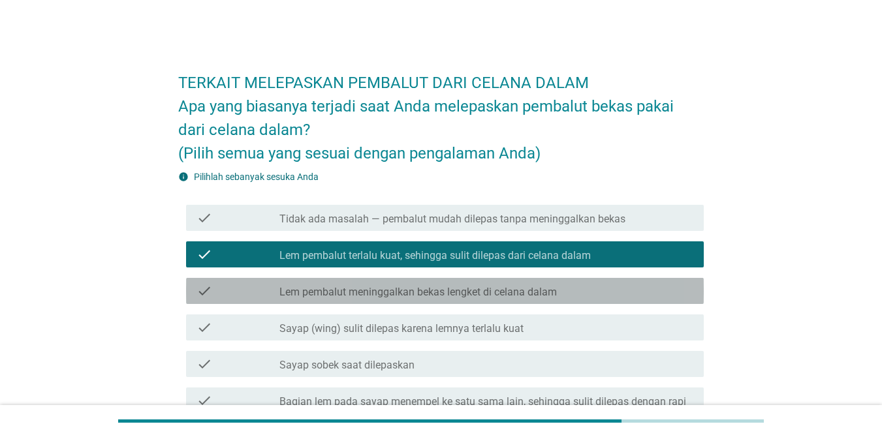
click at [580, 294] on div "check_box_outline_blank Lem pembalut meninggalkan bekas lengket di celana dalam" at bounding box center [486, 291] width 414 height 16
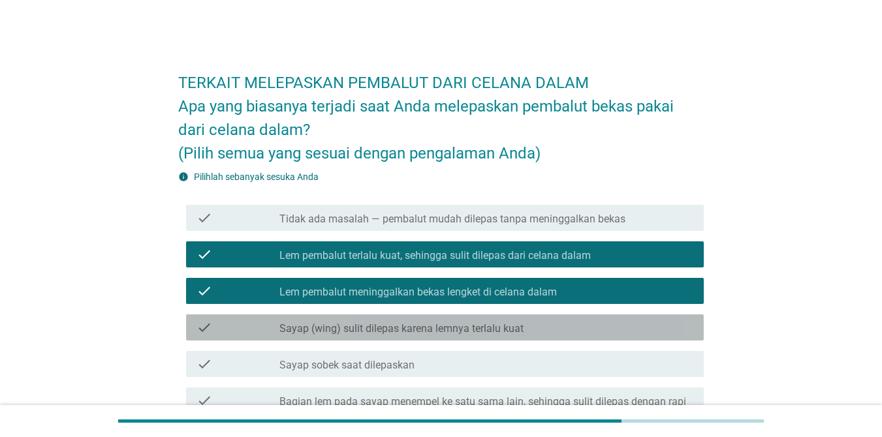
click at [543, 328] on div "check_box_outline_blank Sayap (wing) sulit dilepas karena lemnya terlalu kuat" at bounding box center [486, 328] width 414 height 16
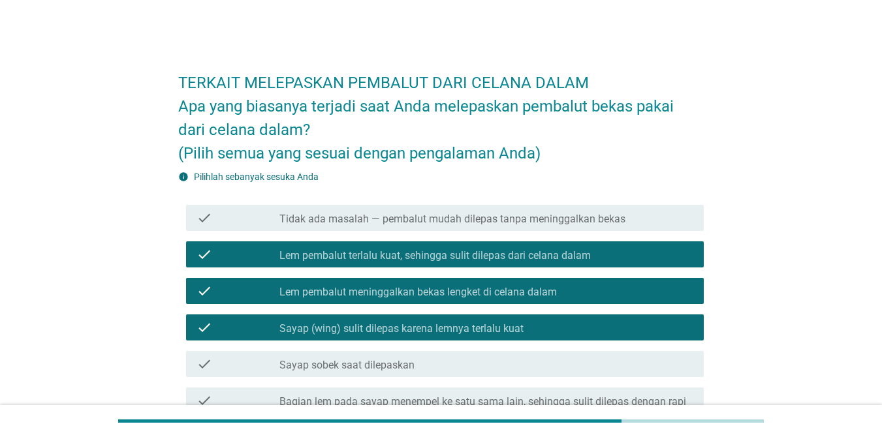
click at [498, 366] on div "check_box_outline_blank Sayap sobek saat dilepaskan" at bounding box center [486, 365] width 414 height 16
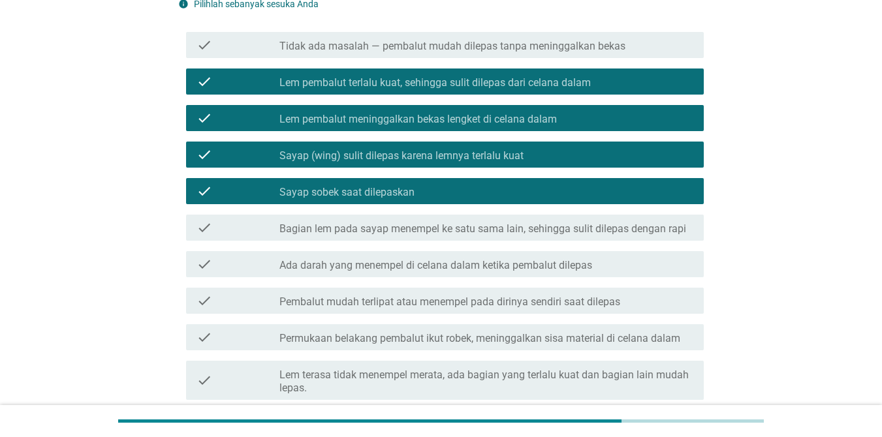
scroll to position [204, 0]
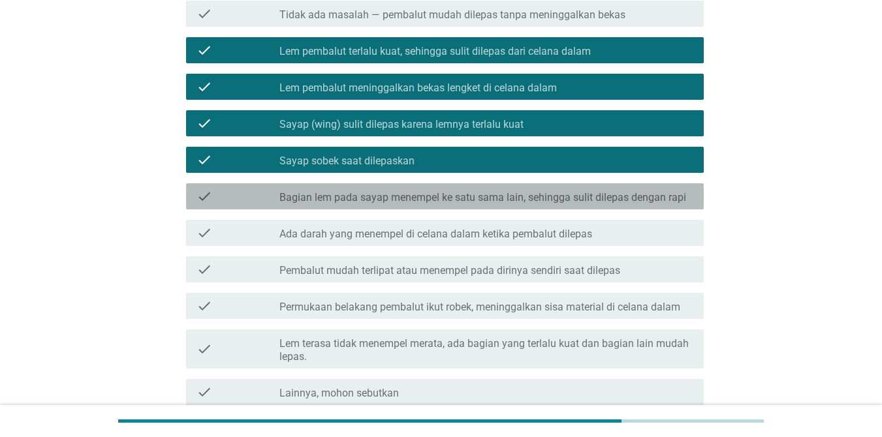
click at [643, 191] on label "Bagian lem pada sayap menempel ke satu sama lain, sehingga sulit dilepas dengan…" at bounding box center [482, 197] width 407 height 13
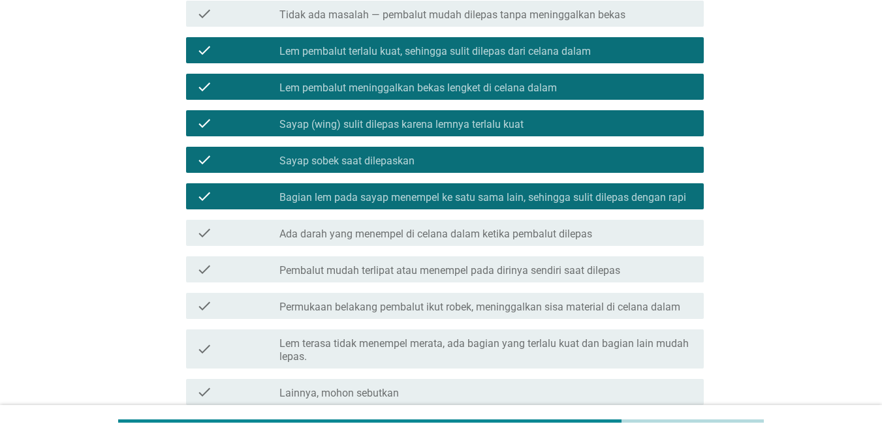
click at [599, 235] on div "check_box_outline_blank Ada darah yang menempel di celana dalam ketika pembalut…" at bounding box center [486, 233] width 414 height 16
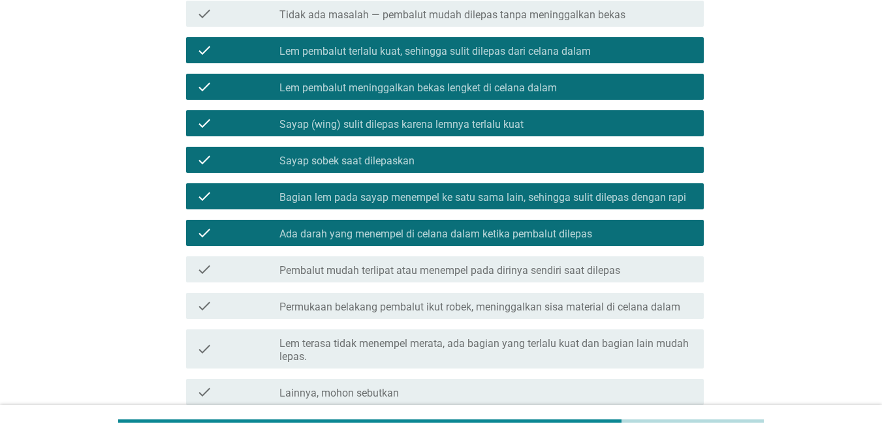
click at [563, 266] on label "Pembalut mudah terlipat atau menempel pada dirinya sendiri saat dilepas" at bounding box center [449, 270] width 341 height 13
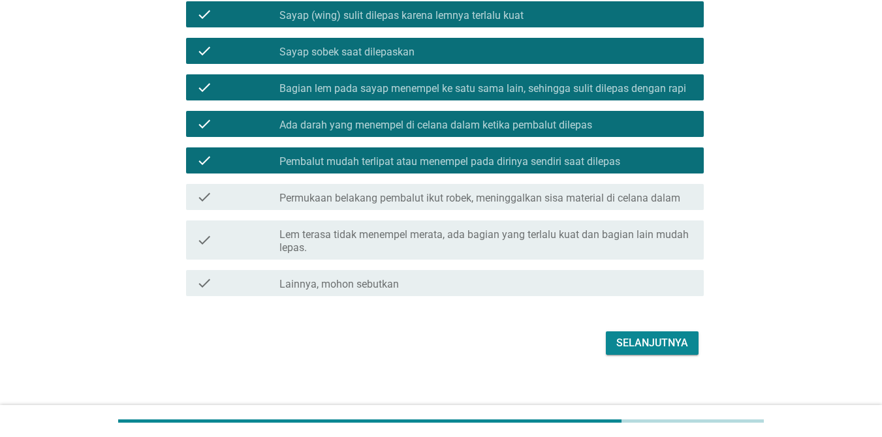
scroll to position [317, 0]
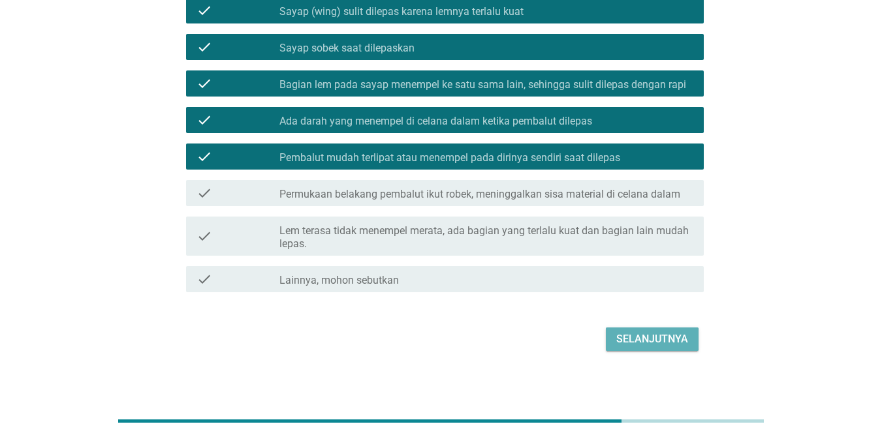
click at [643, 341] on div "Selanjutnya" at bounding box center [652, 340] width 72 height 16
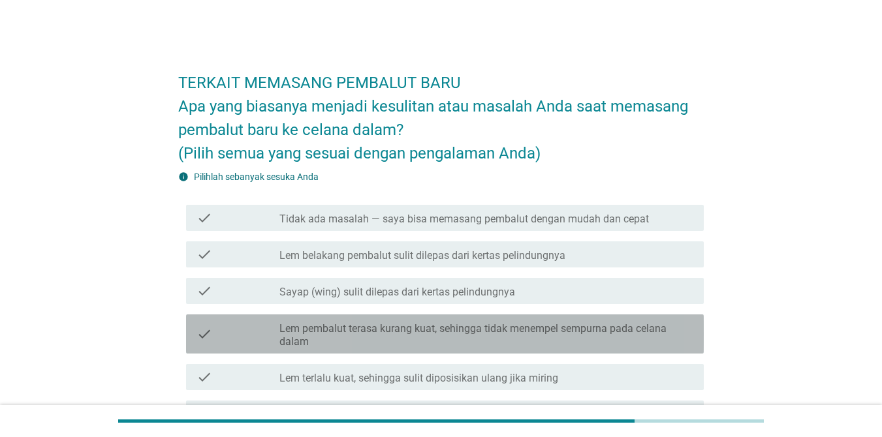
click at [562, 330] on label "Lem pembalut terasa kurang kuat, sehingga tidak menempel sempurna pada celana d…" at bounding box center [486, 336] width 414 height 26
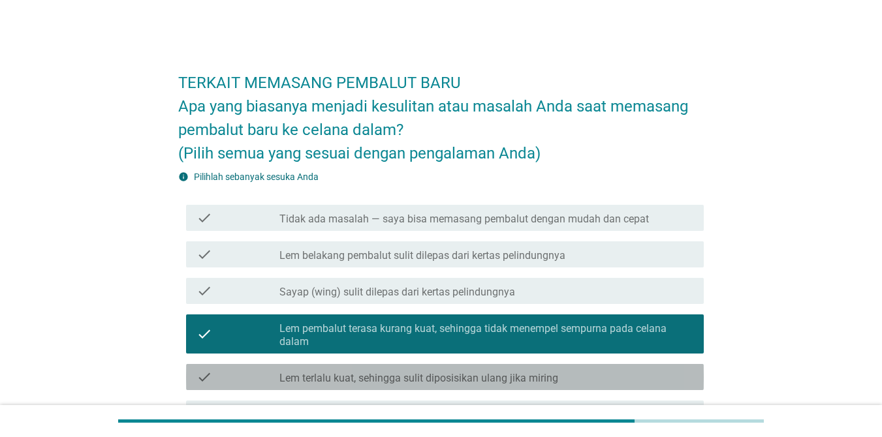
click at [564, 371] on div "check_box_outline_blank Lem terlalu kuat, sehingga sulit diposisikan ulang jika…" at bounding box center [486, 378] width 414 height 16
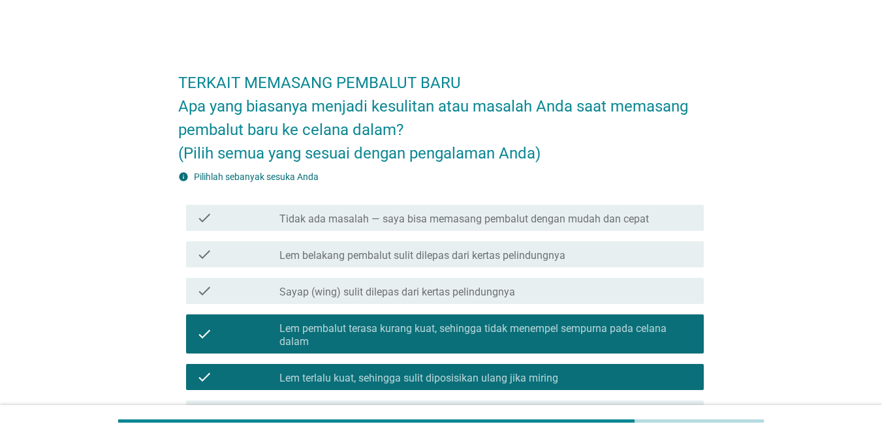
click at [564, 289] on div "check_box_outline_blank Sayap (wing) sulit dilepas dari kertas pelindungnya" at bounding box center [486, 291] width 414 height 16
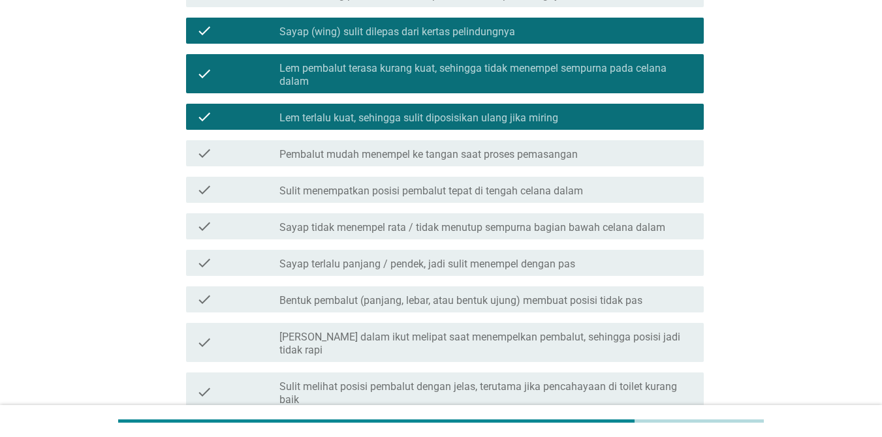
scroll to position [264, 0]
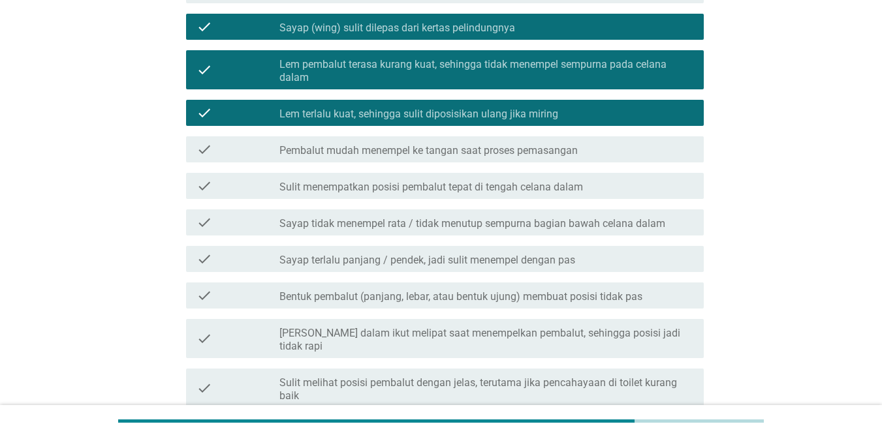
click at [643, 180] on div "check_box_outline_blank Sulit menempatkan posisi pembalut tepat di tengah celan…" at bounding box center [486, 186] width 414 height 16
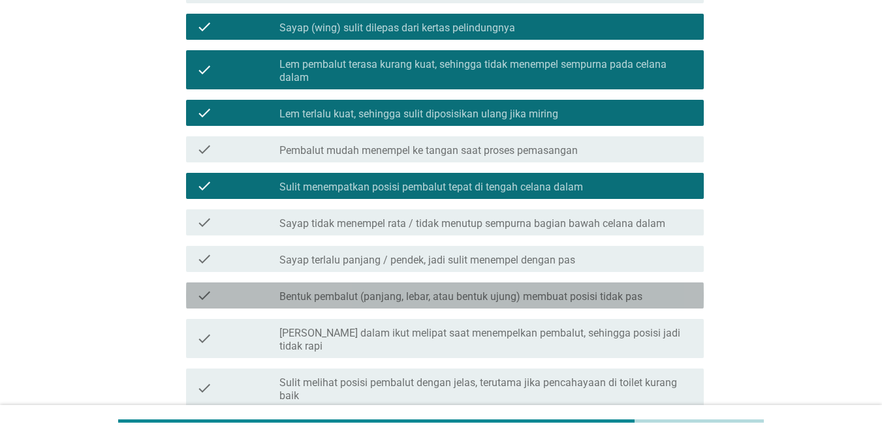
click at [608, 297] on label "Bentuk pembalut (panjang, lebar, atau bentuk ujung) membuat posisi tidak pas" at bounding box center [460, 297] width 363 height 13
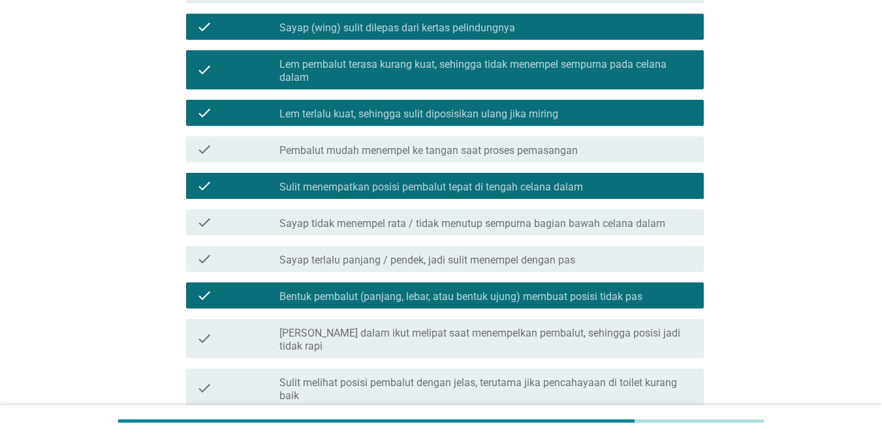
click at [577, 334] on label "[PERSON_NAME] dalam ikut melipat saat menempelkan pembalut, sehingga posisi jad…" at bounding box center [486, 340] width 414 height 26
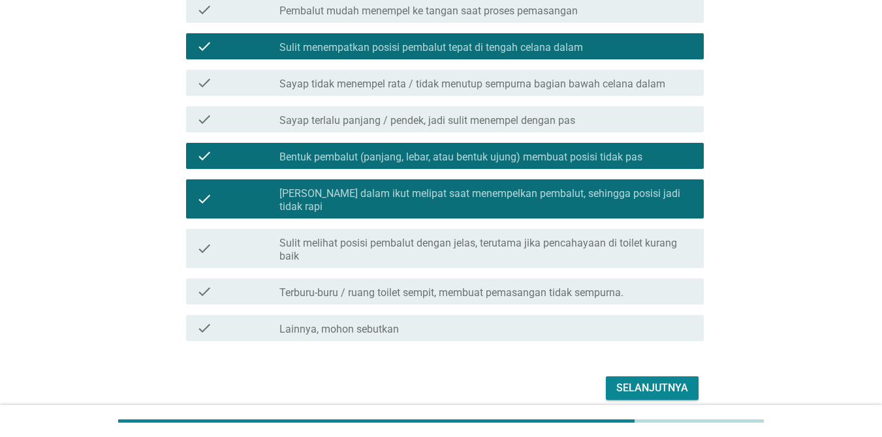
scroll to position [405, 0]
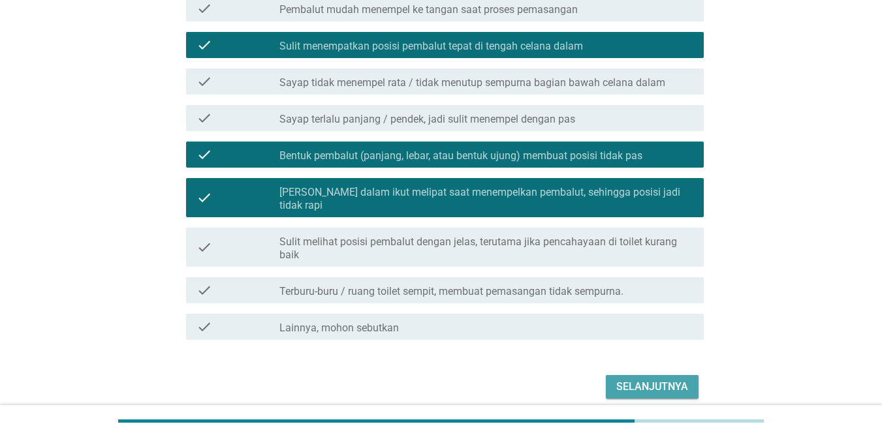
click at [643, 379] on div "Selanjutnya" at bounding box center [652, 387] width 72 height 16
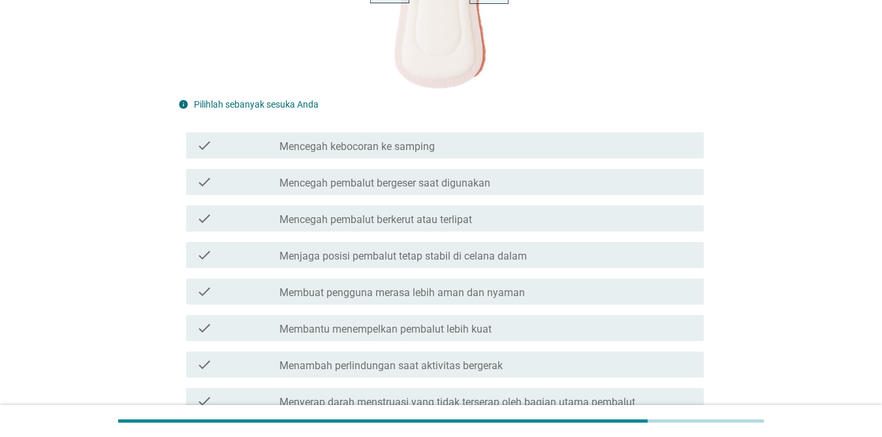
scroll to position [278, 0]
click at [619, 179] on div "check_box_outline_blank Mencegah pembalut bergeser saat digunakan" at bounding box center [486, 182] width 414 height 16
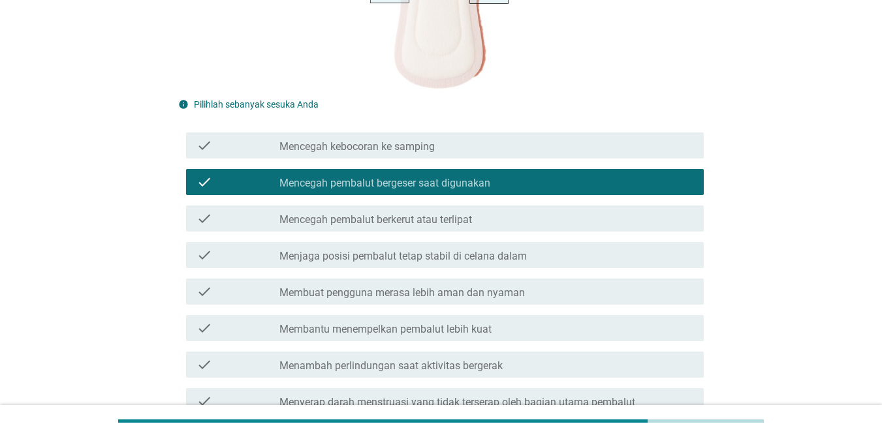
click at [574, 145] on div "check_box_outline_blank Mencegah kebocoran ke samping" at bounding box center [486, 146] width 414 height 16
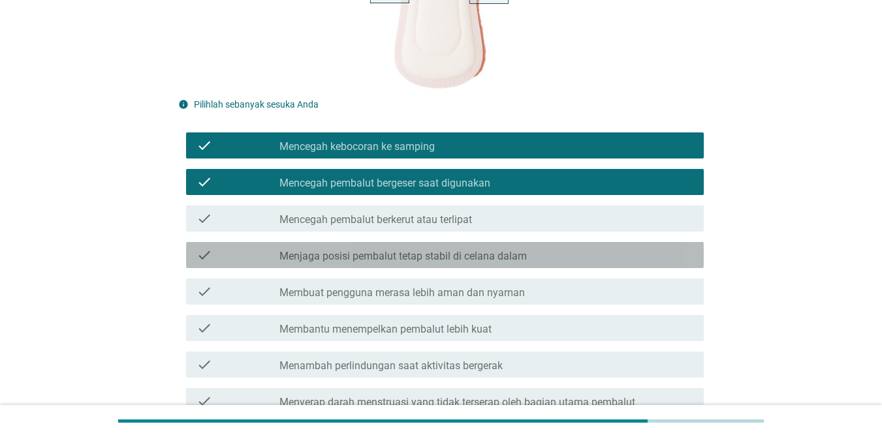
click at [537, 254] on div "check_box_outline_blank Menjaga posisi pembalut tetap stabil di celana dalam" at bounding box center [486, 255] width 414 height 16
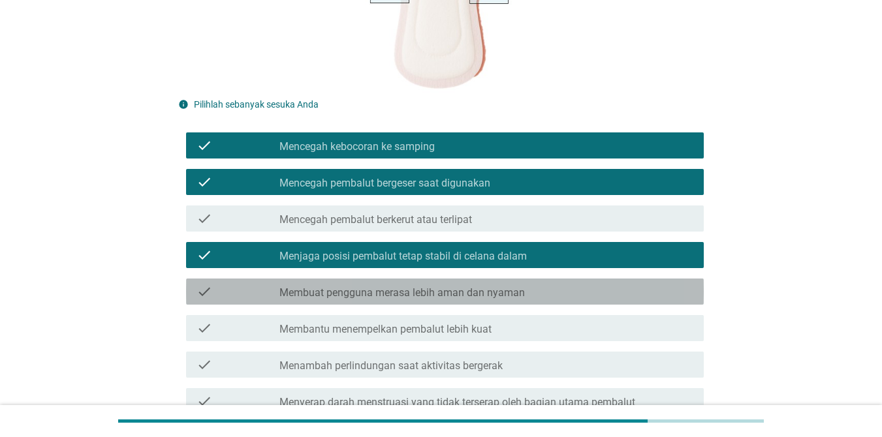
click at [537, 293] on div "check_box_outline_blank Membuat pengguna merasa lebih aman dan nyaman" at bounding box center [486, 292] width 414 height 16
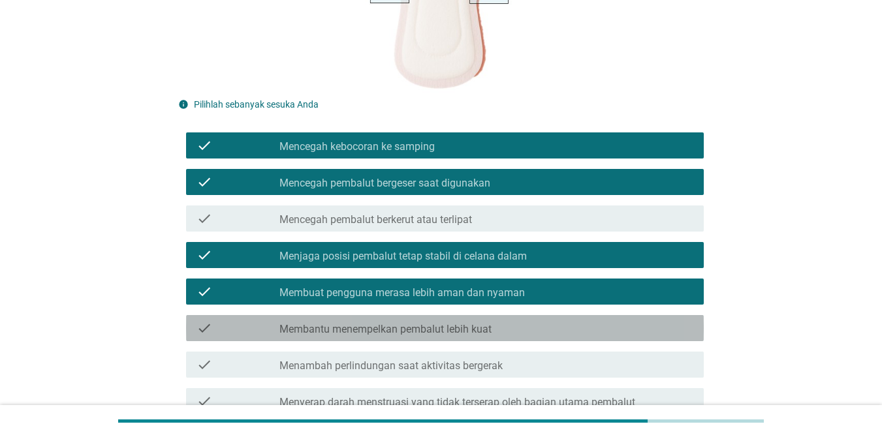
click at [530, 334] on div "check_box_outline_blank Membantu menempelkan pembalut lebih kuat" at bounding box center [486, 329] width 414 height 16
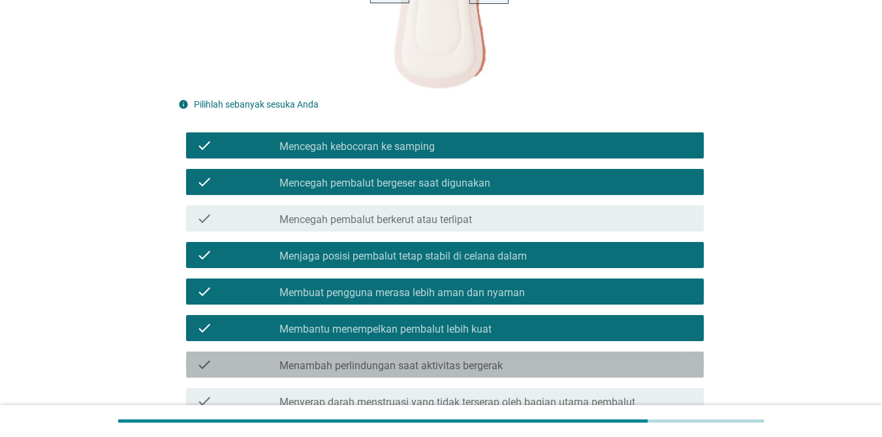
click at [526, 362] on div "check_box_outline_blank Menambah perlindungan saat aktivitas bergerak" at bounding box center [486, 365] width 414 height 16
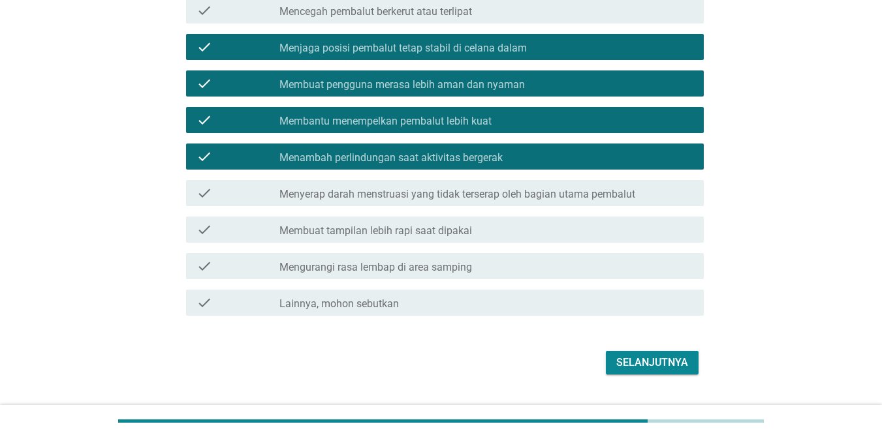
scroll to position [487, 0]
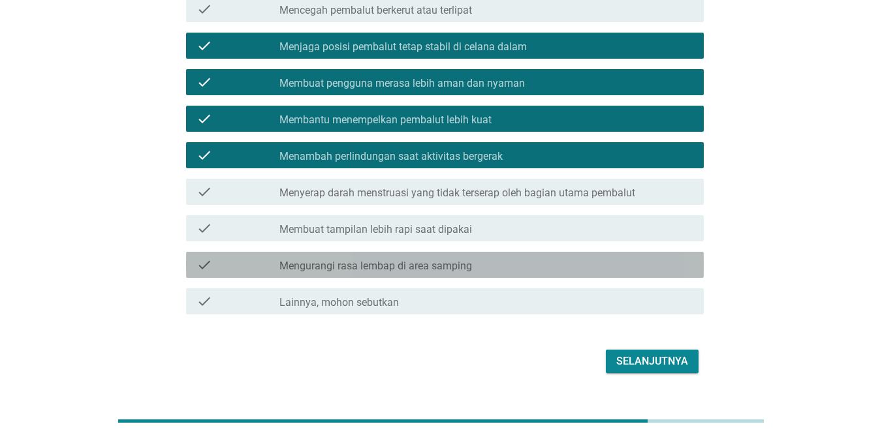
click at [643, 263] on div "check_box_outline_blank Mengurangi rasa lembap di area samping" at bounding box center [486, 265] width 414 height 16
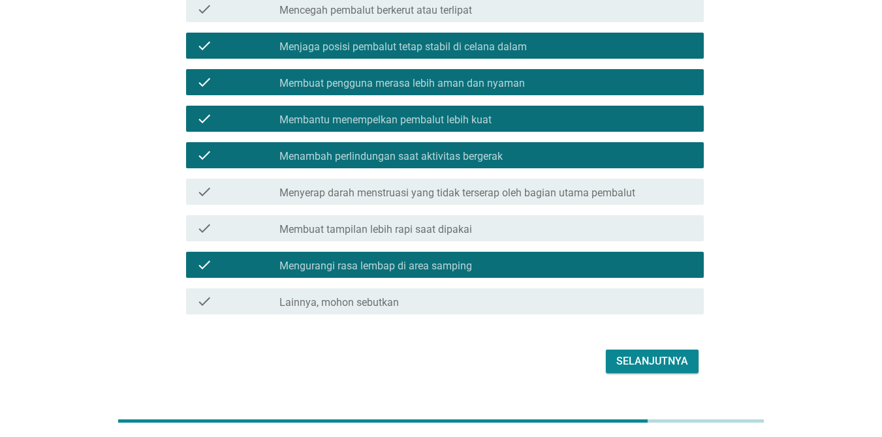
click at [643, 360] on div "Selanjutnya" at bounding box center [652, 362] width 72 height 16
click at [643, 360] on div "Selanjutnya" at bounding box center [441, 361] width 526 height 31
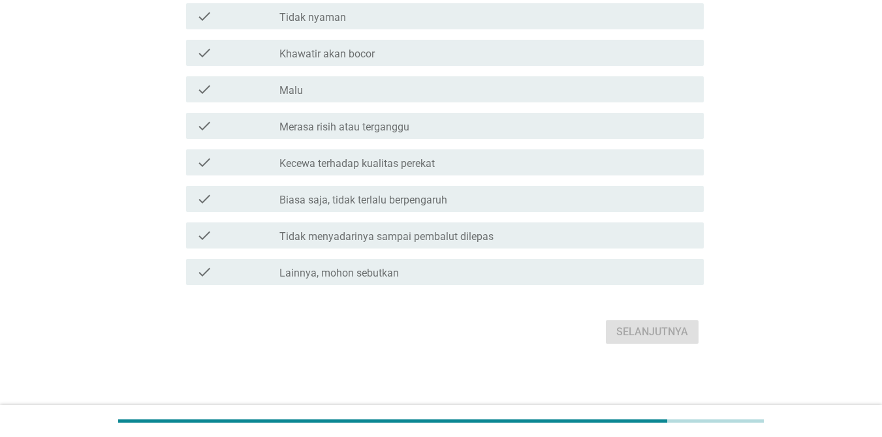
scroll to position [0, 0]
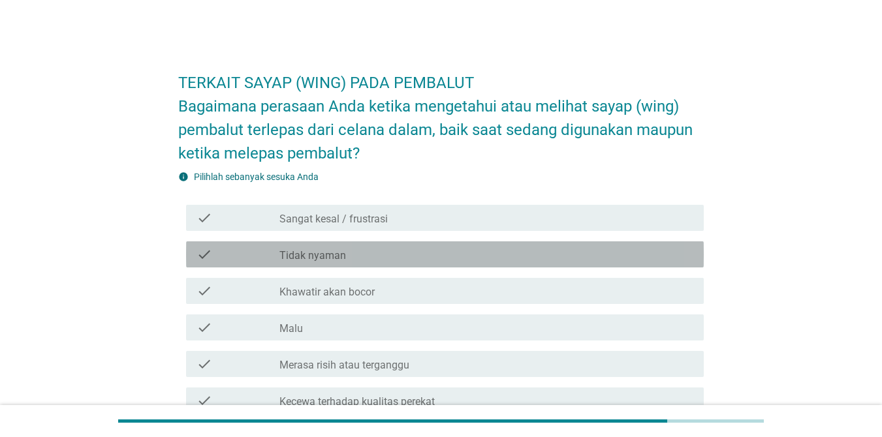
click at [455, 253] on div "check_box_outline_blank Tidak nyaman" at bounding box center [486, 255] width 414 height 16
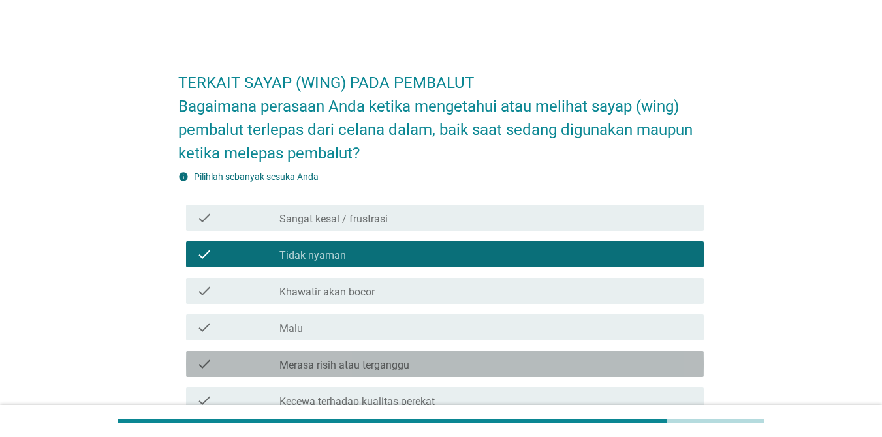
click at [460, 363] on div "check_box_outline_blank Merasa risih atau terganggu" at bounding box center [486, 365] width 414 height 16
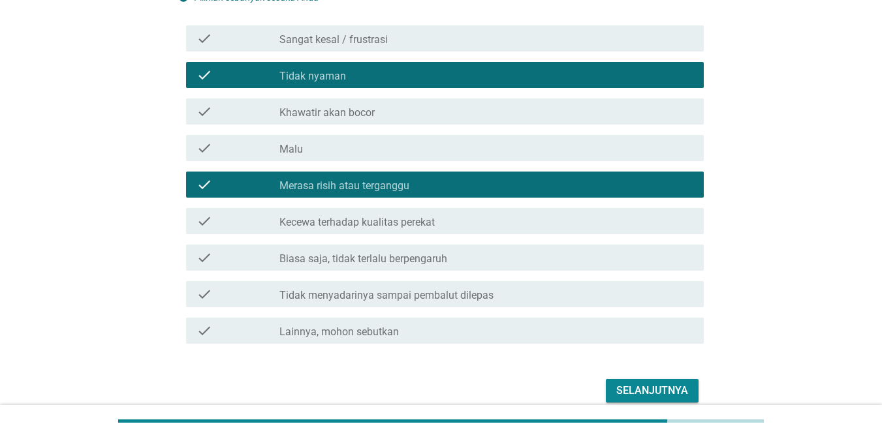
scroll to position [187, 0]
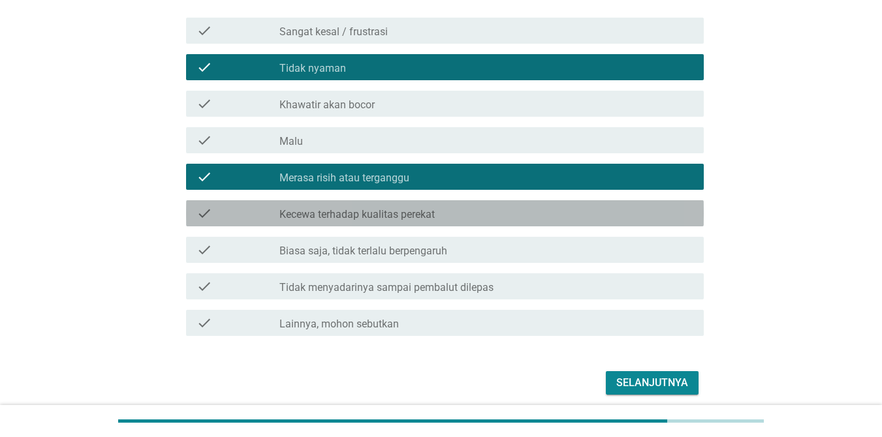
click at [545, 212] on div "check_box_outline_blank Kecewa terhadap kualitas perekat" at bounding box center [486, 214] width 414 height 16
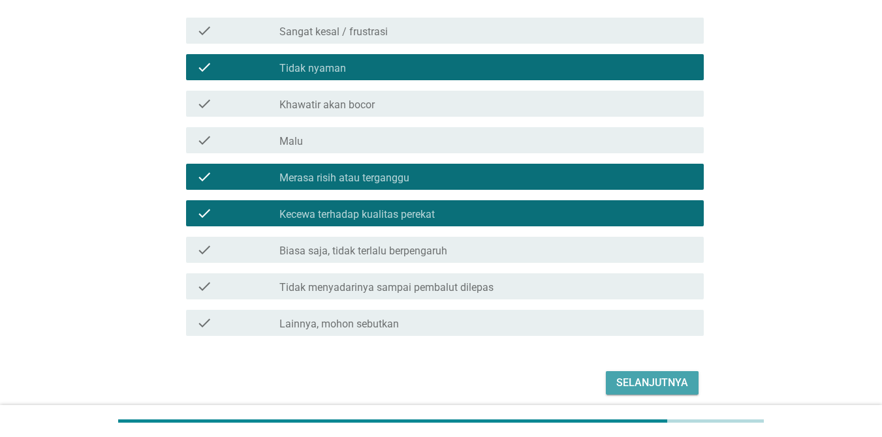
click at [643, 385] on div "Selanjutnya" at bounding box center [652, 383] width 72 height 16
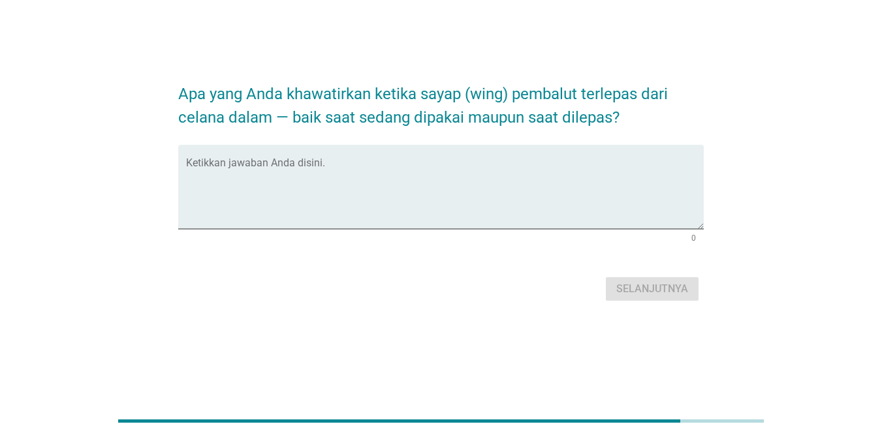
scroll to position [0, 0]
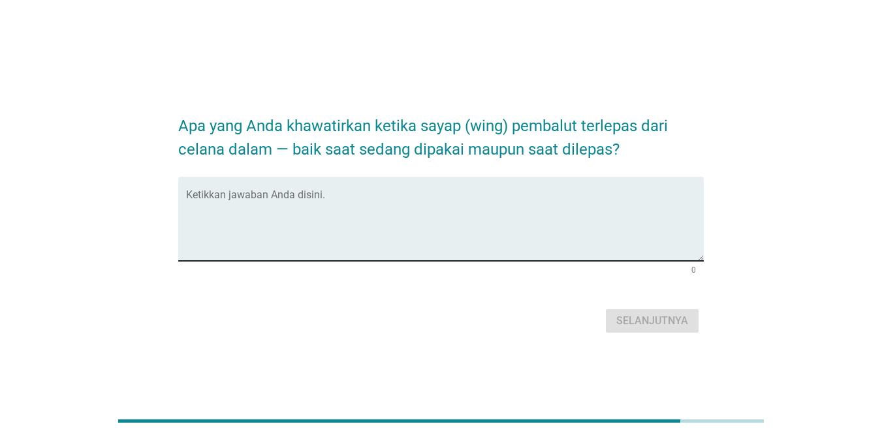
click at [447, 191] on div "Ketikkan jawaban Anda disini." at bounding box center [445, 219] width 518 height 84
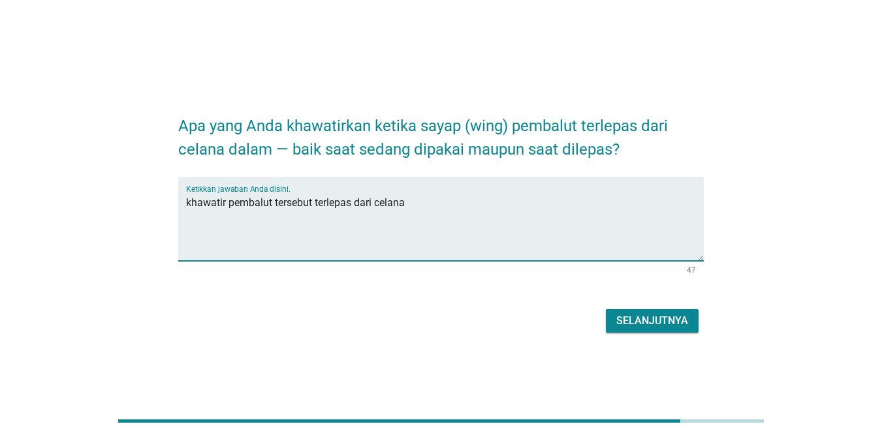
type textarea "khawatir pembalut tersebut terlepas dari celana"
click at [643, 318] on div "Selanjutnya" at bounding box center [652, 321] width 72 height 16
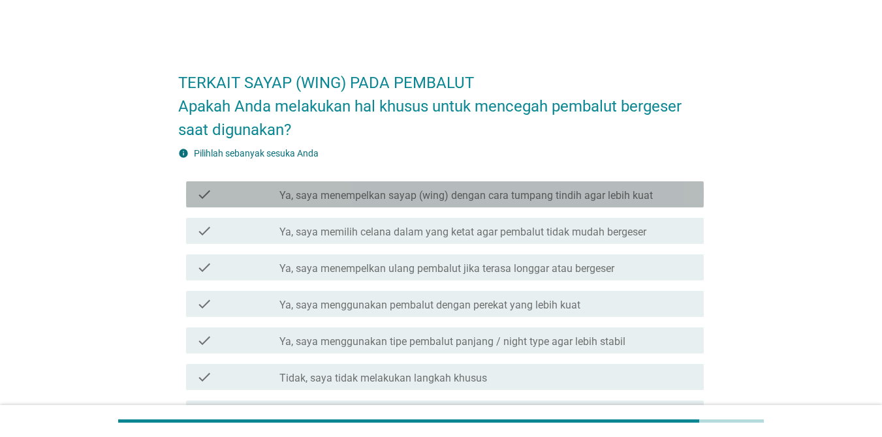
click at [626, 195] on label "Ya, saya menempelkan sayap (wing) dengan cara tumpang tindih agar lebih kuat" at bounding box center [465, 195] width 373 height 13
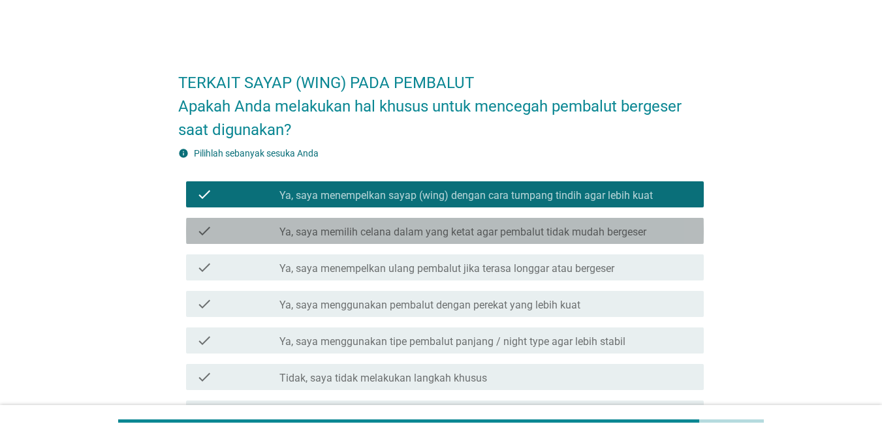
click at [616, 230] on label "Ya, saya memilih celana dalam yang ketat agar pembalut tidak mudah bergeser" at bounding box center [462, 232] width 367 height 13
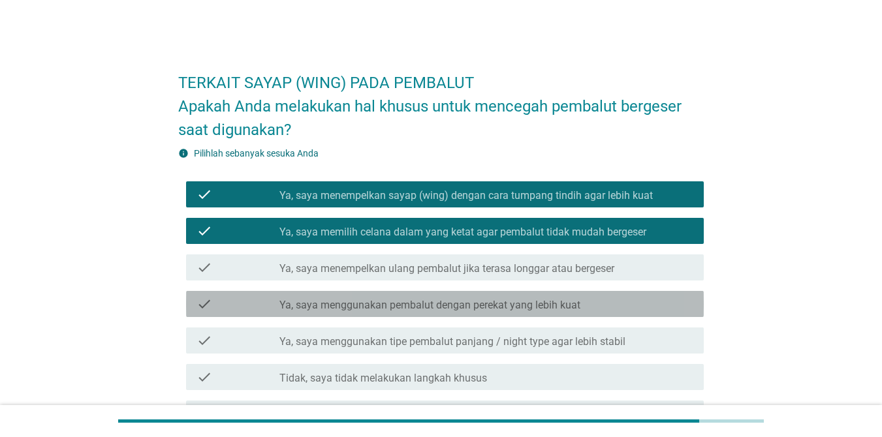
click at [596, 303] on div "check_box_outline_blank Ya, saya menggunakan pembalut dengan perekat yang lebih…" at bounding box center [486, 304] width 414 height 16
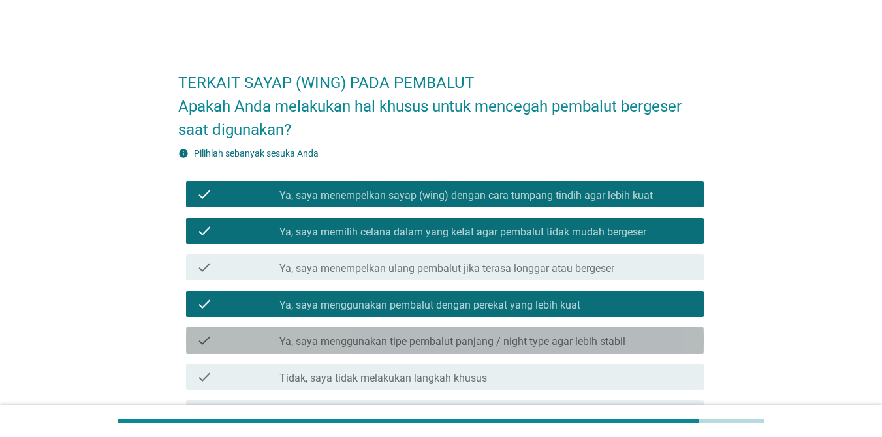
click at [582, 338] on label "Ya, saya menggunakan tipe pembalut panjang / night type agar lebih stabil" at bounding box center [452, 342] width 346 height 13
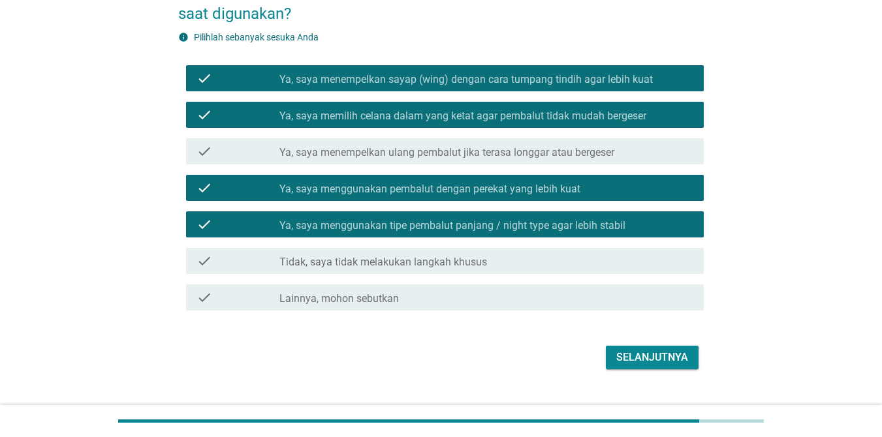
scroll to position [127, 0]
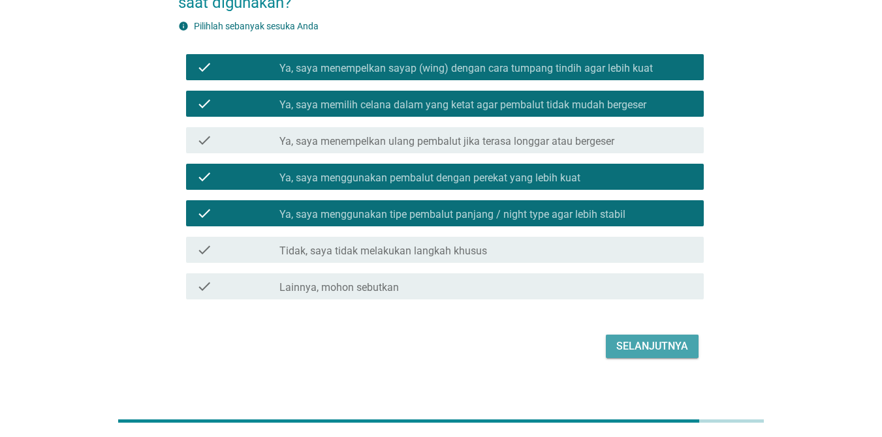
click at [643, 343] on div "Selanjutnya" at bounding box center [652, 347] width 72 height 16
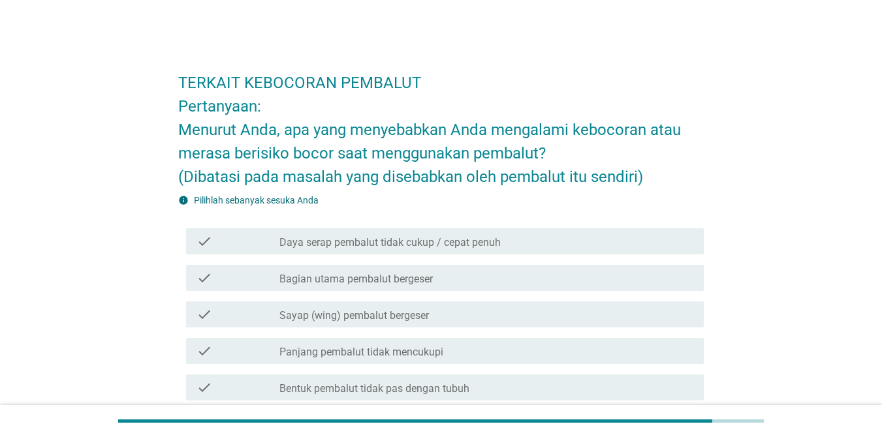
click at [516, 276] on div "check_box_outline_blank Bagian utama pembalut bergeser" at bounding box center [486, 278] width 414 height 16
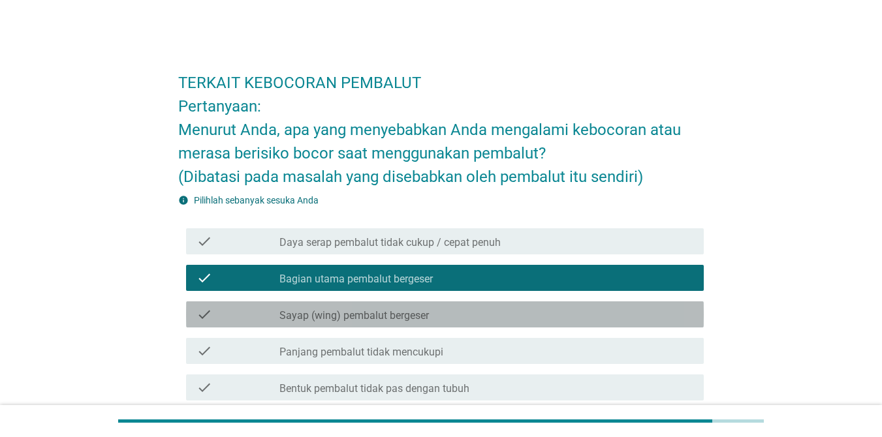
click at [466, 315] on div "check_box_outline_blank Sayap (wing) pembalut bergeser" at bounding box center [486, 315] width 414 height 16
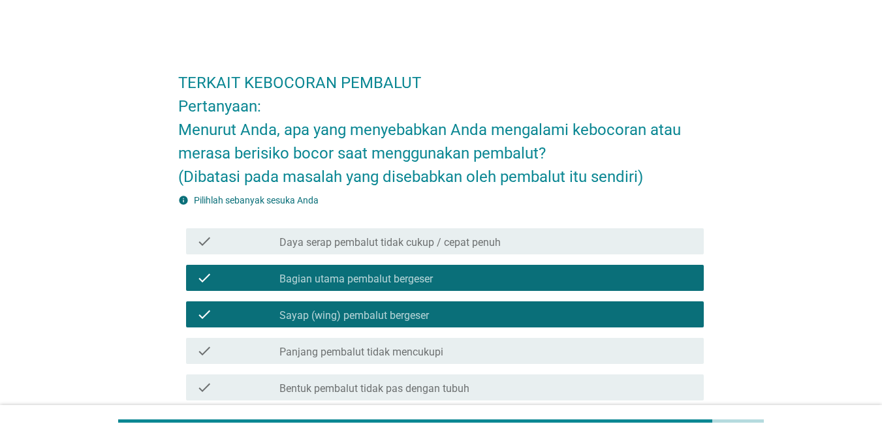
click at [456, 349] on div "check_box_outline_blank Panjang pembalut tidak mencukupi" at bounding box center [486, 351] width 414 height 16
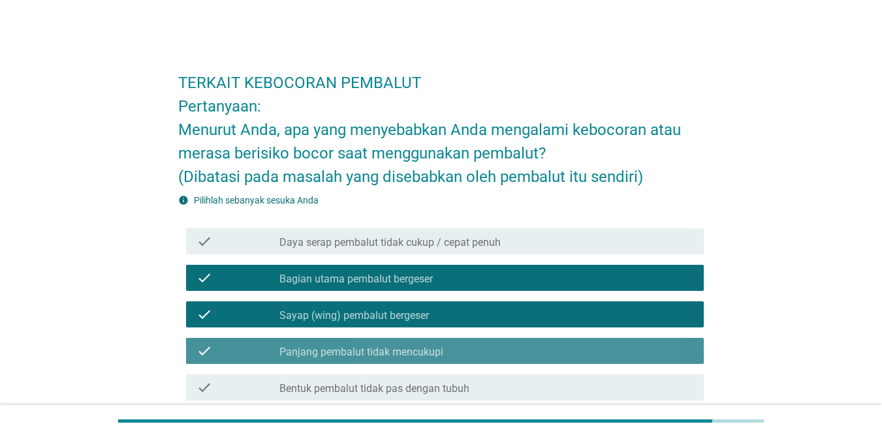
click at [456, 349] on div "check_box_outline_blank Panjang pembalut tidak mencukupi" at bounding box center [486, 351] width 414 height 16
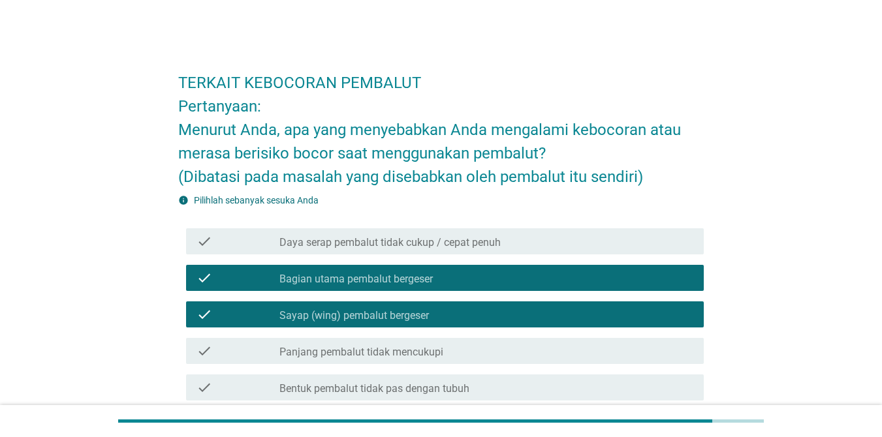
click at [466, 352] on div "check_box_outline_blank Panjang pembalut tidak mencukupi" at bounding box center [486, 351] width 414 height 16
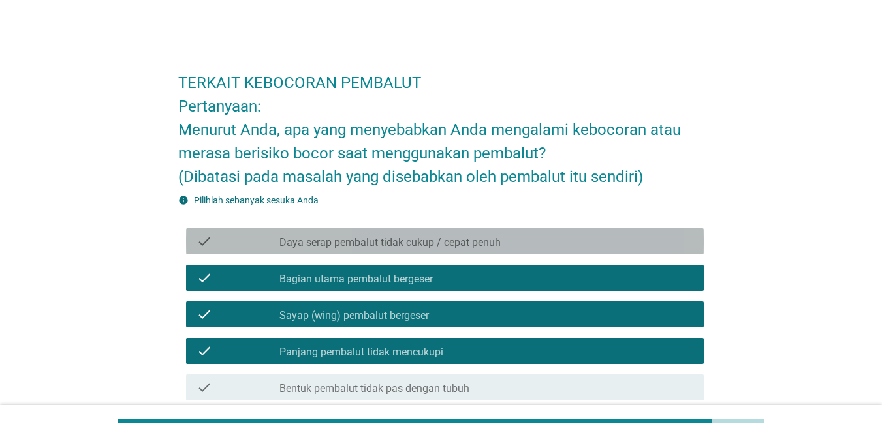
click at [577, 242] on div "check_box_outline_blank Daya serap pembalut tidak cukup / cepat penuh" at bounding box center [486, 242] width 414 height 16
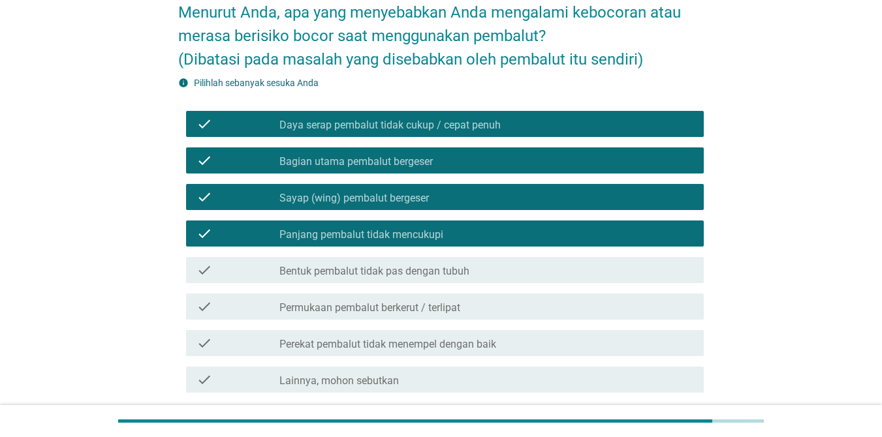
scroll to position [178, 0]
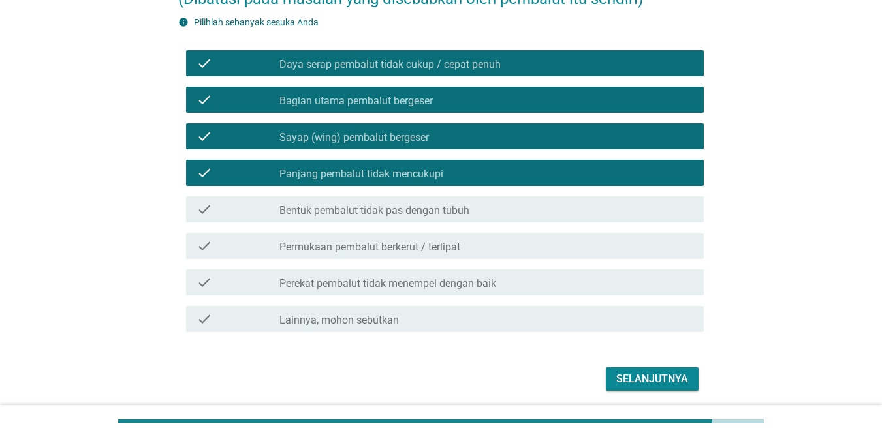
click at [643, 376] on div "Selanjutnya" at bounding box center [652, 380] width 72 height 16
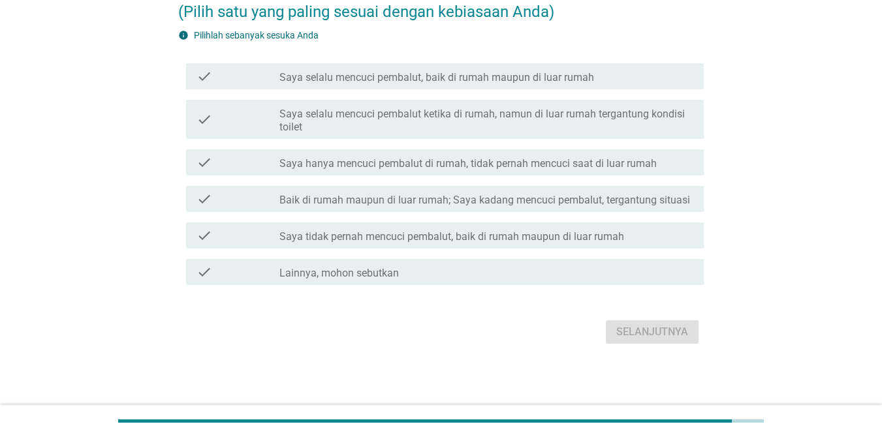
scroll to position [0, 0]
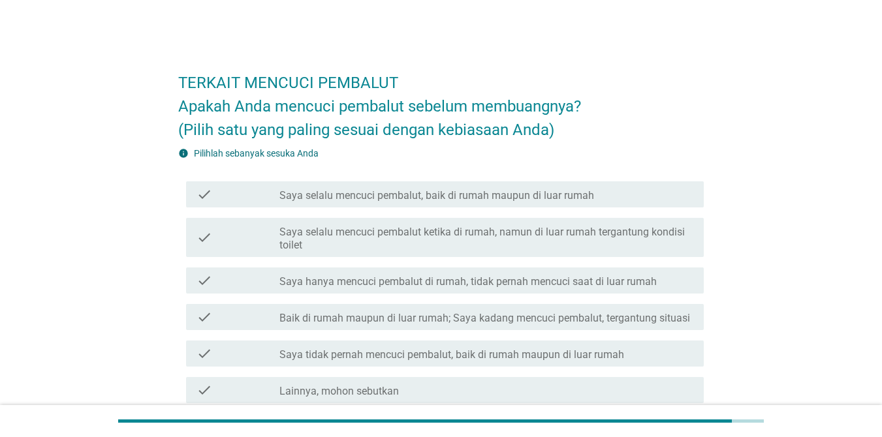
click at [591, 279] on label "Saya hanya mencuci pembalut di rumah, tidak pernah mencuci saat di luar rumah" at bounding box center [467, 282] width 377 height 13
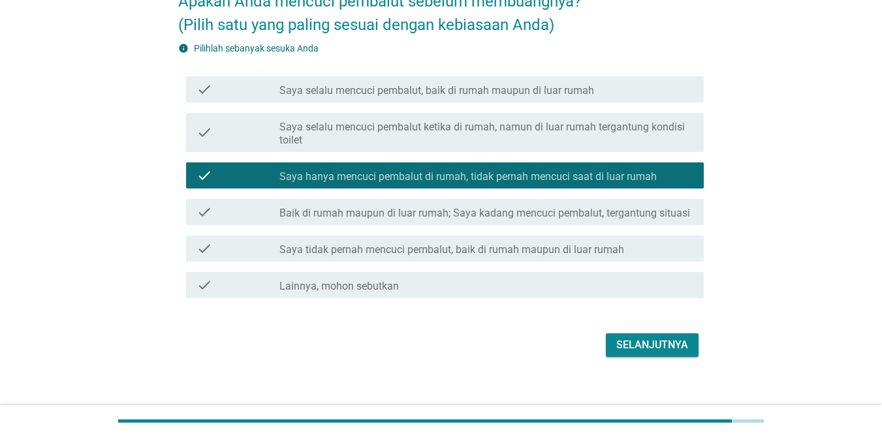
scroll to position [108, 0]
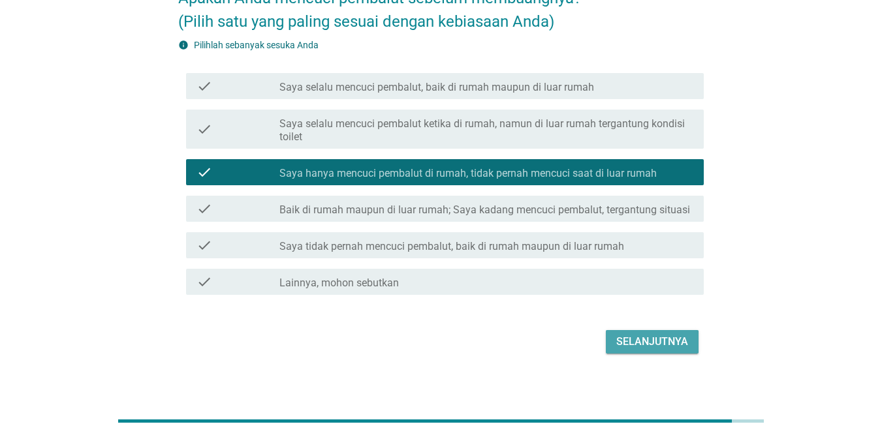
click at [643, 339] on div "Selanjutnya" at bounding box center [652, 342] width 72 height 16
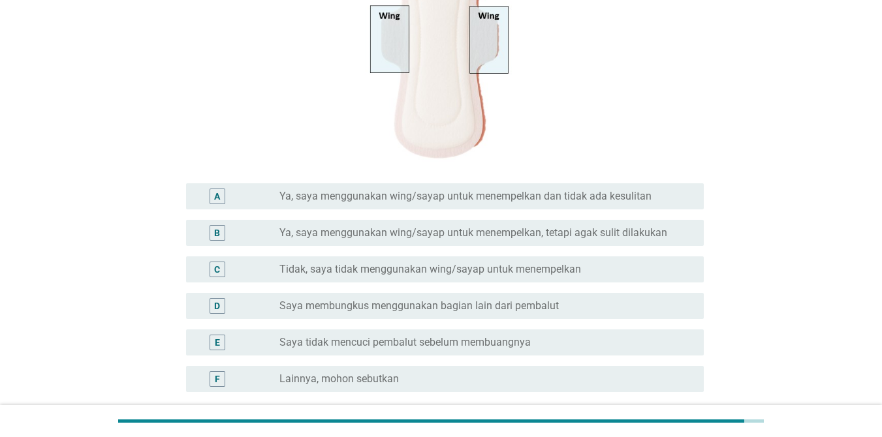
scroll to position [266, 0]
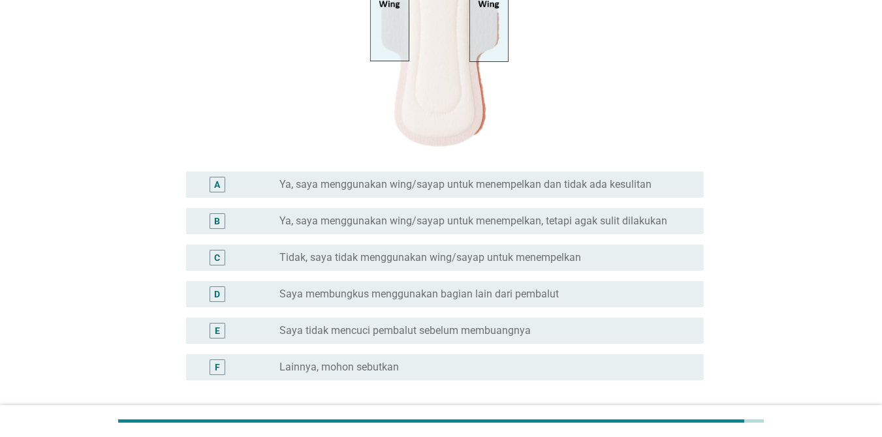
click at [623, 180] on label "Ya, saya menggunakan wing/sayap untuk menempelkan dan tidak ada kesulitan" at bounding box center [465, 184] width 372 height 13
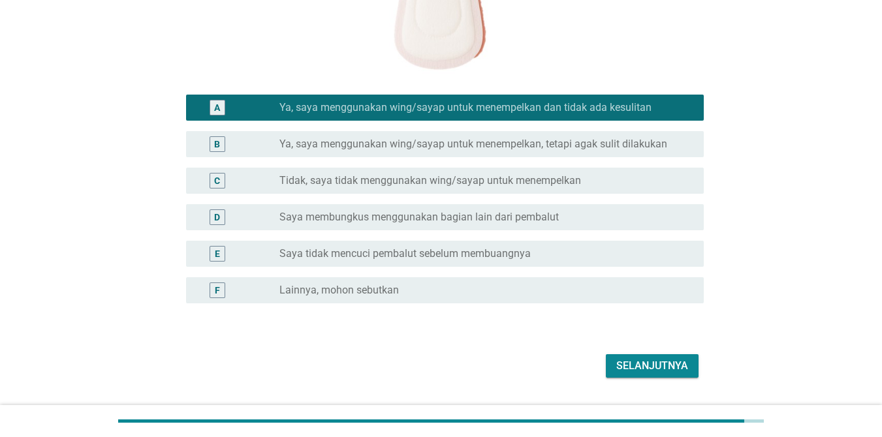
scroll to position [350, 0]
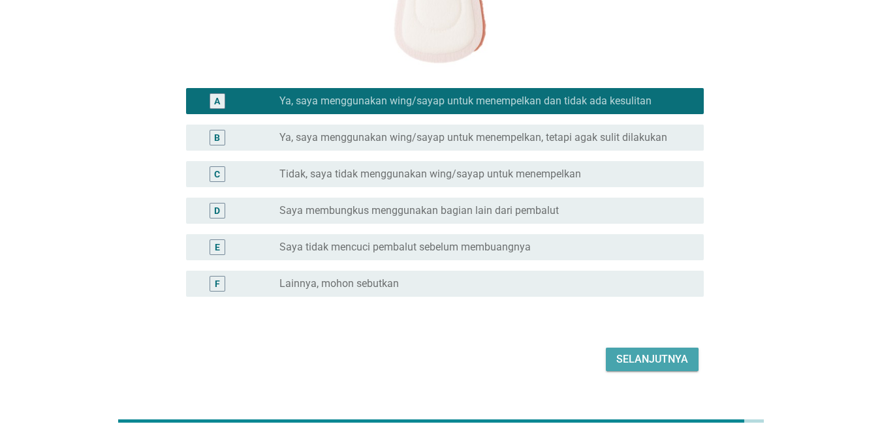
click at [643, 362] on div "Selanjutnya" at bounding box center [652, 360] width 72 height 16
